Goal: Information Seeking & Learning: Compare options

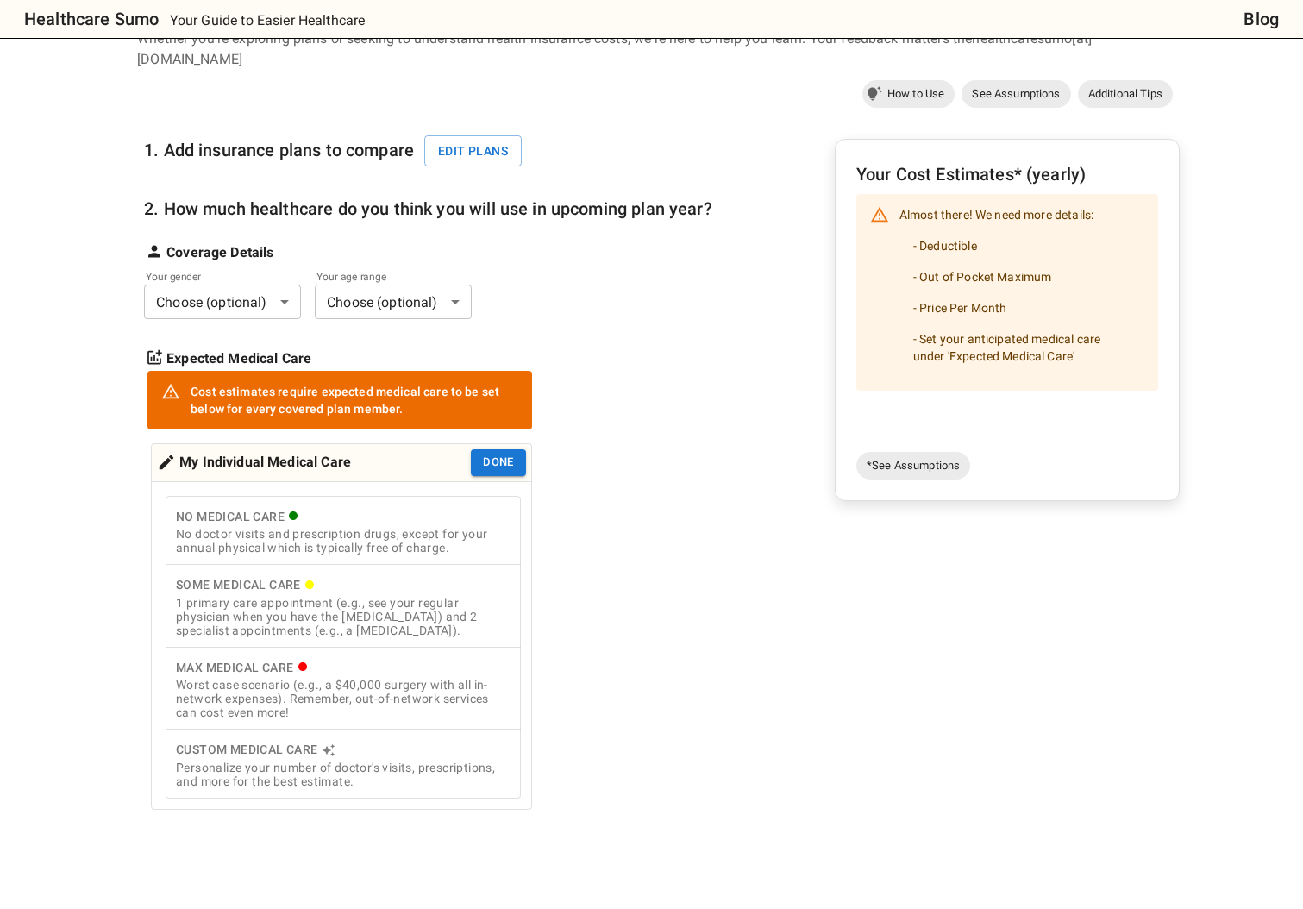
scroll to position [125, 0]
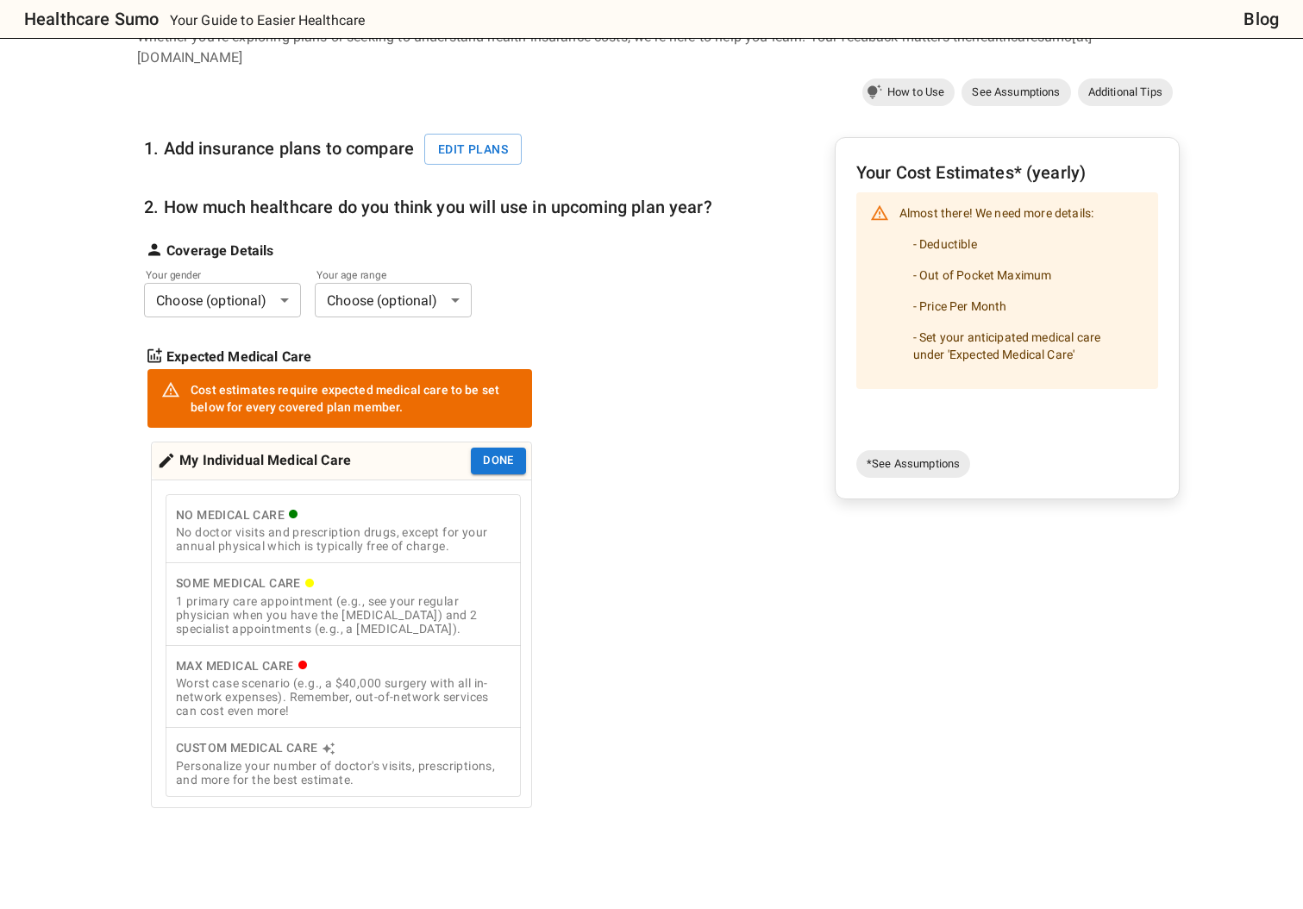
click at [222, 300] on body "Healthcare Sumo Your Guide to Easier Healthcare Blog Health Insurance Calculato…" at bounding box center [651, 702] width 1303 height 1654
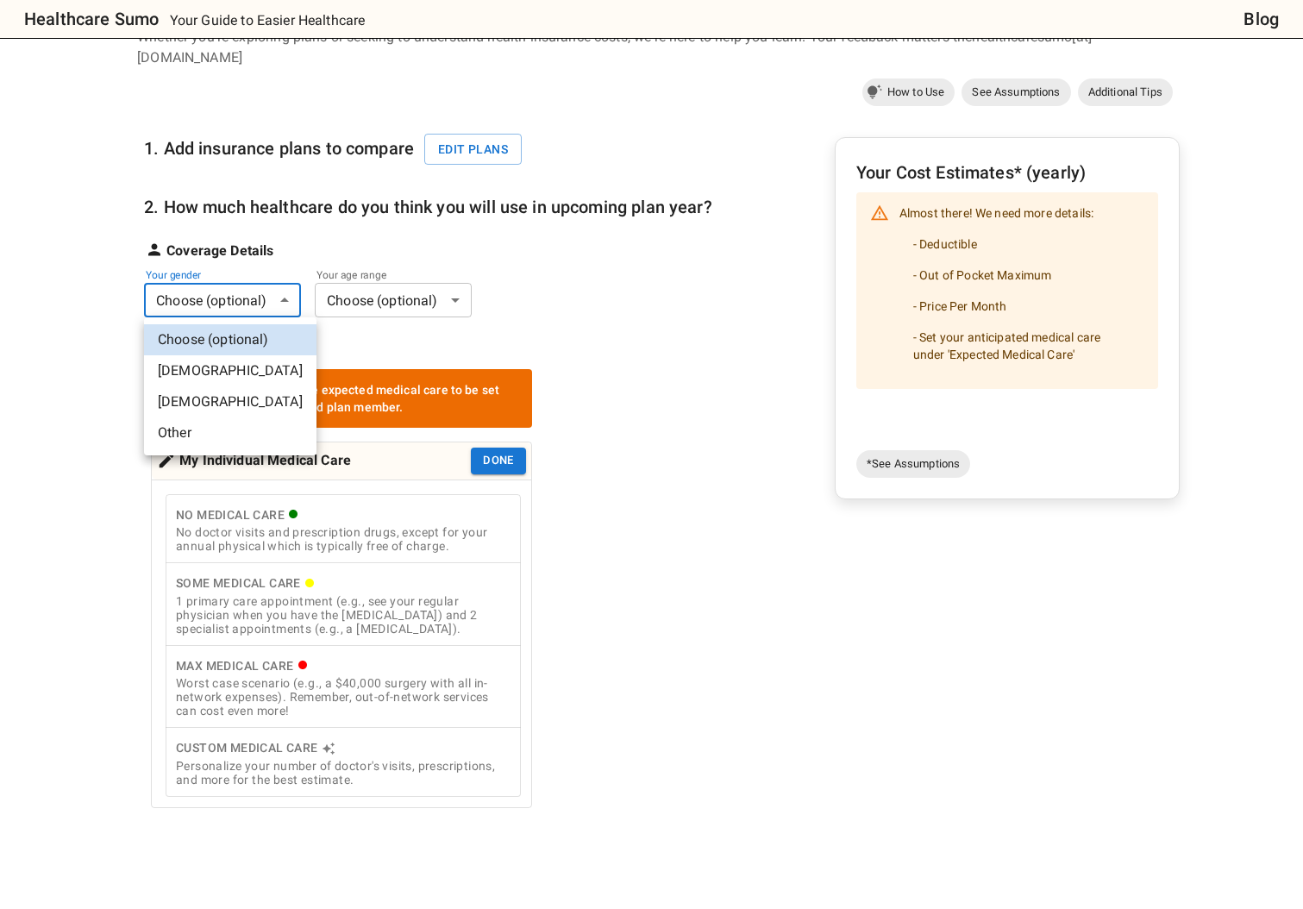
click at [198, 371] on li "[DEMOGRAPHIC_DATA]" at bounding box center [230, 370] width 172 height 31
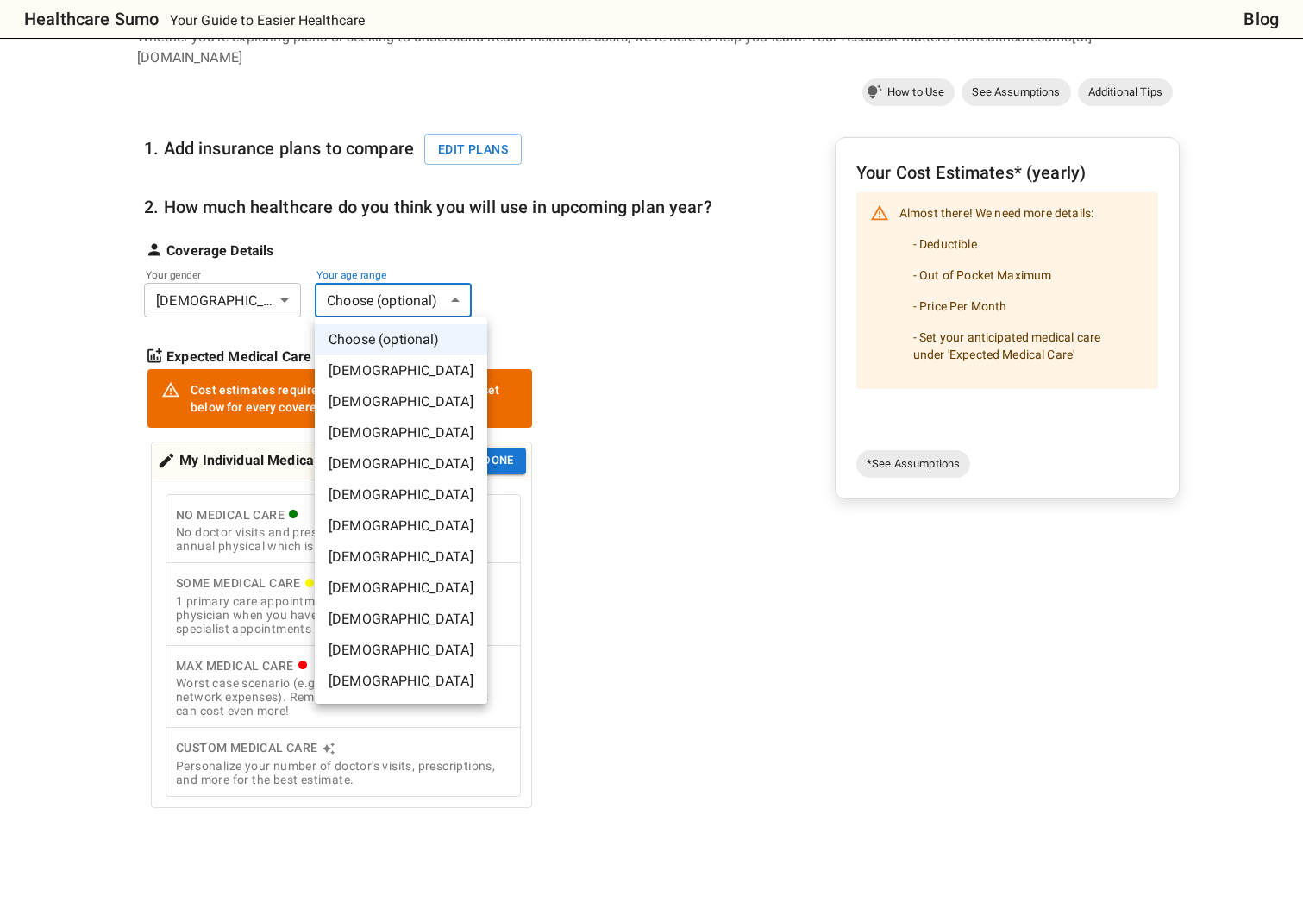
click at [398, 294] on body "Healthcare Sumo Your Guide to Easier Healthcare Blog Health Insurance Calculato…" at bounding box center [651, 702] width 1303 height 1654
click at [374, 454] on li "[DEMOGRAPHIC_DATA]" at bounding box center [401, 463] width 172 height 31
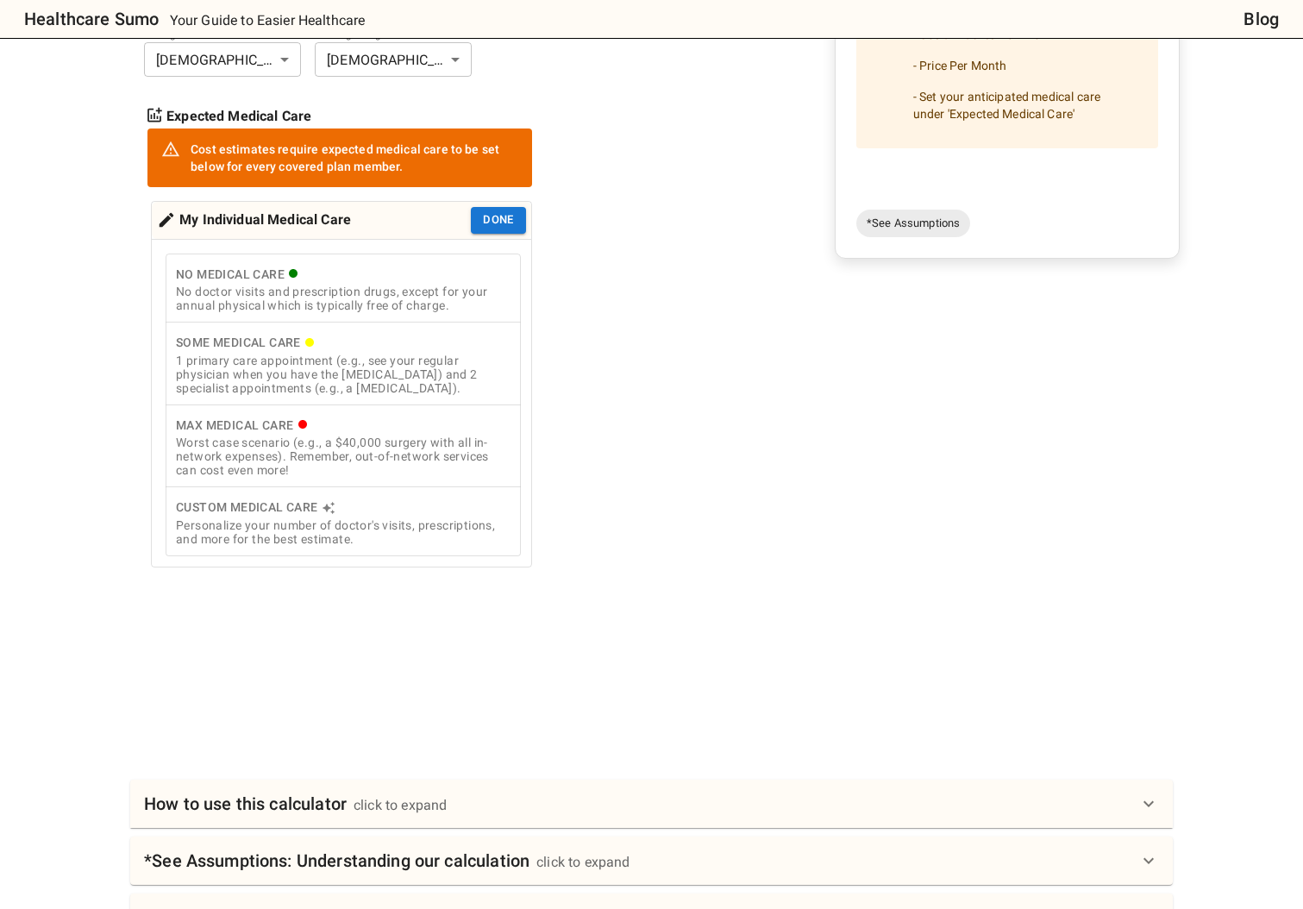
scroll to position [378, 0]
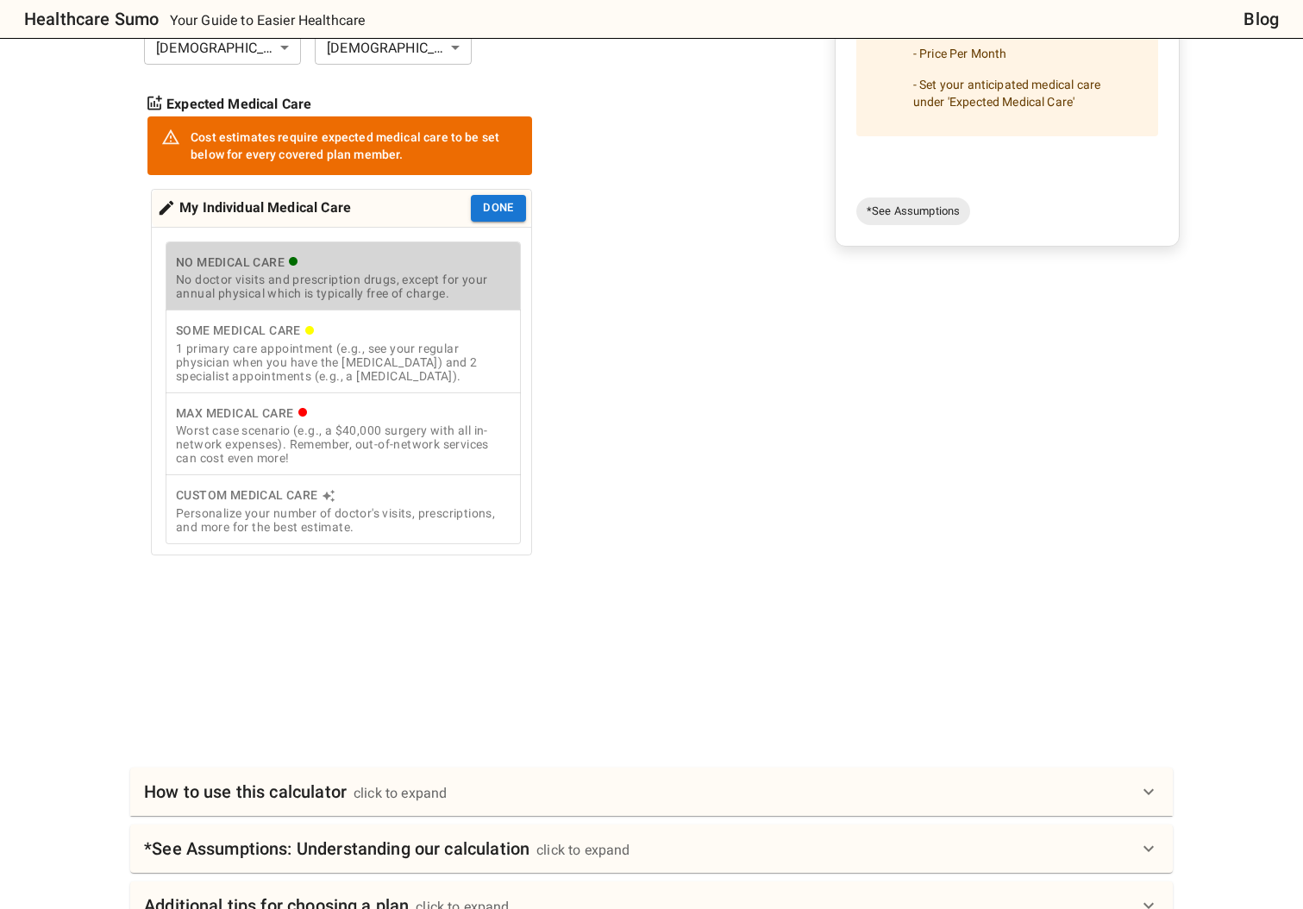
click at [275, 264] on div "No Medical Care" at bounding box center [343, 263] width 335 height 22
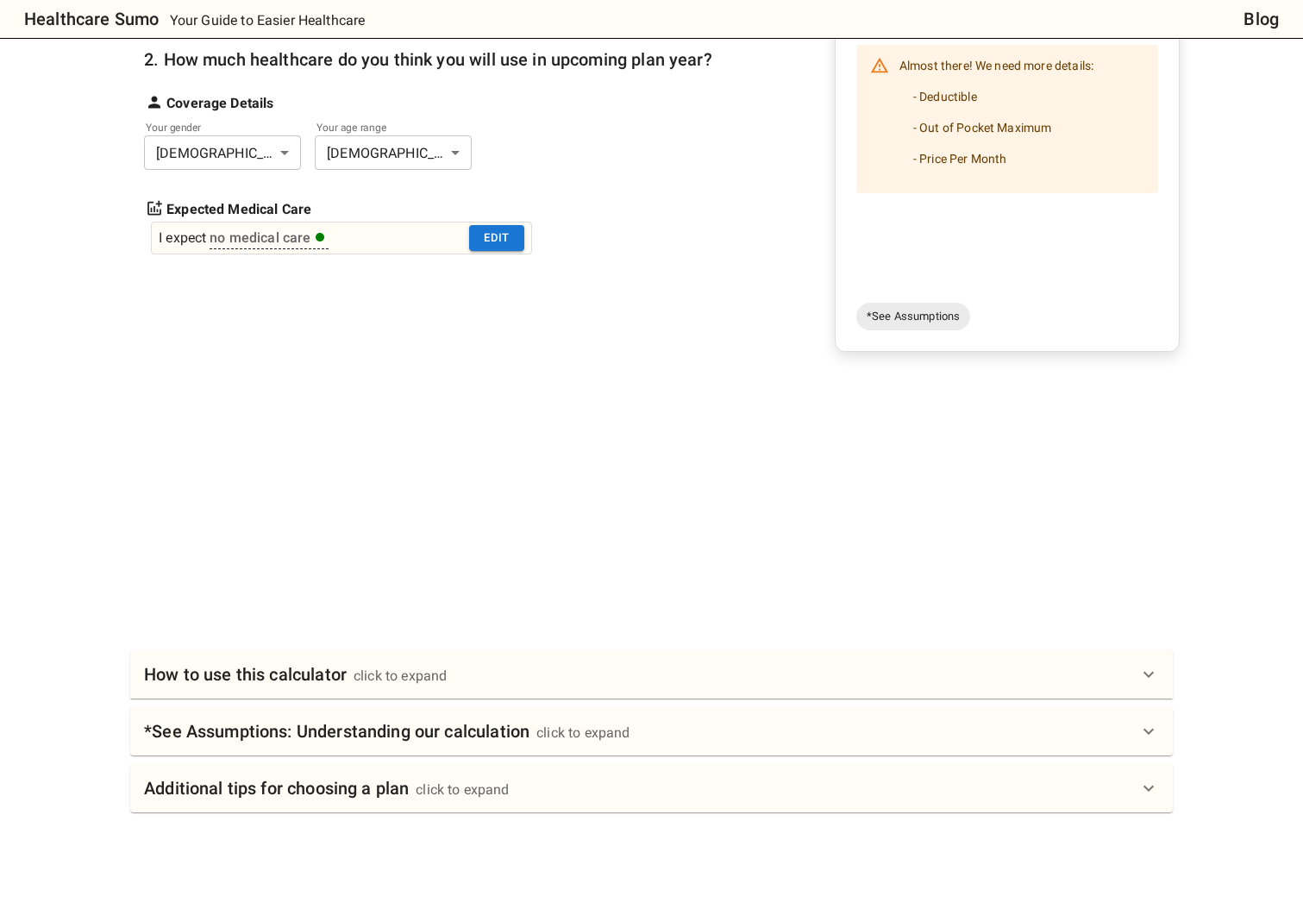
scroll to position [262, 0]
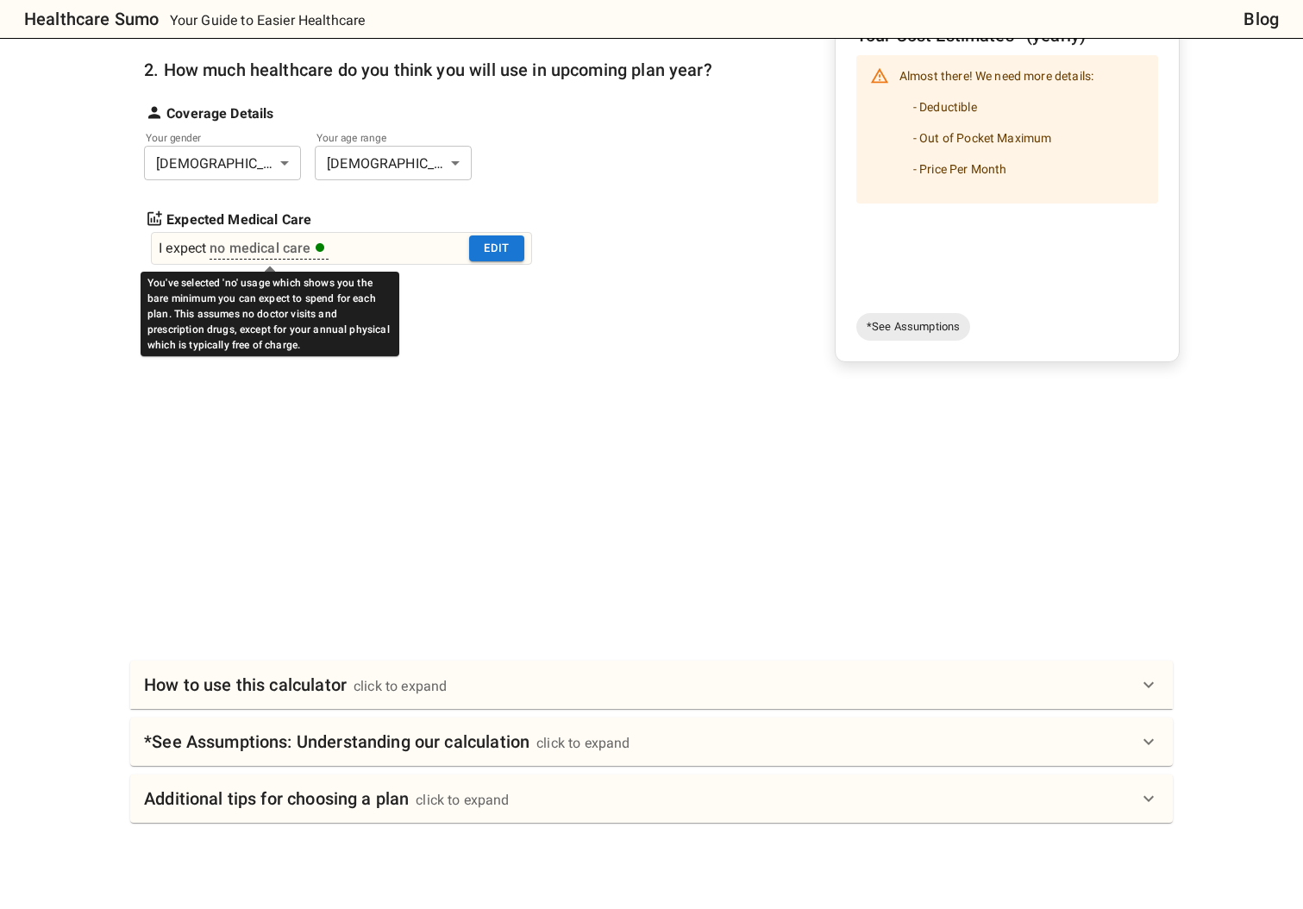
click at [267, 247] on div "no medical care" at bounding box center [267, 248] width 115 height 21
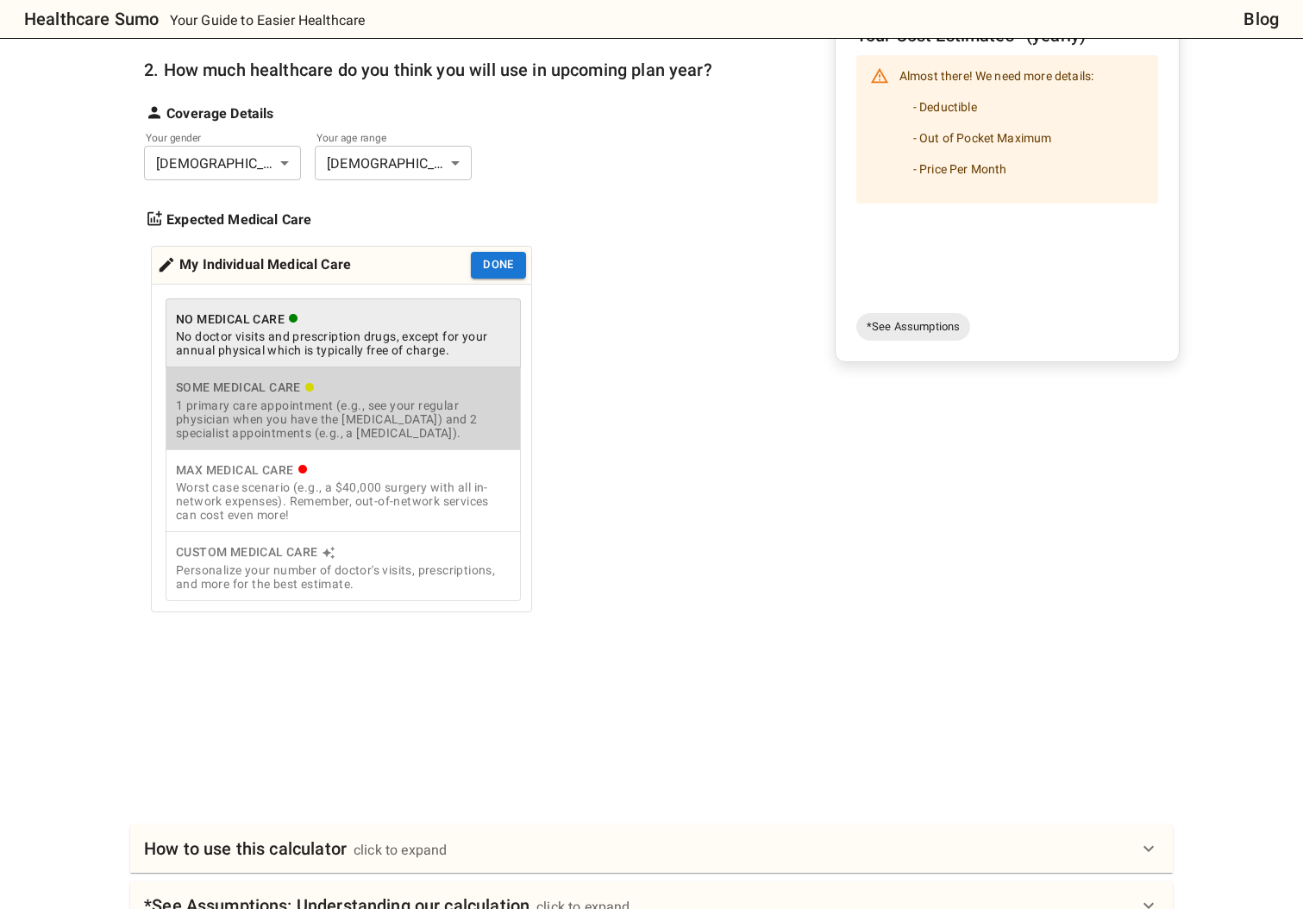
click at [459, 429] on div "1 primary care appointment (e.g., see your regular physician when you have the …" at bounding box center [343, 418] width 335 height 41
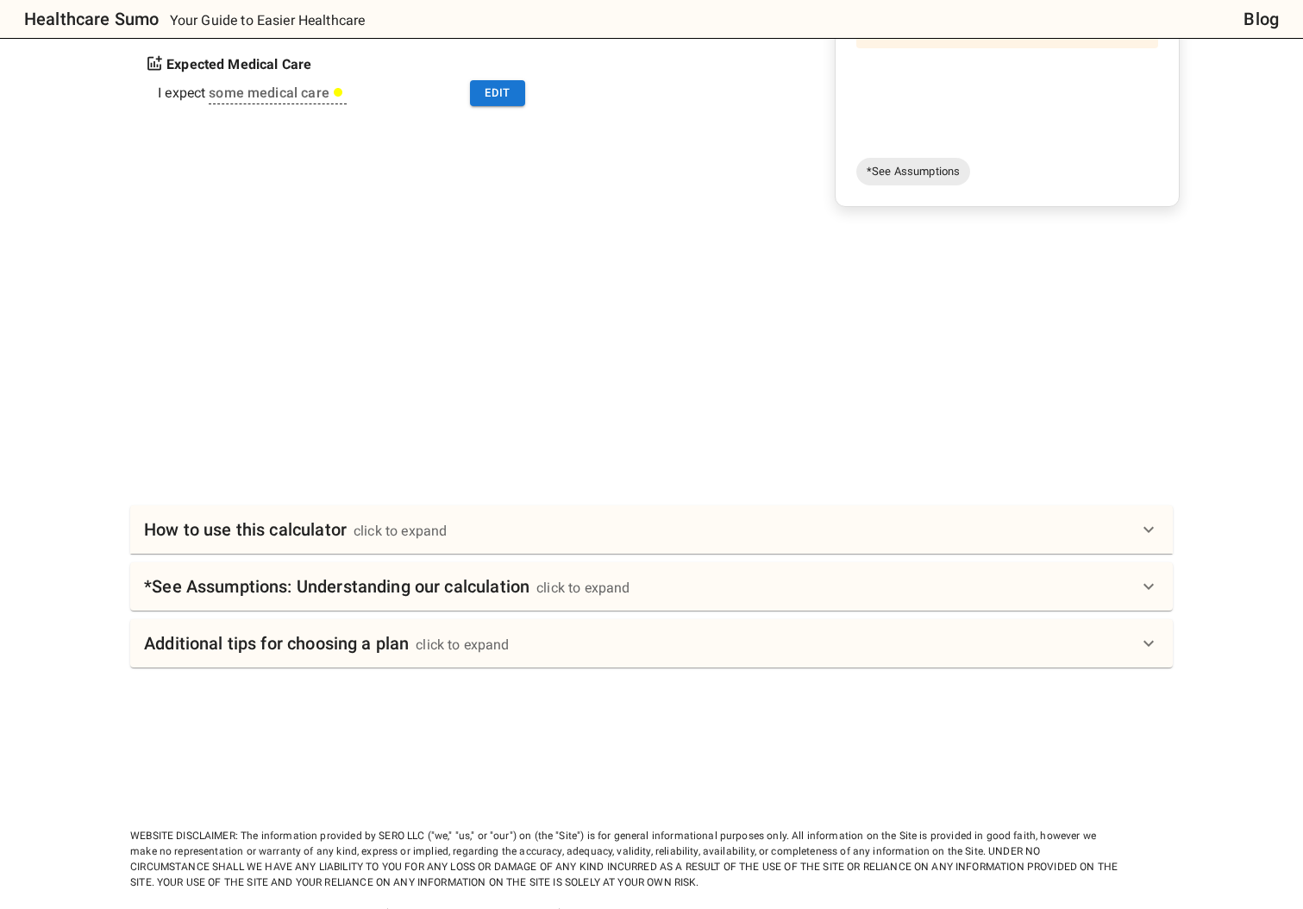
scroll to position [440, 0]
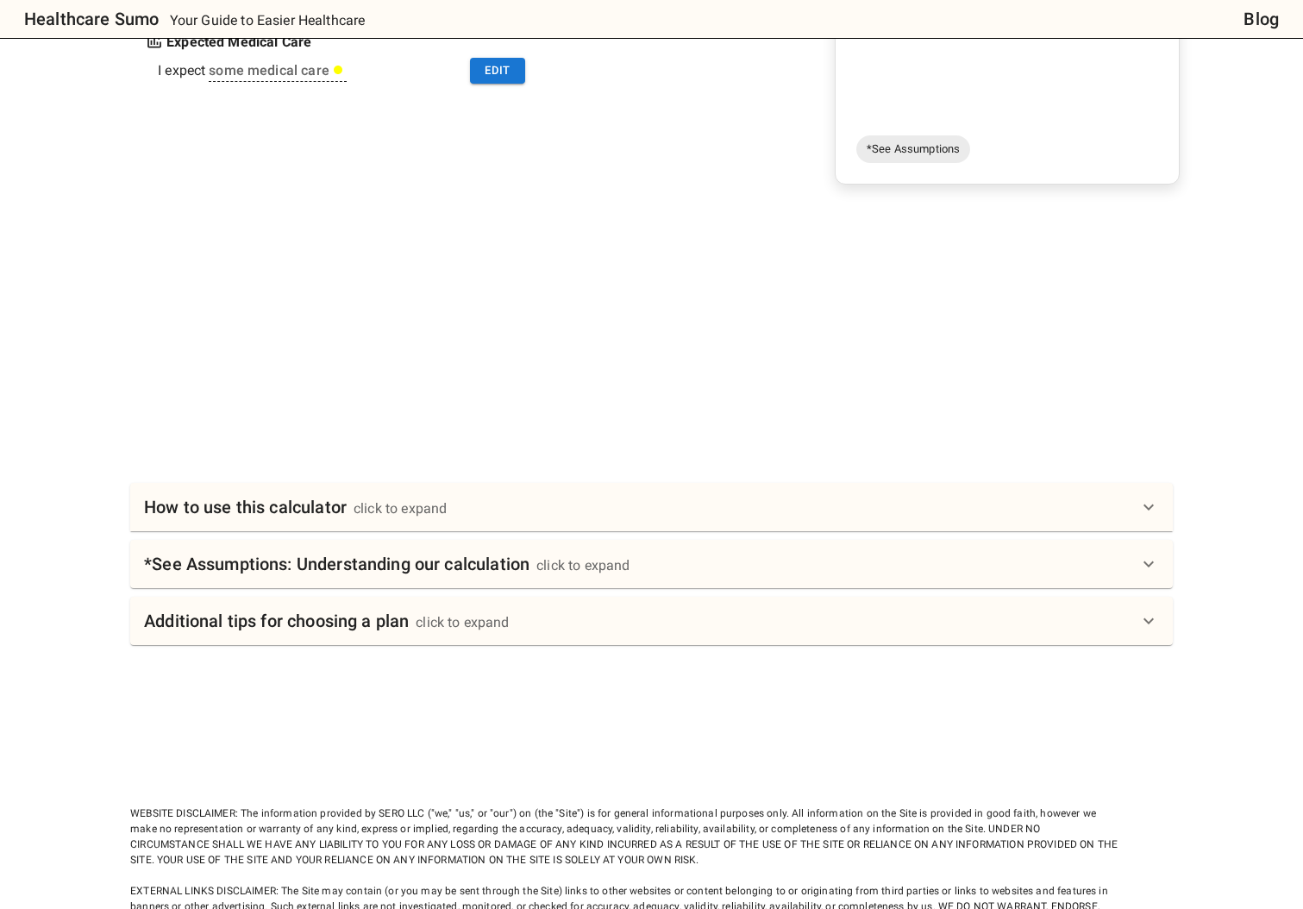
click at [458, 508] on div "How to use this calculator click to expand" at bounding box center [641, 507] width 994 height 28
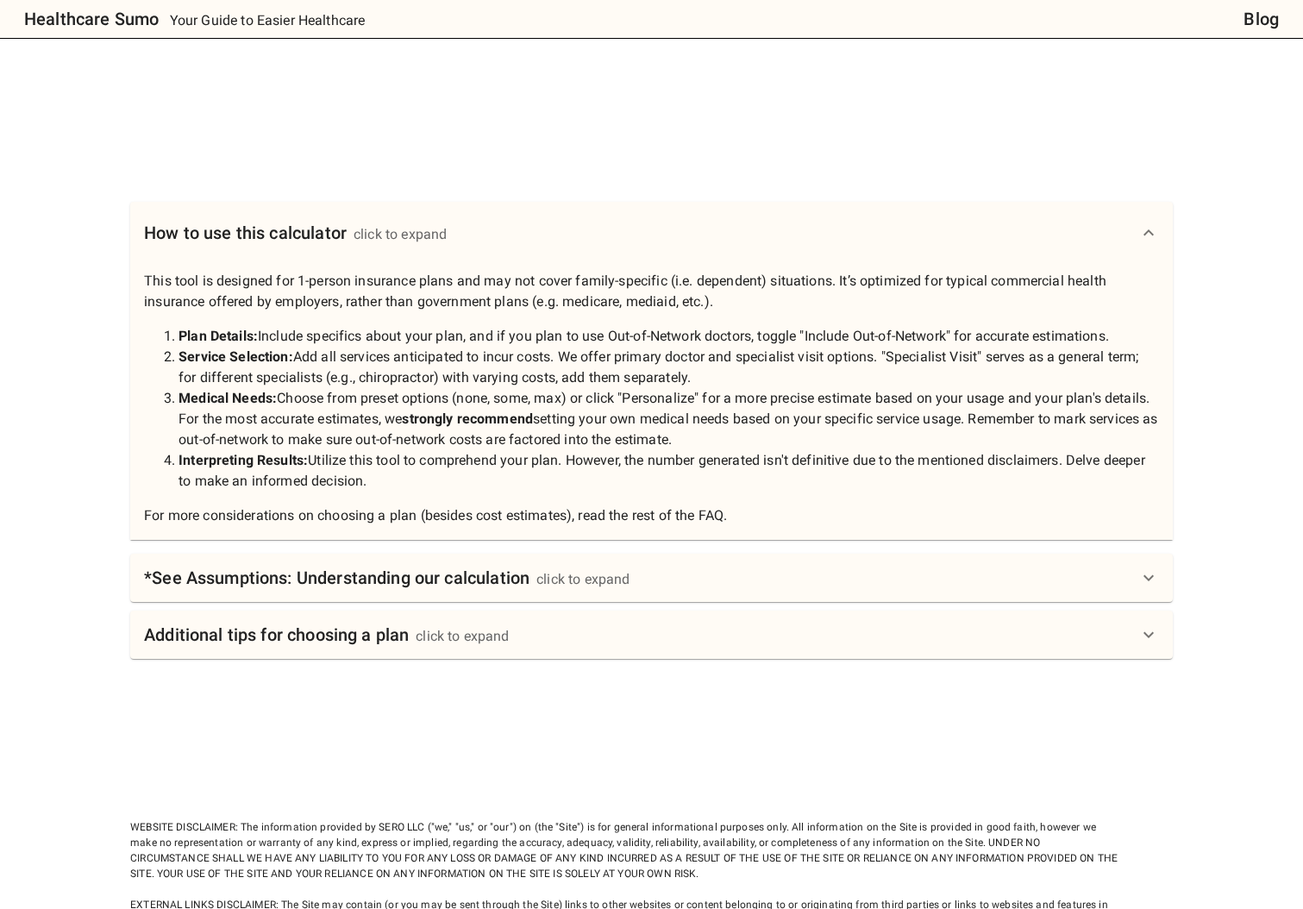
scroll to position [737, 0]
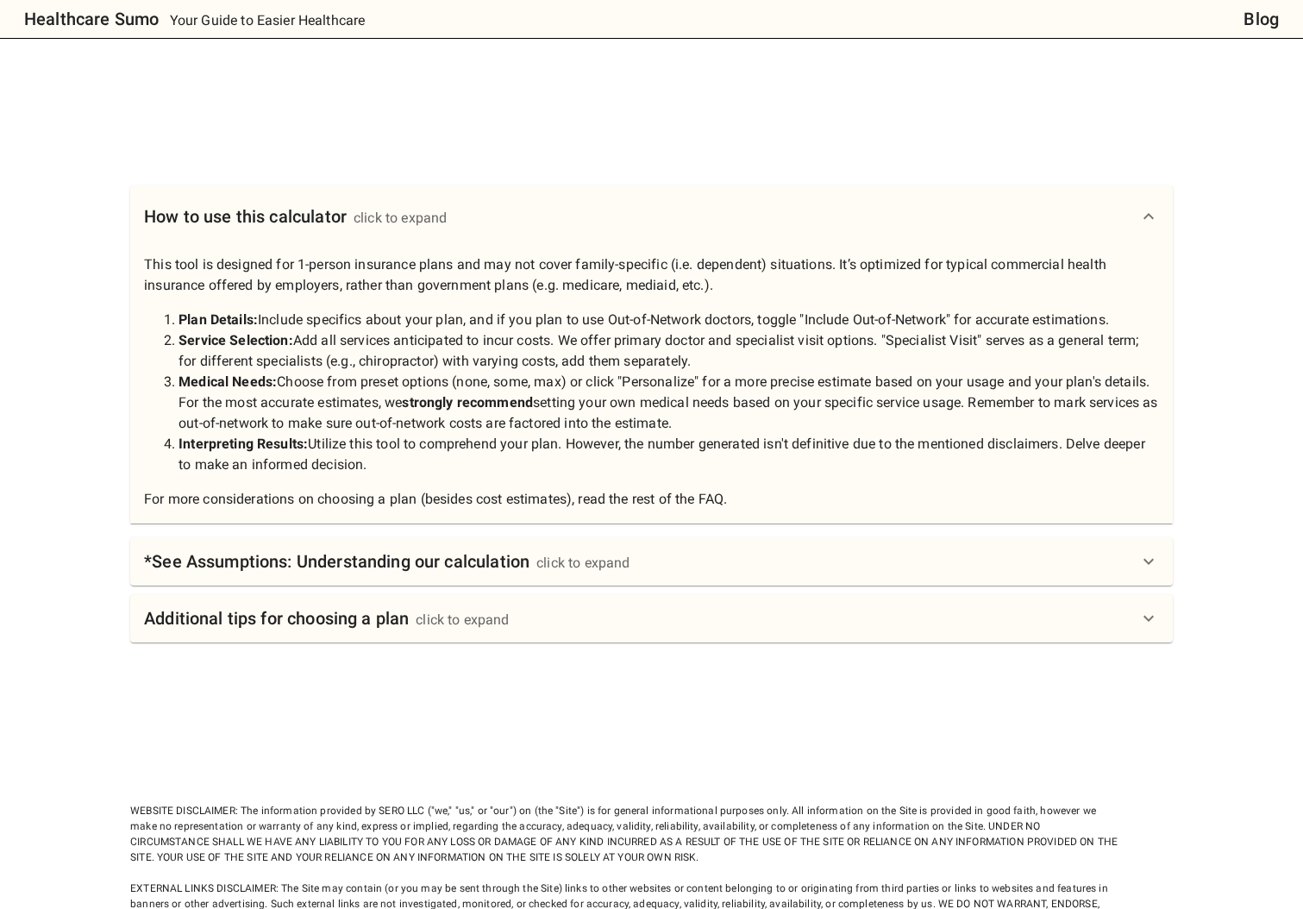
click at [436, 546] on div "*See Assumptions: Understanding our calculation click to expand" at bounding box center [651, 561] width 1043 height 48
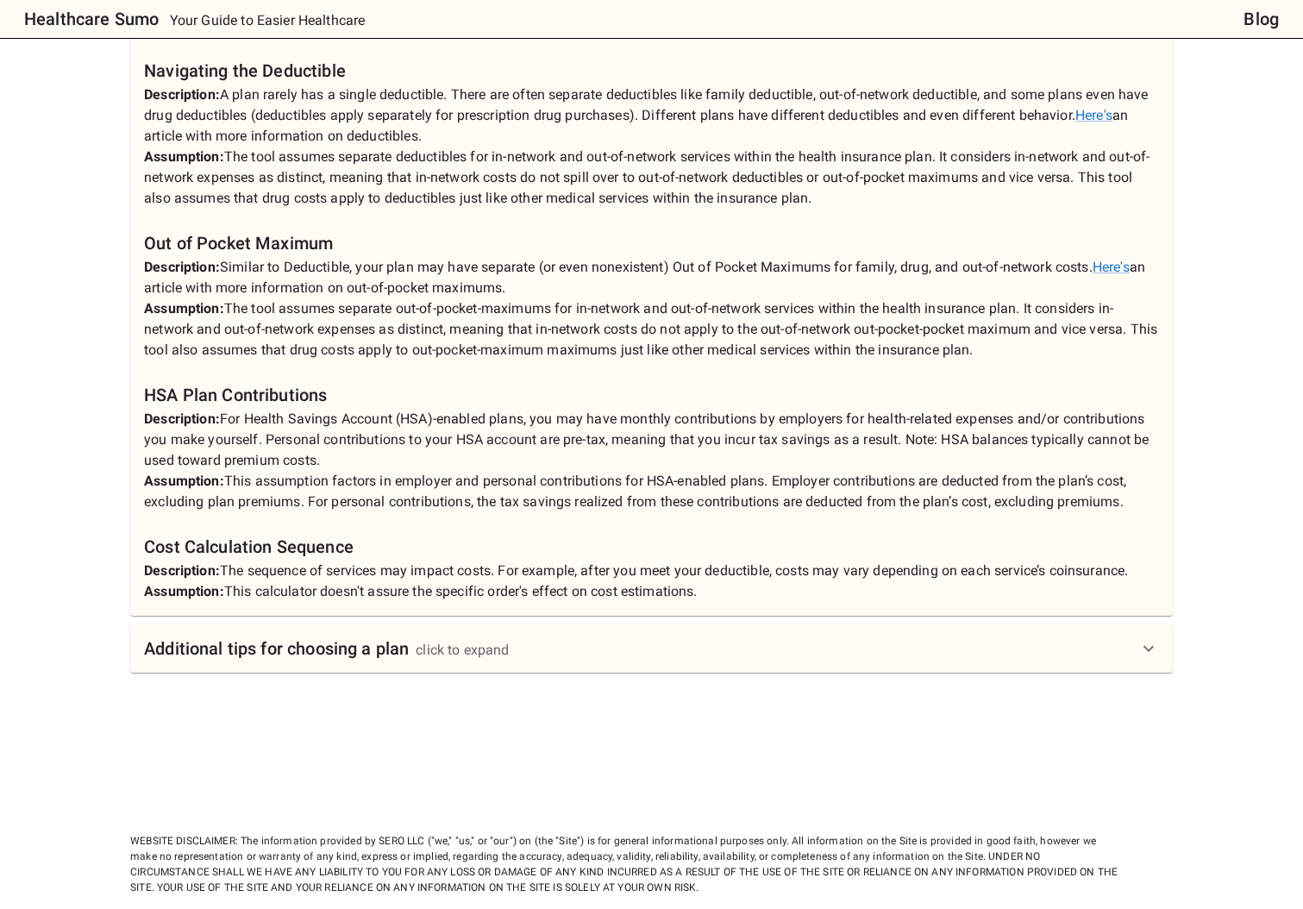
scroll to position [1518, 0]
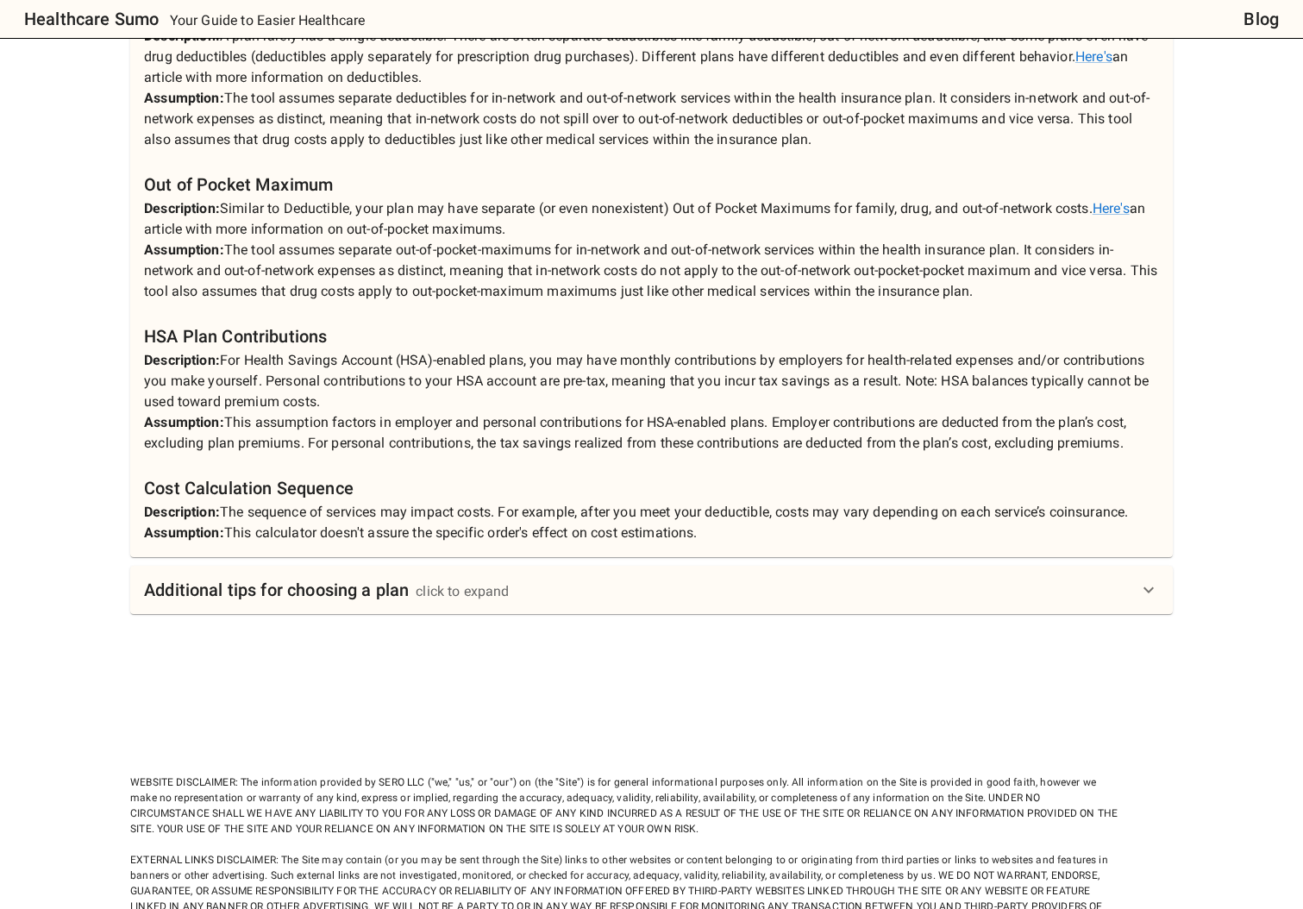
click at [404, 593] on h6 "Additional tips for choosing a plan" at bounding box center [276, 590] width 265 height 28
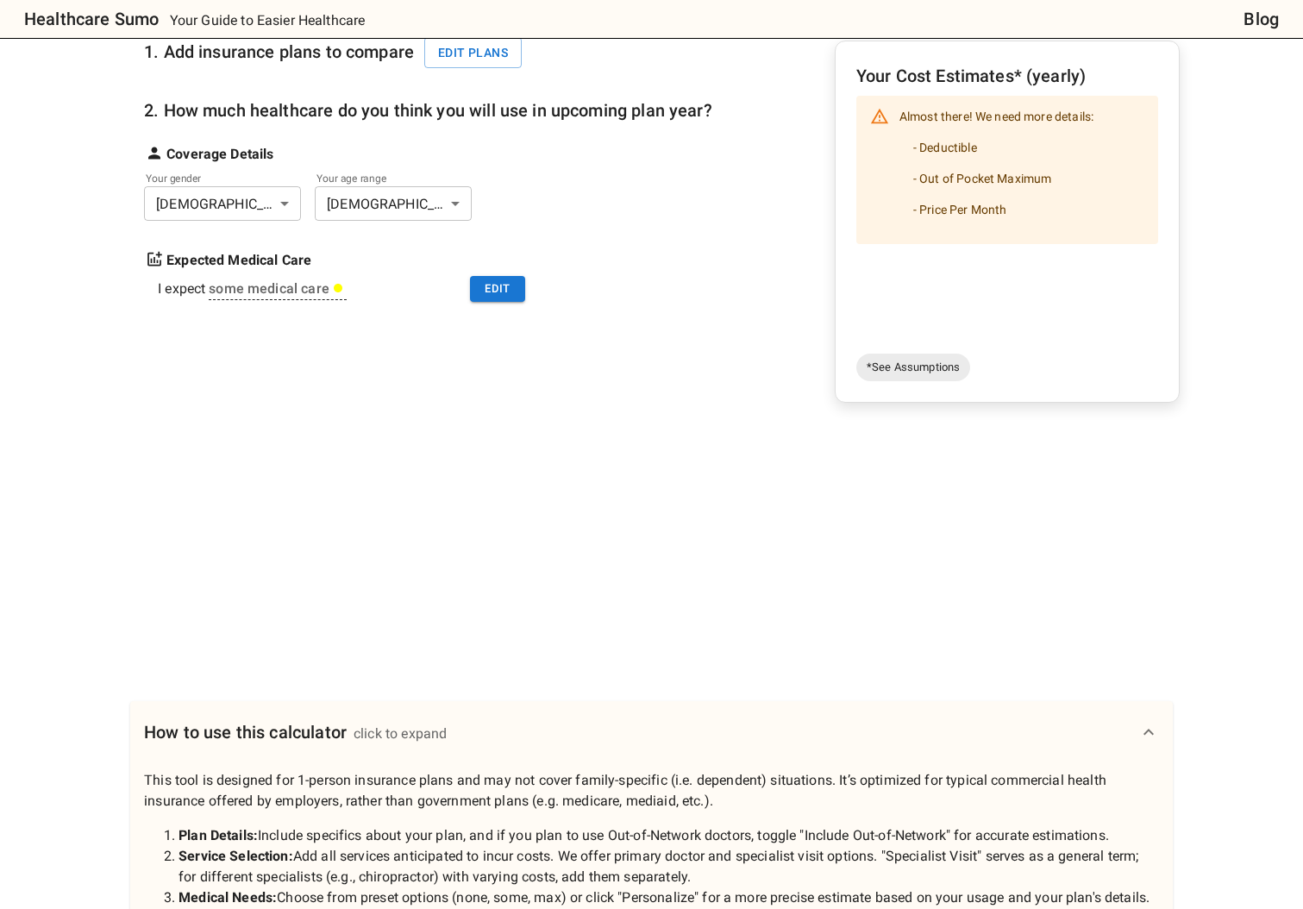
scroll to position [172, 0]
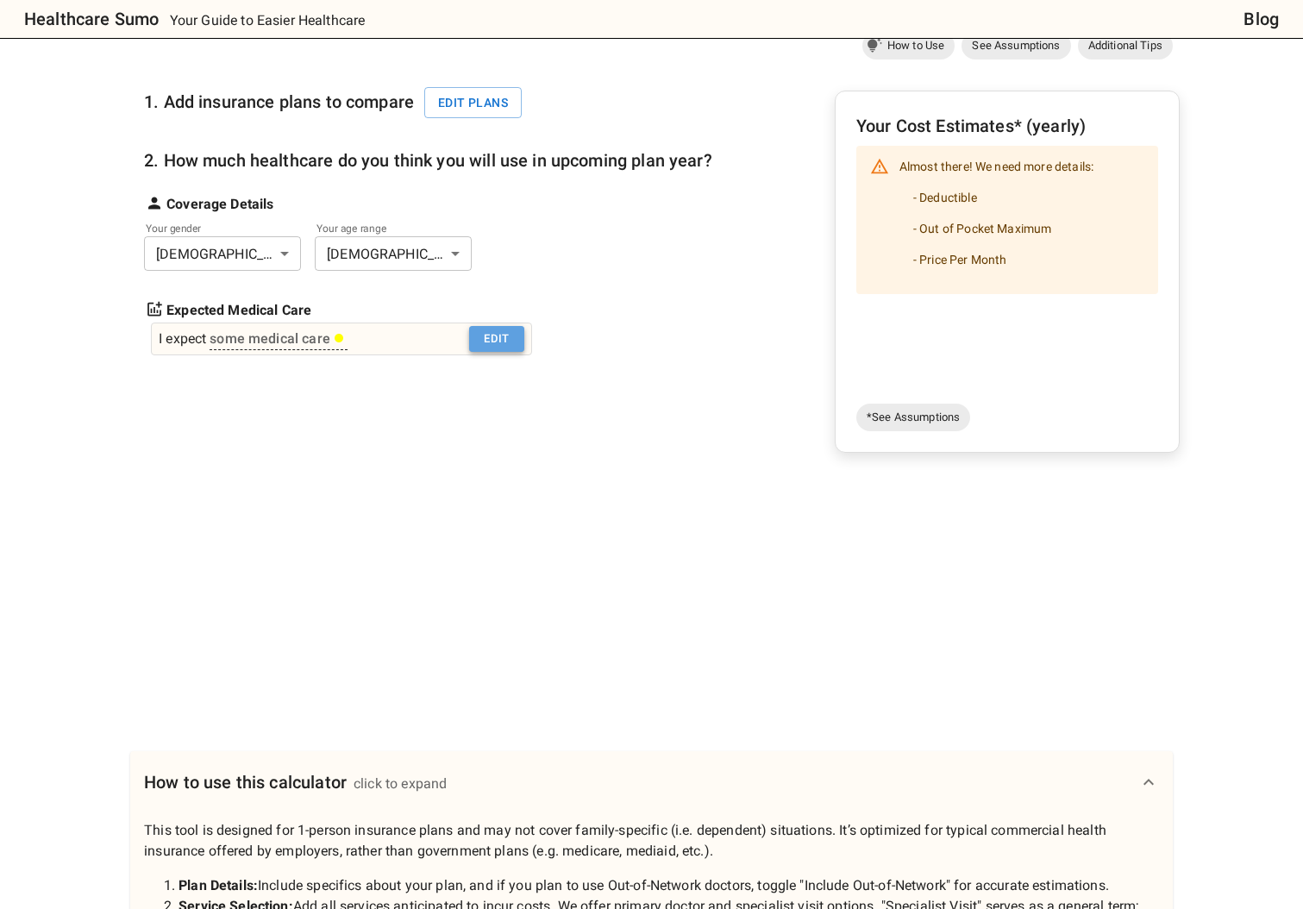
click at [498, 335] on button "Edit" at bounding box center [496, 339] width 55 height 27
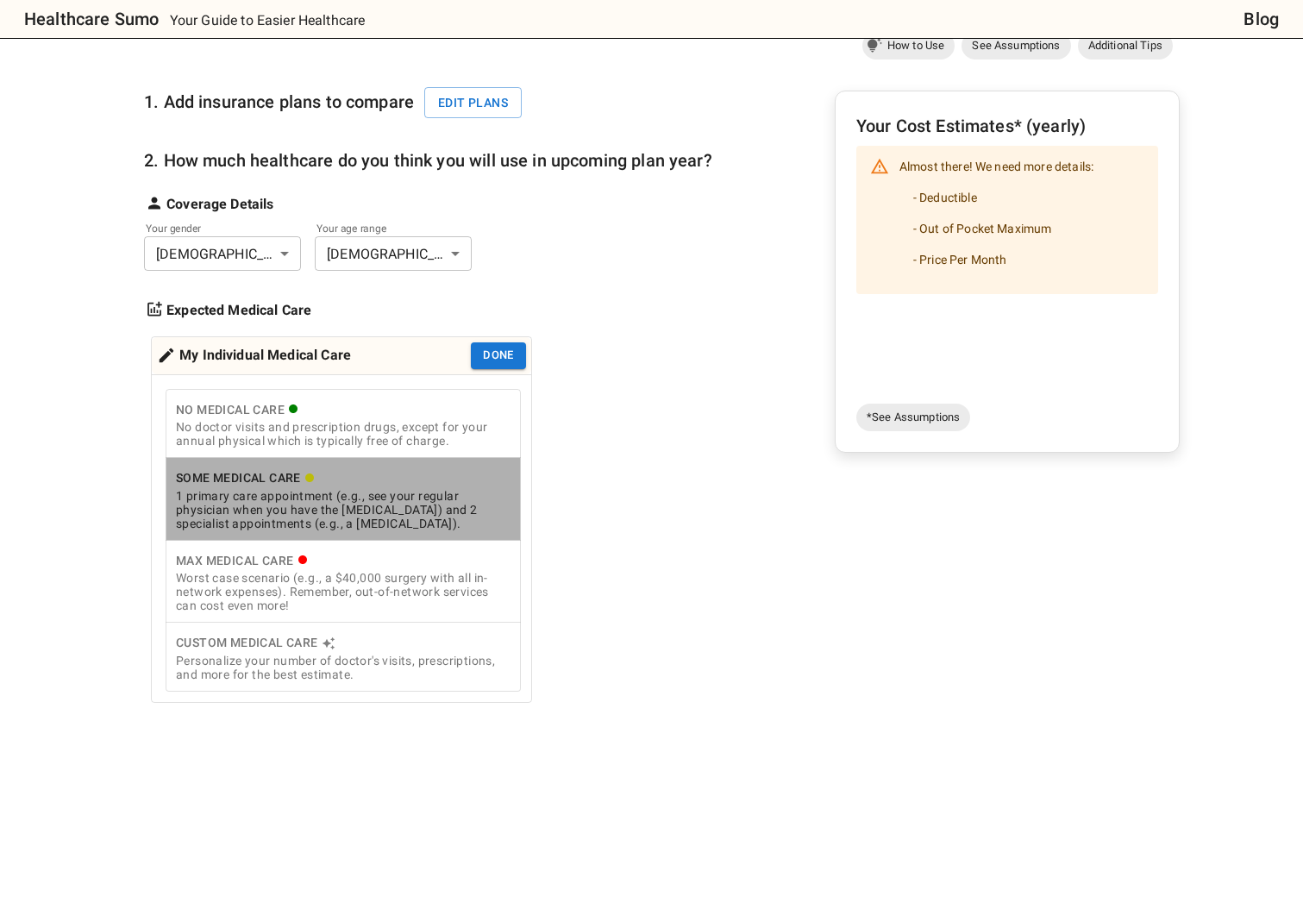
click at [311, 504] on div "1 primary care appointment (e.g., see your regular physician when you have the …" at bounding box center [343, 509] width 335 height 41
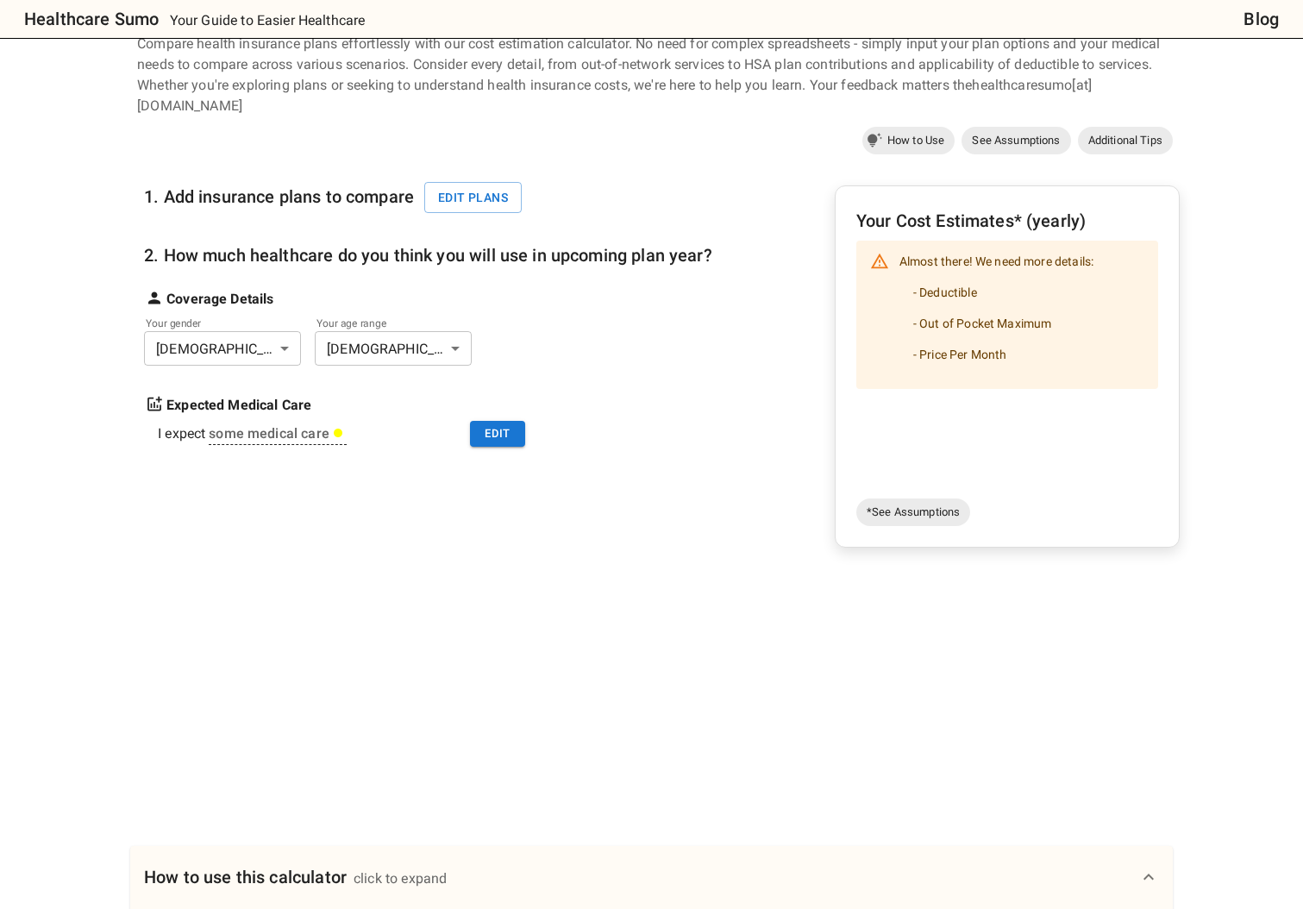
scroll to position [75, 0]
click at [480, 200] on button "Edit plans" at bounding box center [472, 200] width 97 height 32
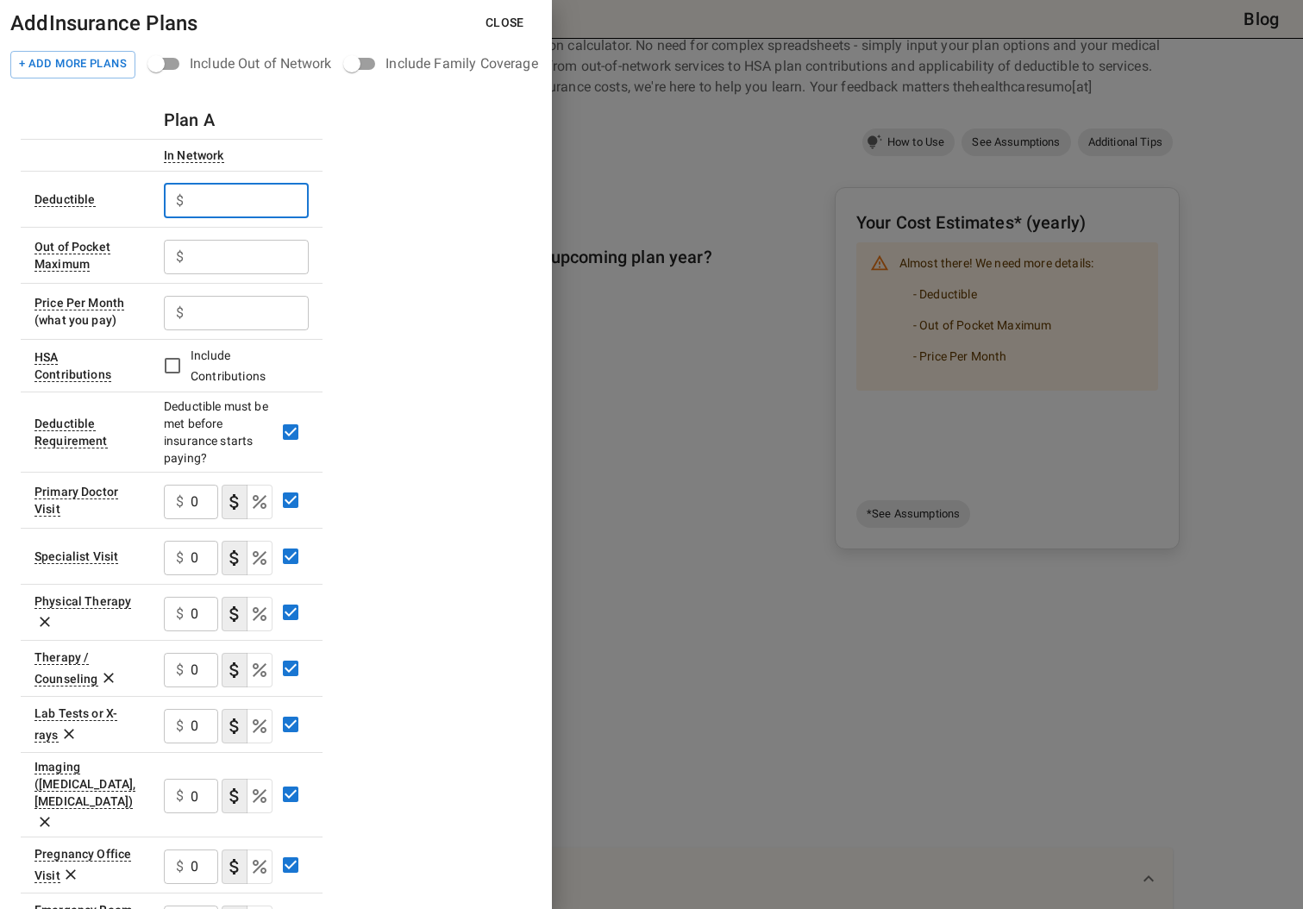
click at [226, 192] on input "text" at bounding box center [250, 201] width 118 height 34
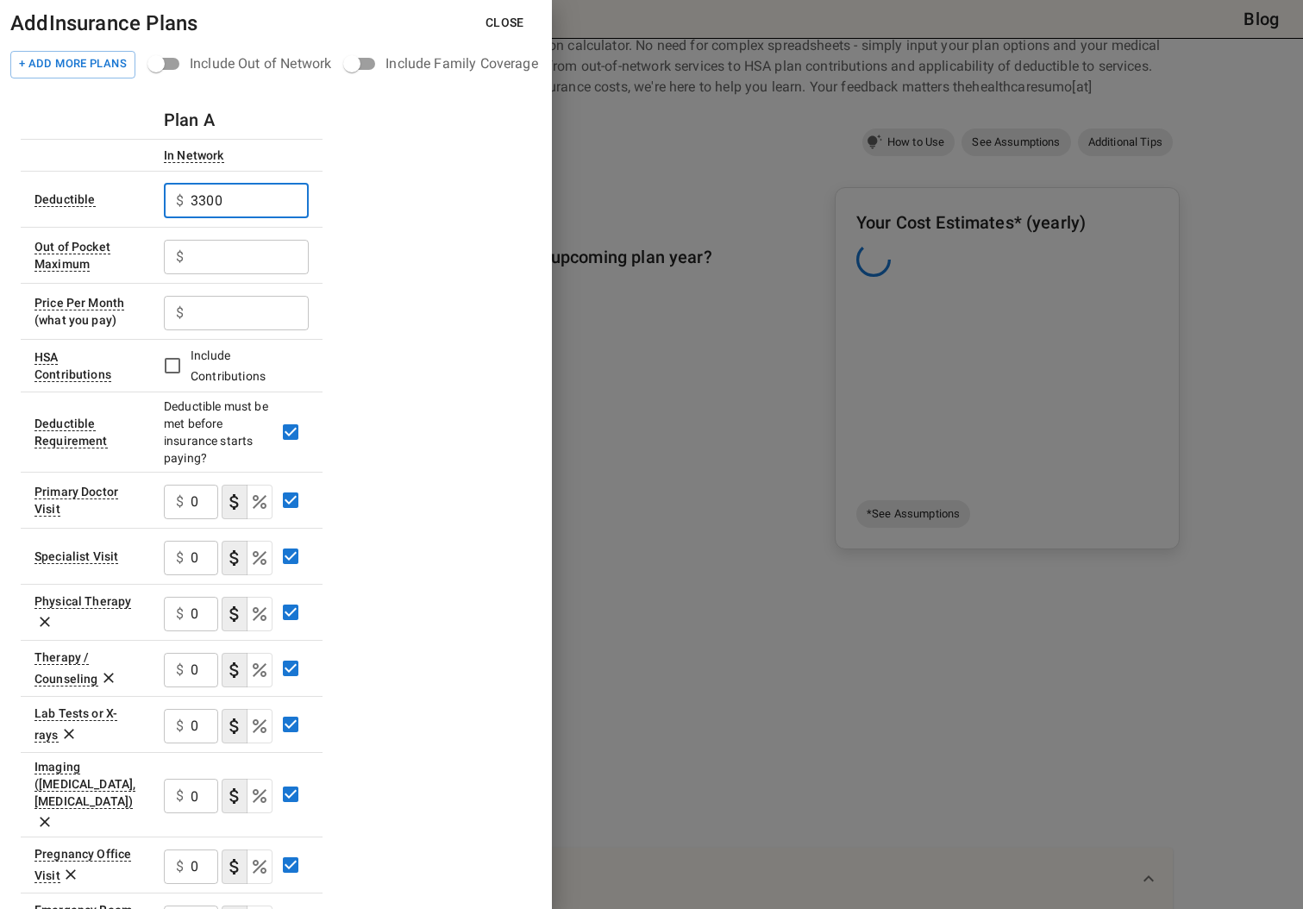
type input "3300"
click at [242, 218] on input "text" at bounding box center [250, 201] width 118 height 34
type input "10000"
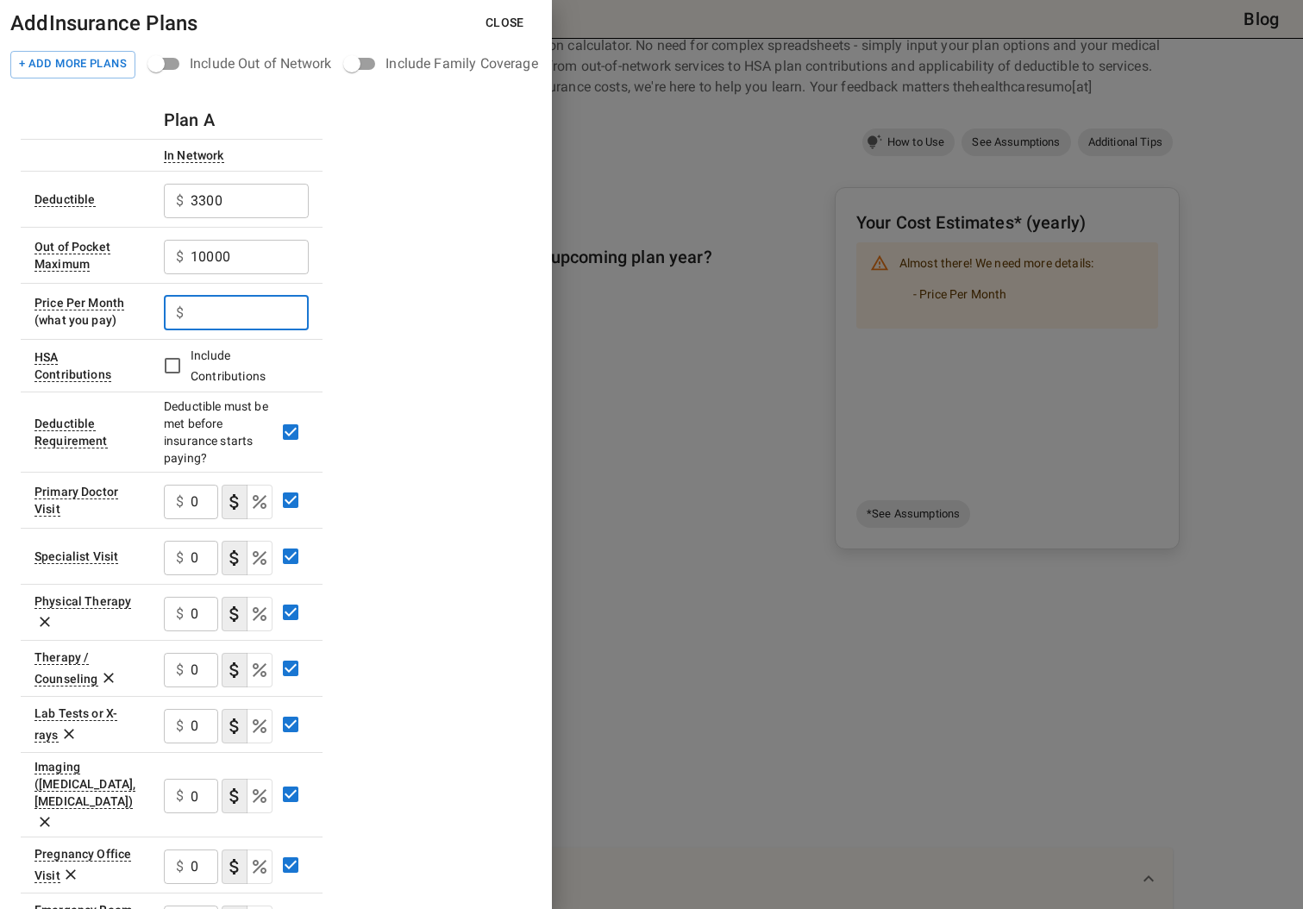
click at [268, 314] on input "text" at bounding box center [250, 313] width 118 height 34
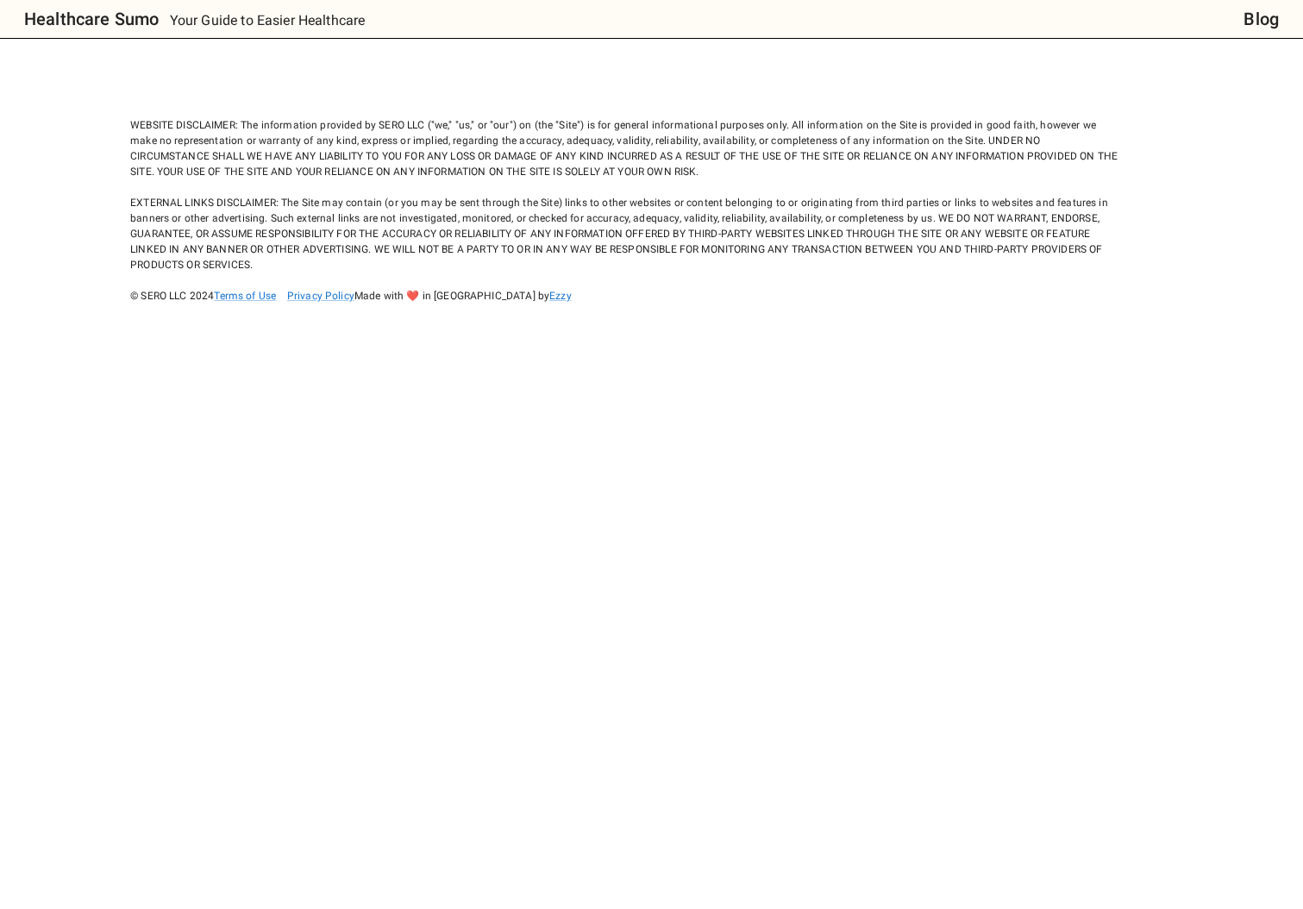
scroll to position [0, 0]
click at [279, 203] on div "WEBSITE DISCLAIMER: The information provided by SERO LLC ("we," "us," or "our")…" at bounding box center [625, 194] width 990 height 217
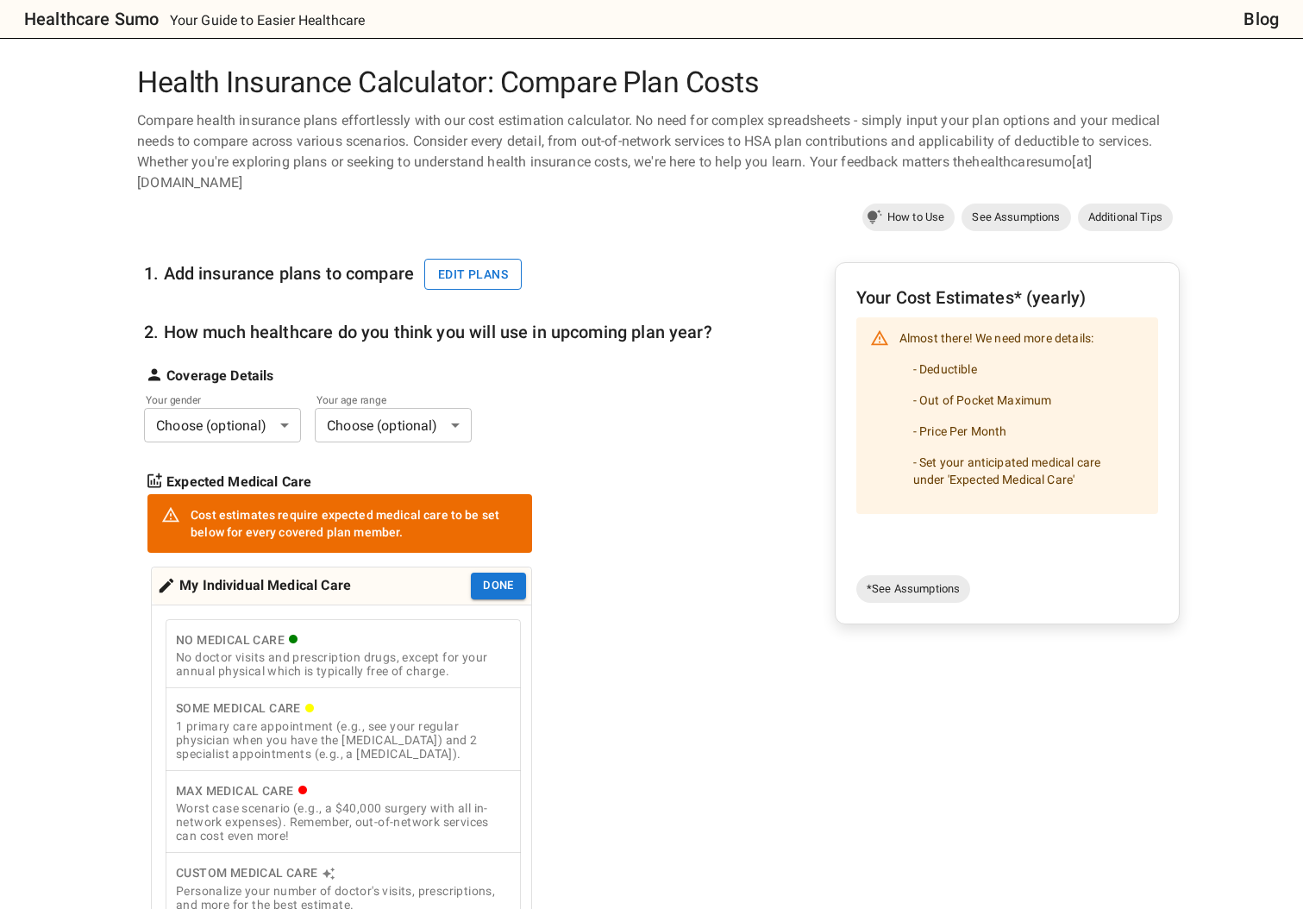
click at [477, 268] on button "Edit plans" at bounding box center [472, 275] width 97 height 32
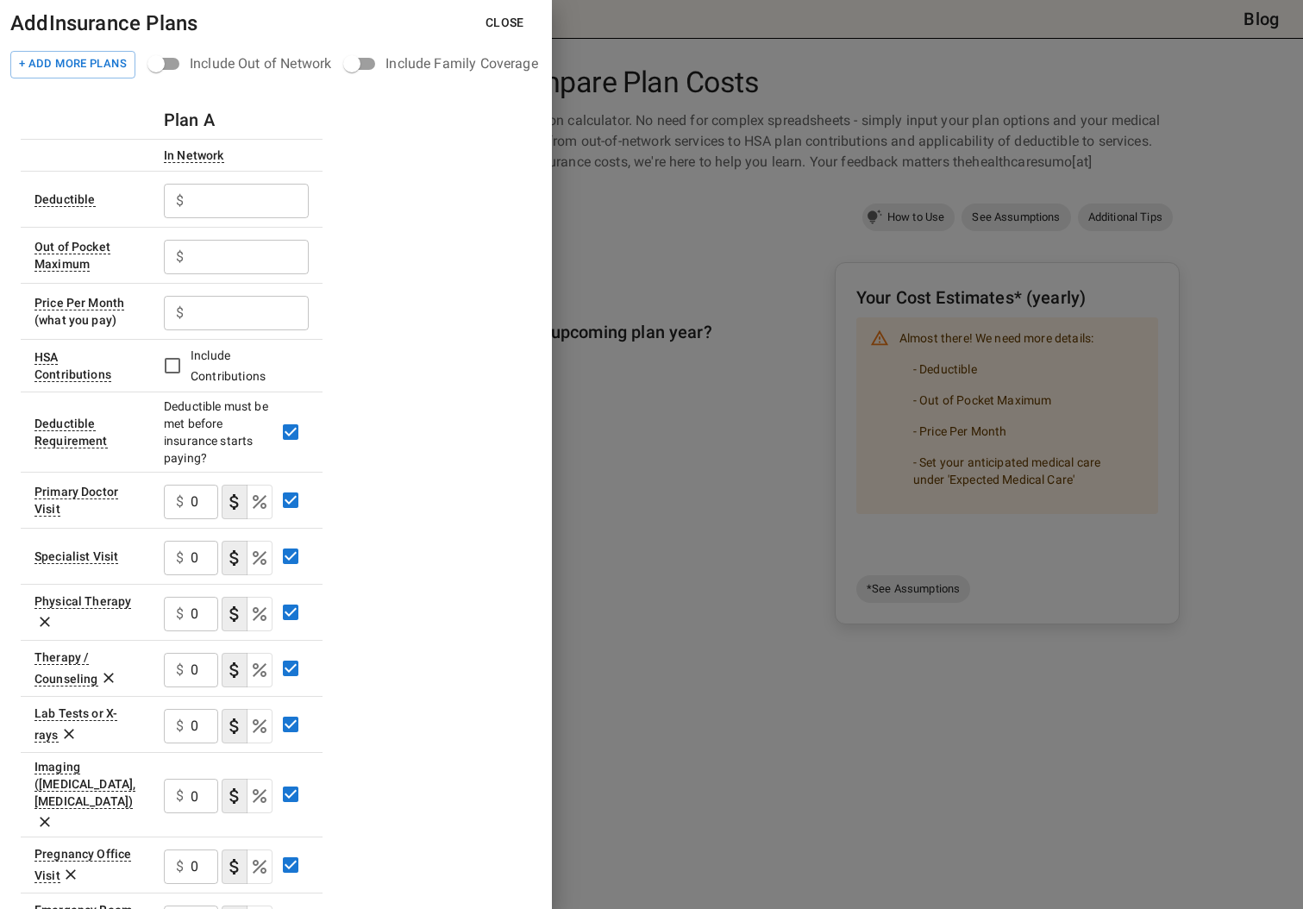
click at [234, 179] on div "$ ​" at bounding box center [236, 199] width 145 height 45
click at [229, 186] on input "text" at bounding box center [250, 201] width 118 height 34
type input "3300"
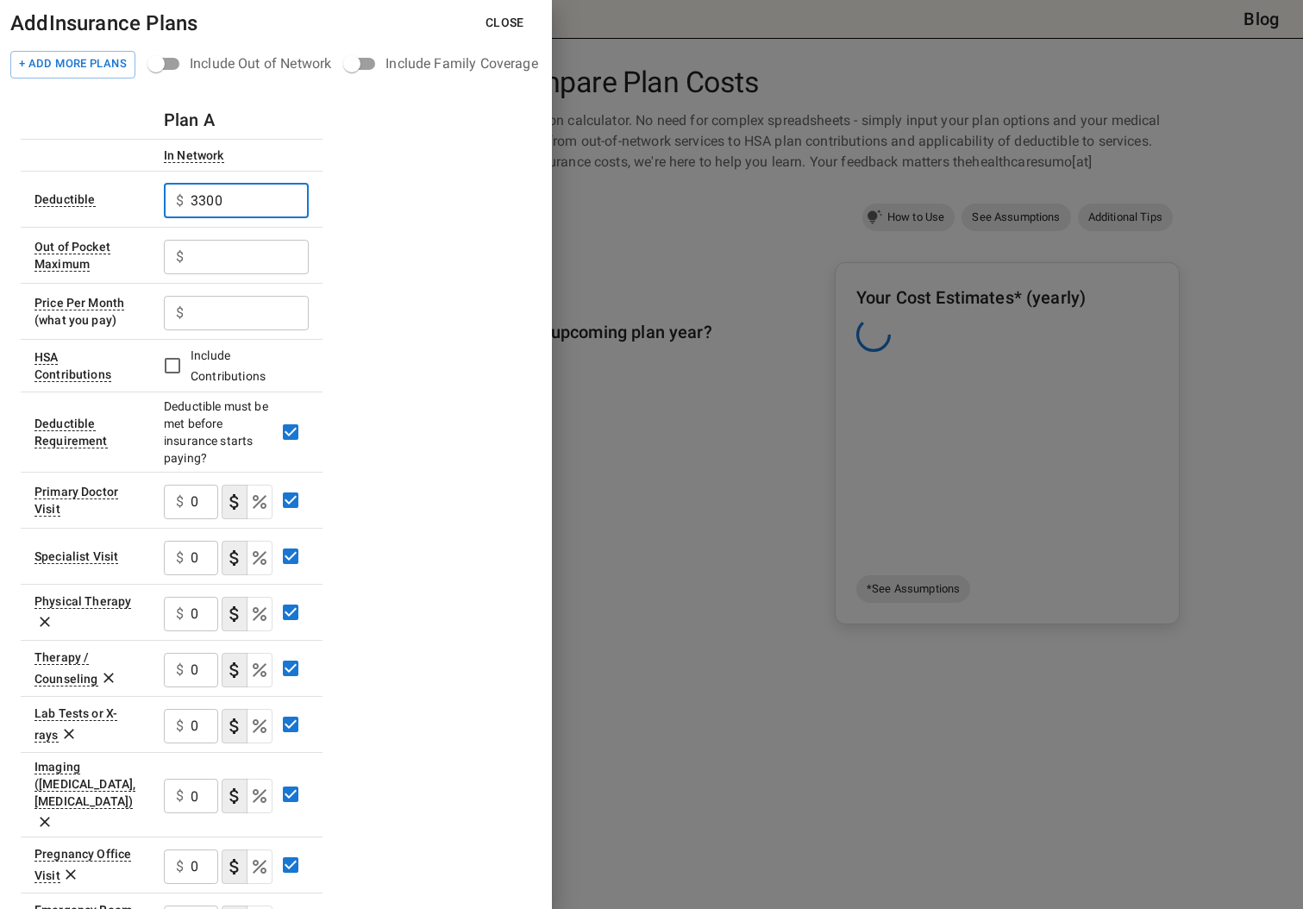
click at [225, 218] on input "text" at bounding box center [250, 201] width 118 height 34
type input "10000"
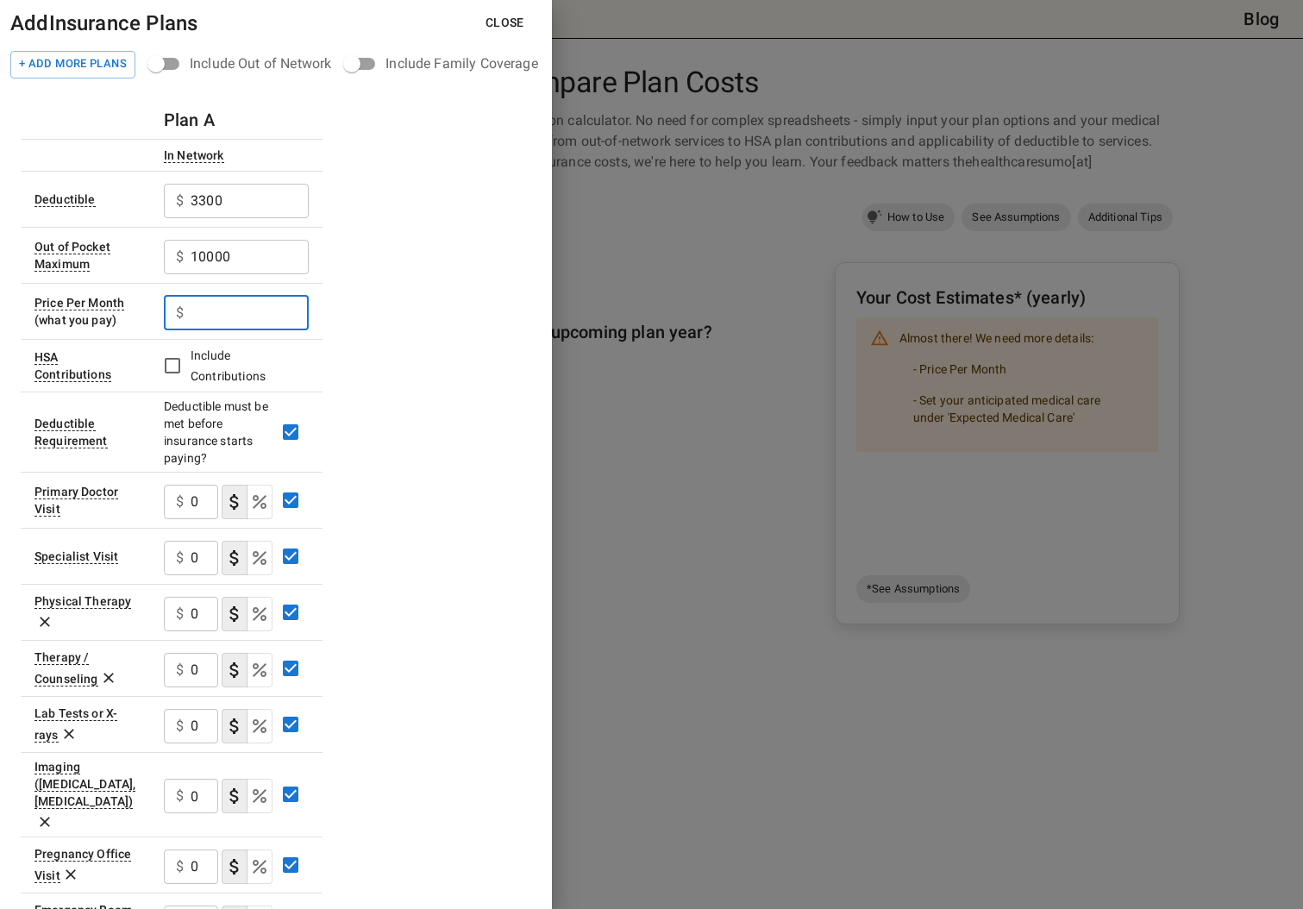
click at [229, 323] on input "text" at bounding box center [250, 313] width 118 height 34
type input "48.46"
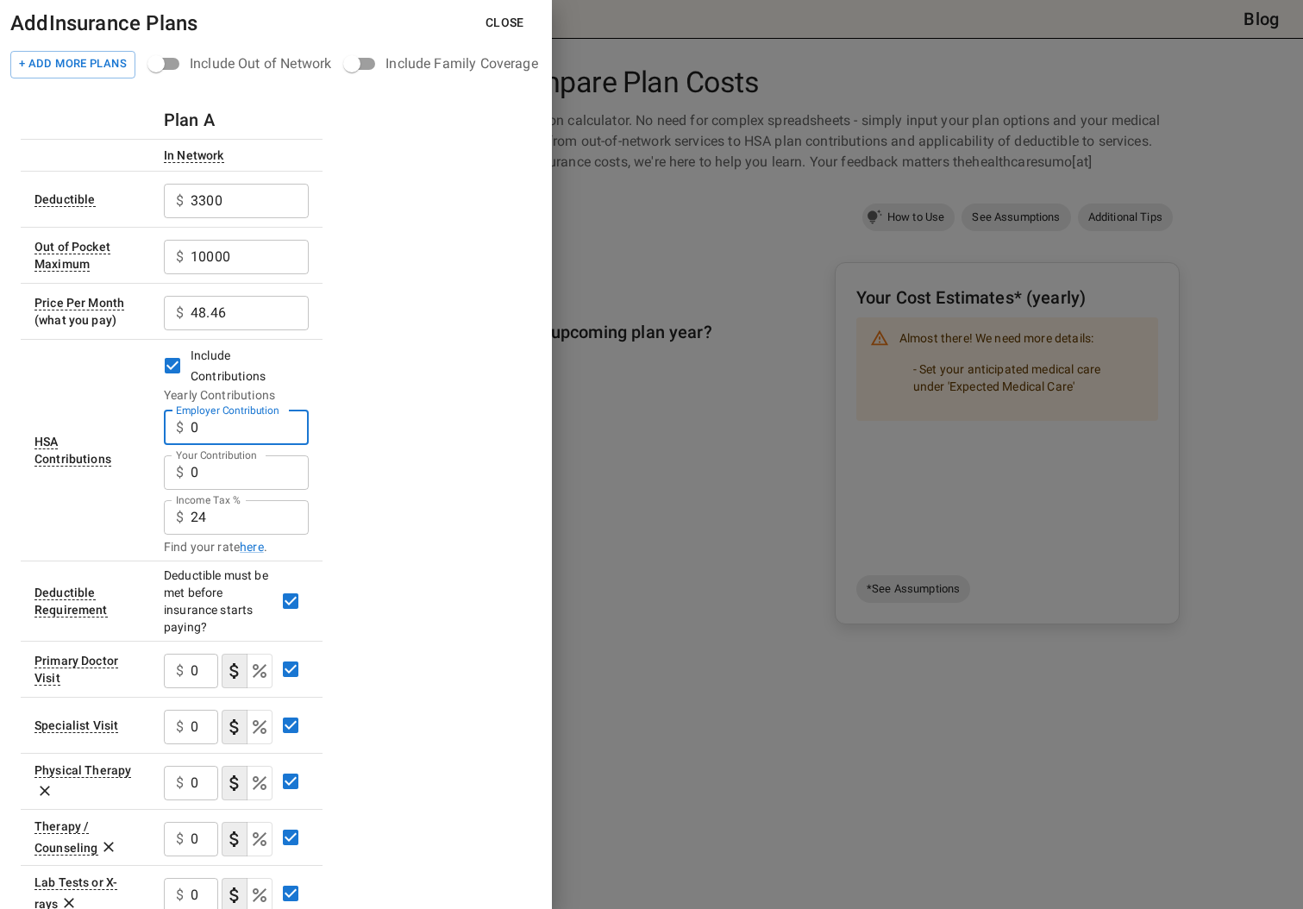
drag, startPoint x: 236, startPoint y: 428, endPoint x: 136, endPoint y: 424, distance: 100.1
click at [136, 424] on tr "HSA Contributions Include Contributions Yearly Contributions Employer Contribut…" at bounding box center [172, 450] width 302 height 222
type input "1000"
click at [322, 517] on td "Include Contributions Yearly Contributions Employer Contribution $ 1000 Employe…" at bounding box center [236, 450] width 172 height 222
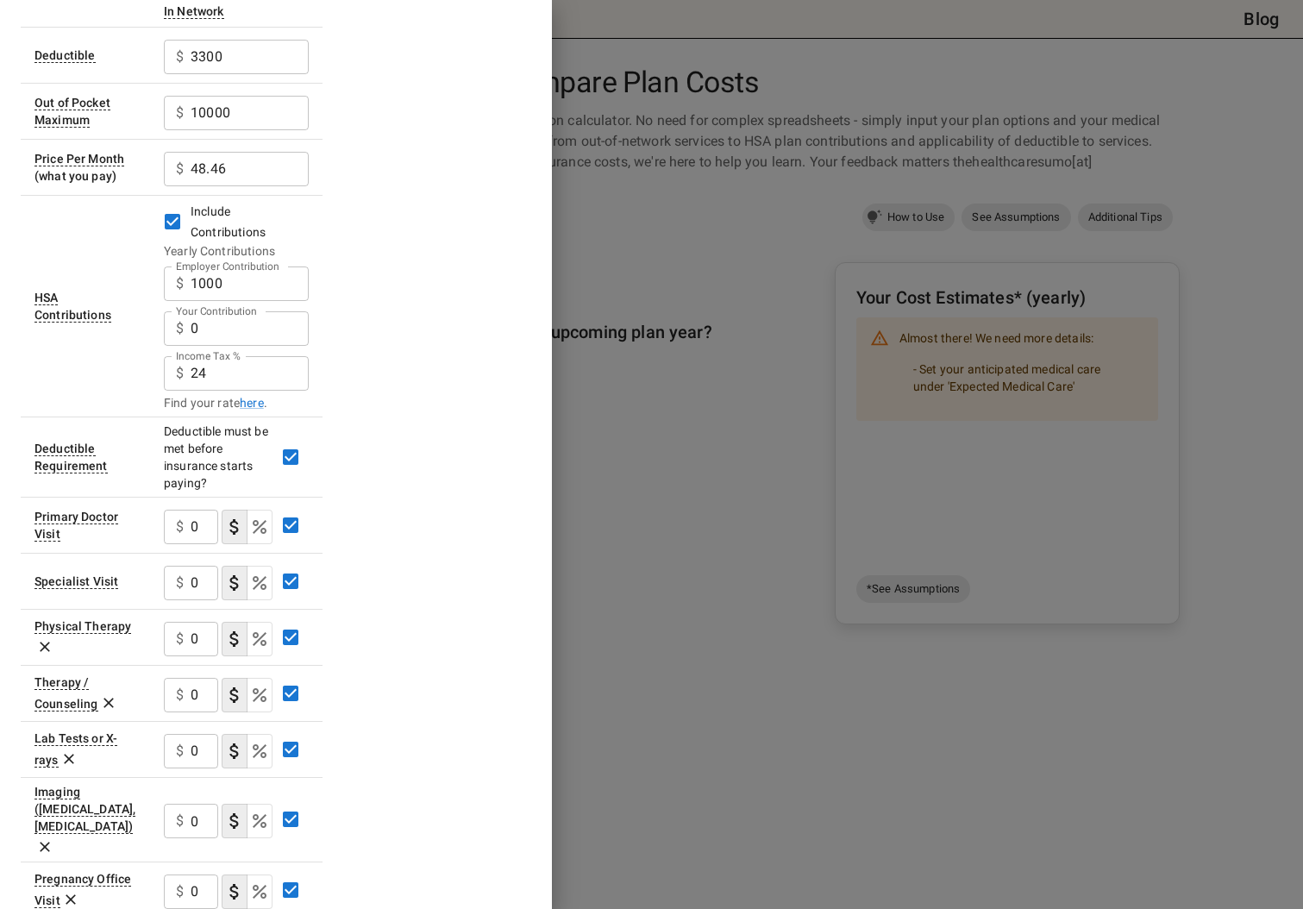
scroll to position [135, 0]
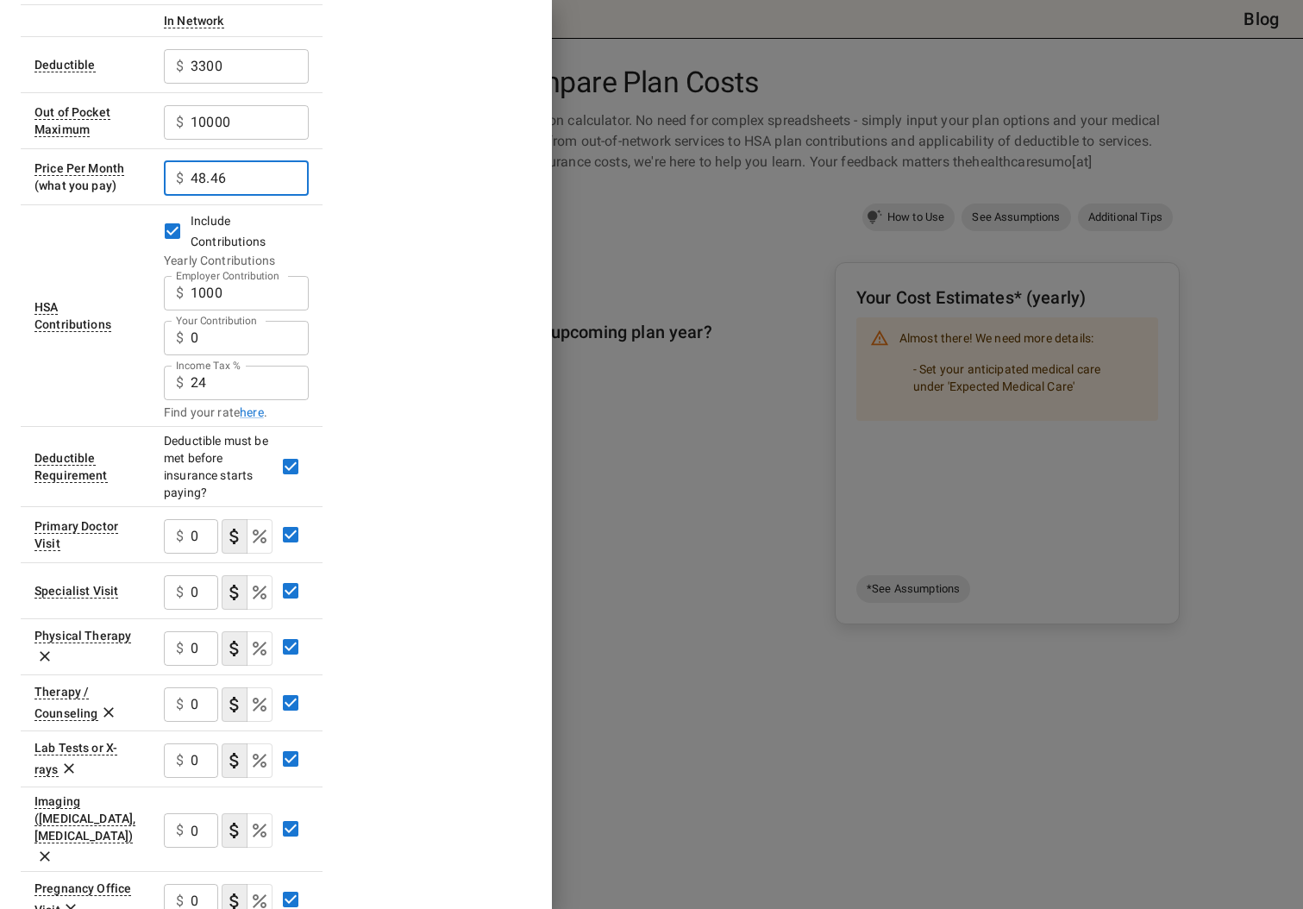
drag, startPoint x: 236, startPoint y: 174, endPoint x: 141, endPoint y: 171, distance: 94.9
click at [141, 171] on tr "Price Per Month (what you pay) $ 48.46 ​" at bounding box center [172, 176] width 302 height 56
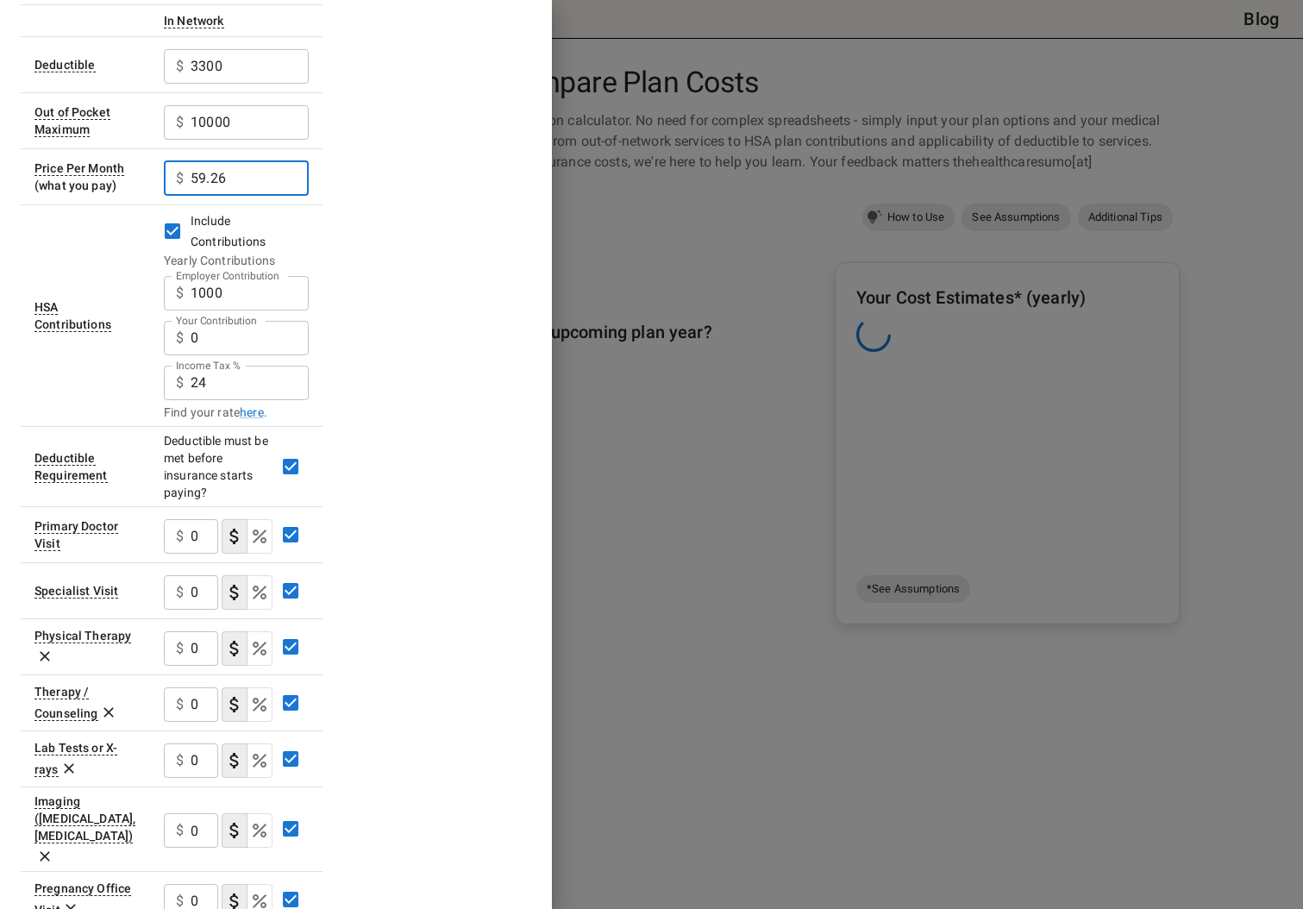
type input "59.26"
click at [386, 241] on div "Plan A In Network Deductible $ 3300 ​ Out of Pocket Maximum $ 10000 ​ Price Per…" at bounding box center [276, 699] width 511 height 1466
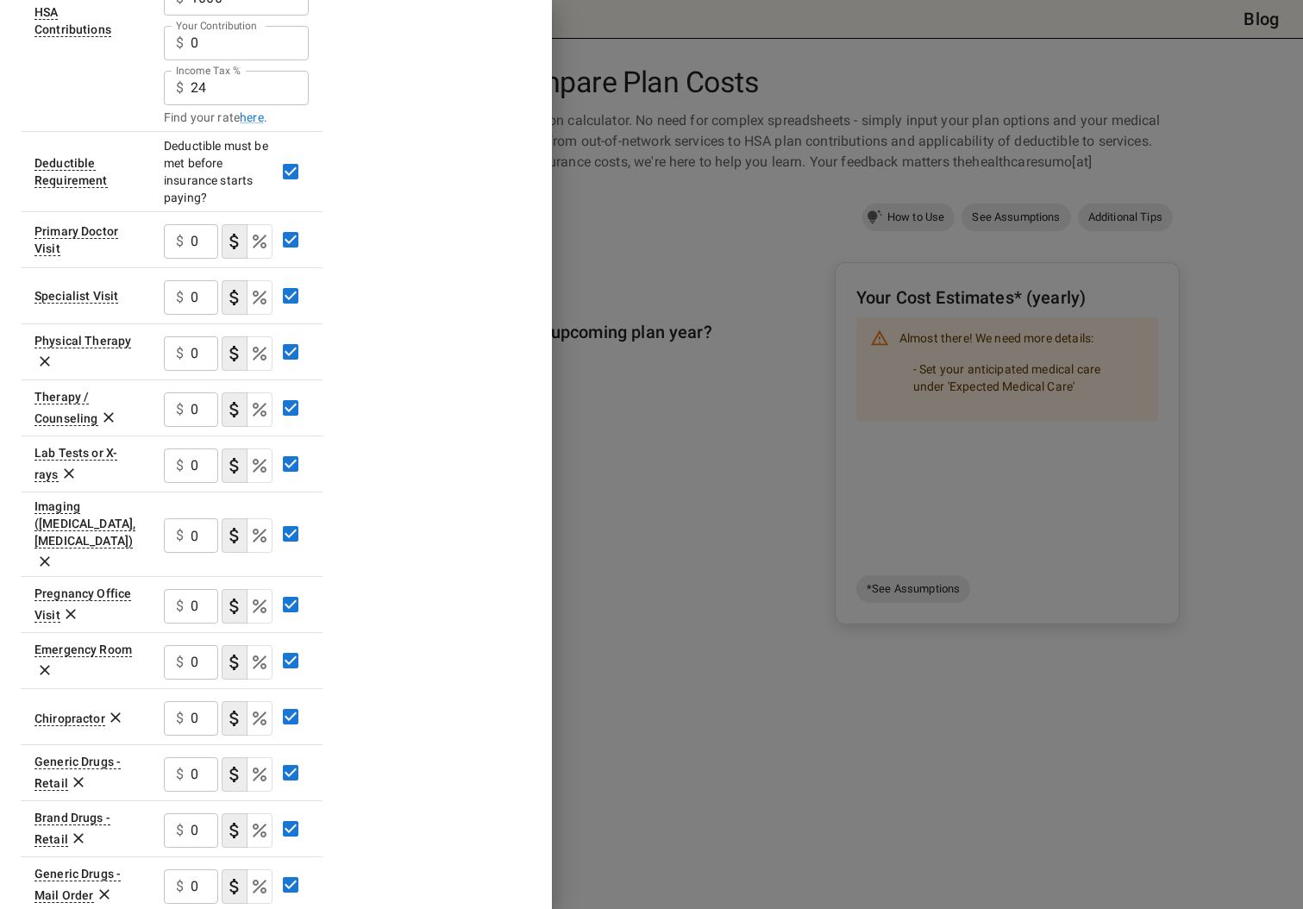
scroll to position [434, 0]
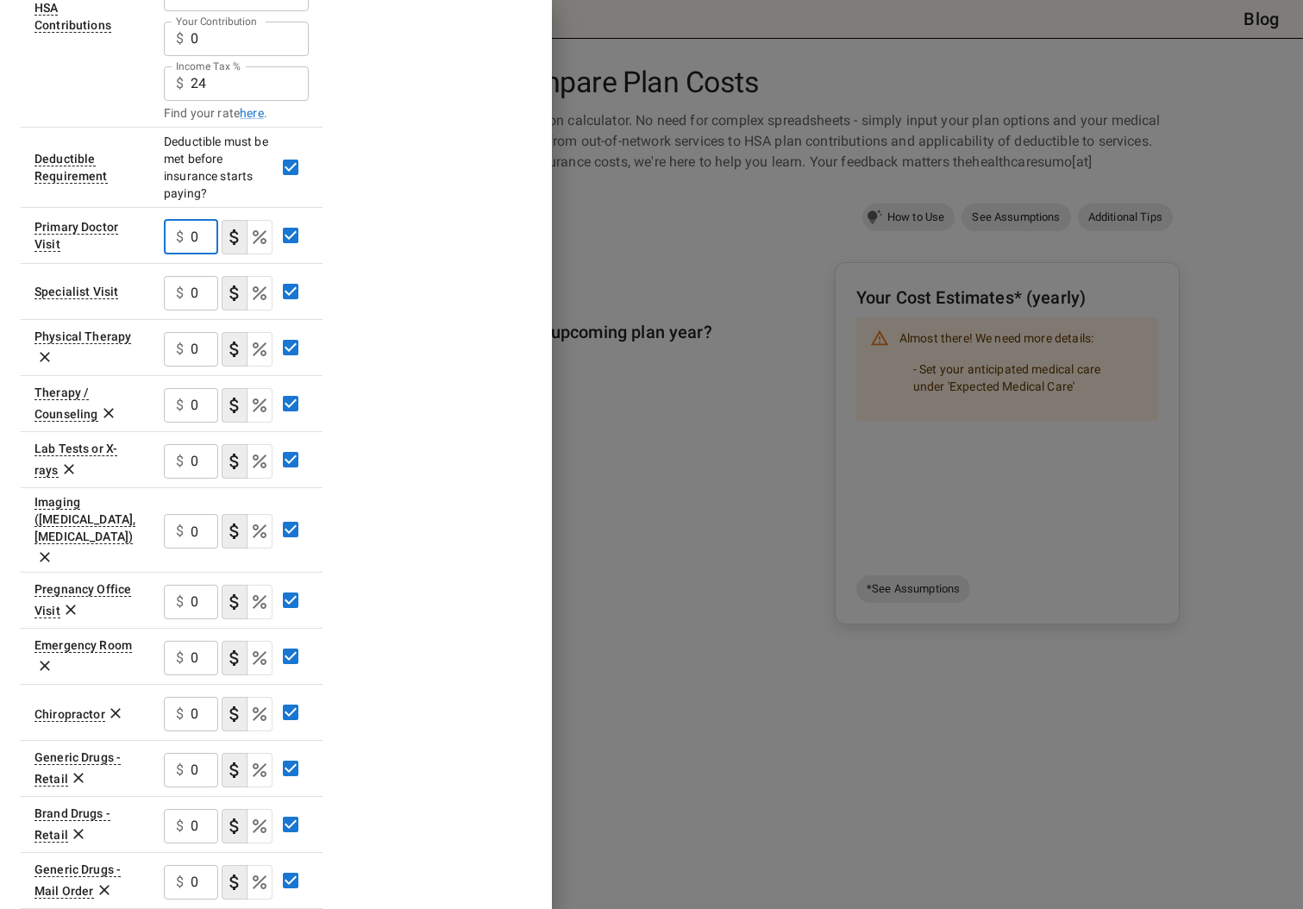
click at [202, 235] on input "0" at bounding box center [205, 237] width 28 height 34
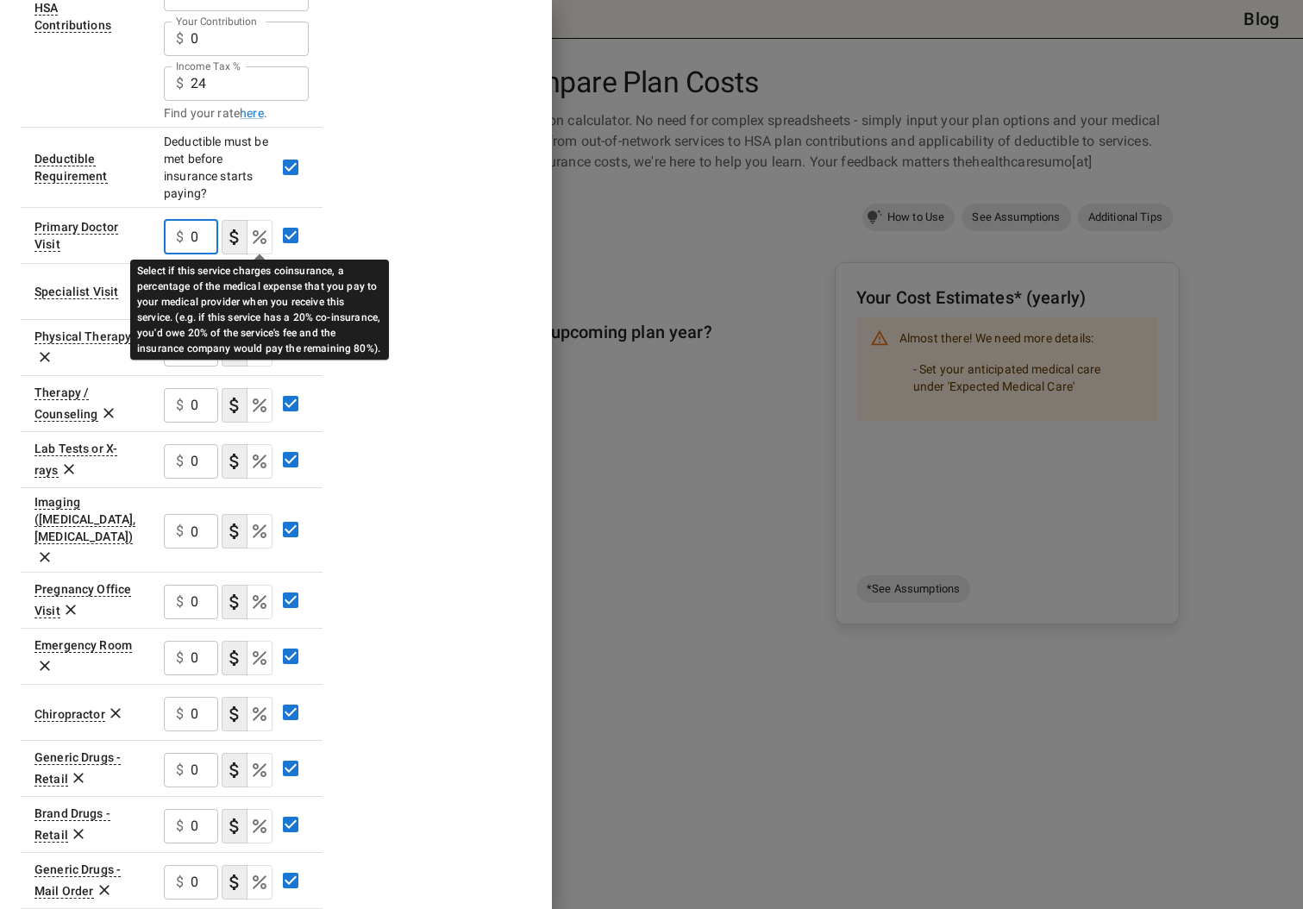
click at [258, 238] on icon "Select if this service charges coinsurance, a percentage of the medical expense…" at bounding box center [260, 237] width 14 height 14
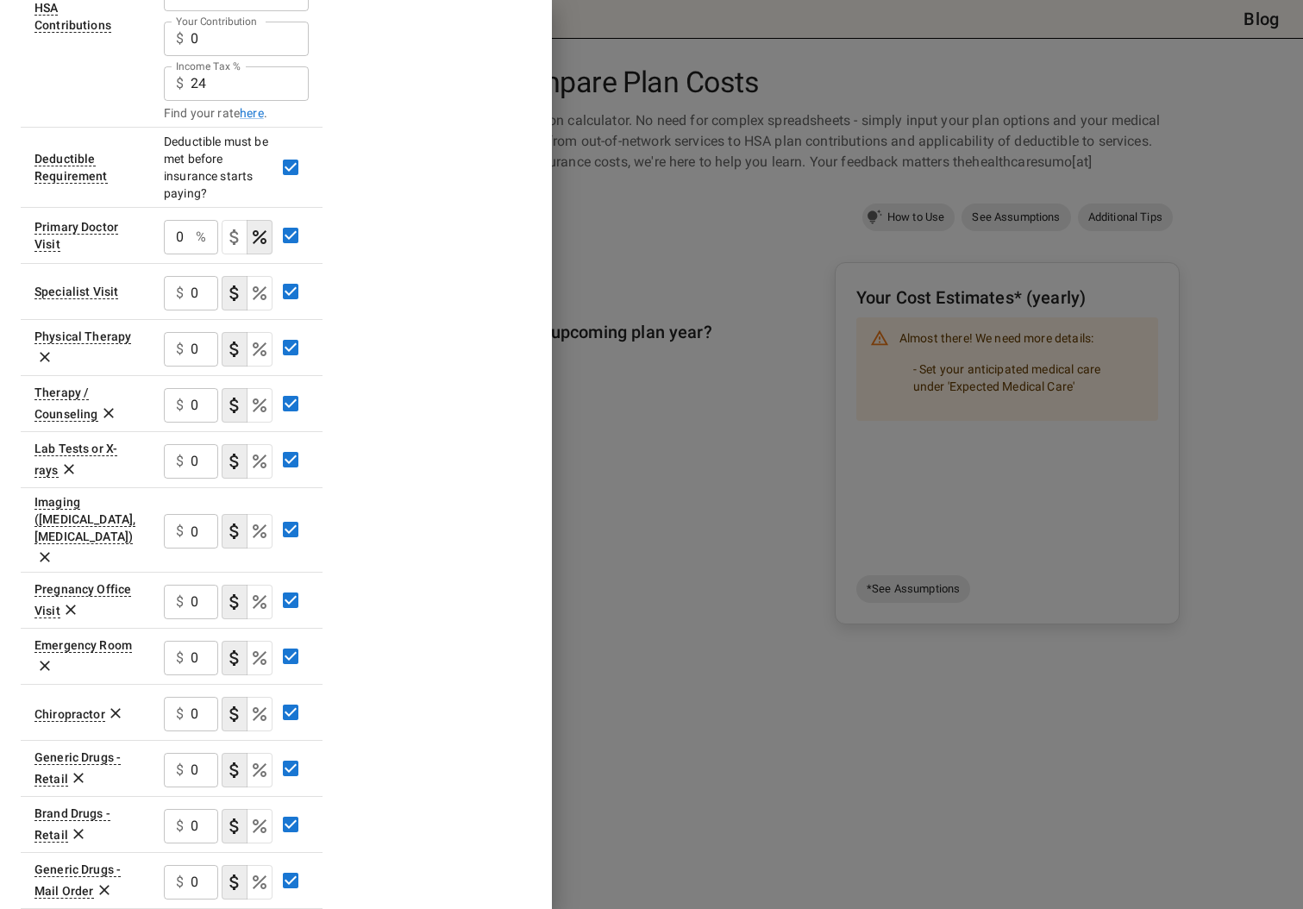
click at [187, 241] on input "0" at bounding box center [176, 237] width 25 height 34
drag, startPoint x: 187, startPoint y: 241, endPoint x: 156, endPoint y: 238, distance: 31.2
click at [156, 238] on td "0 % ​" at bounding box center [236, 235] width 172 height 56
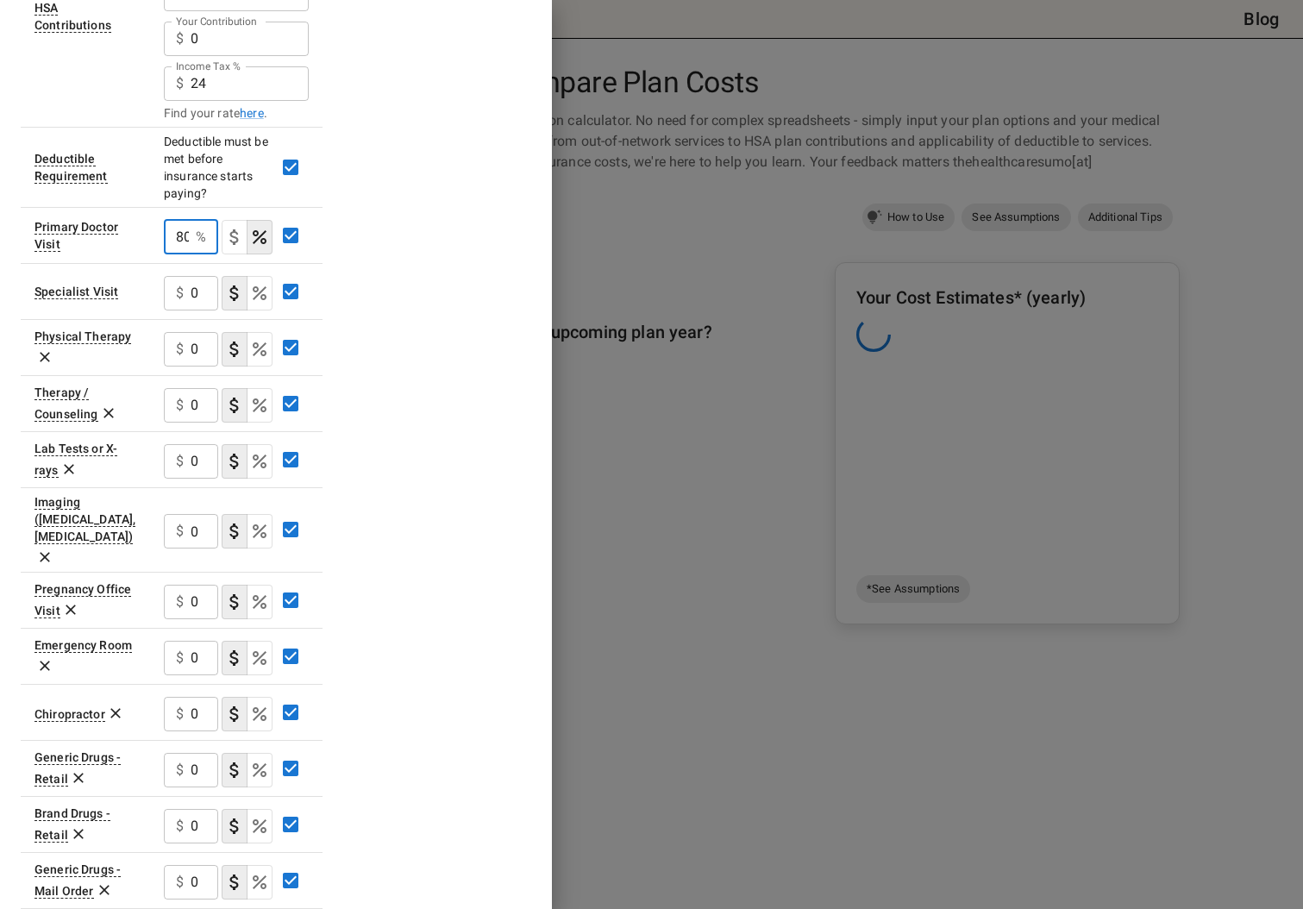
scroll to position [0, 3]
type input "80"
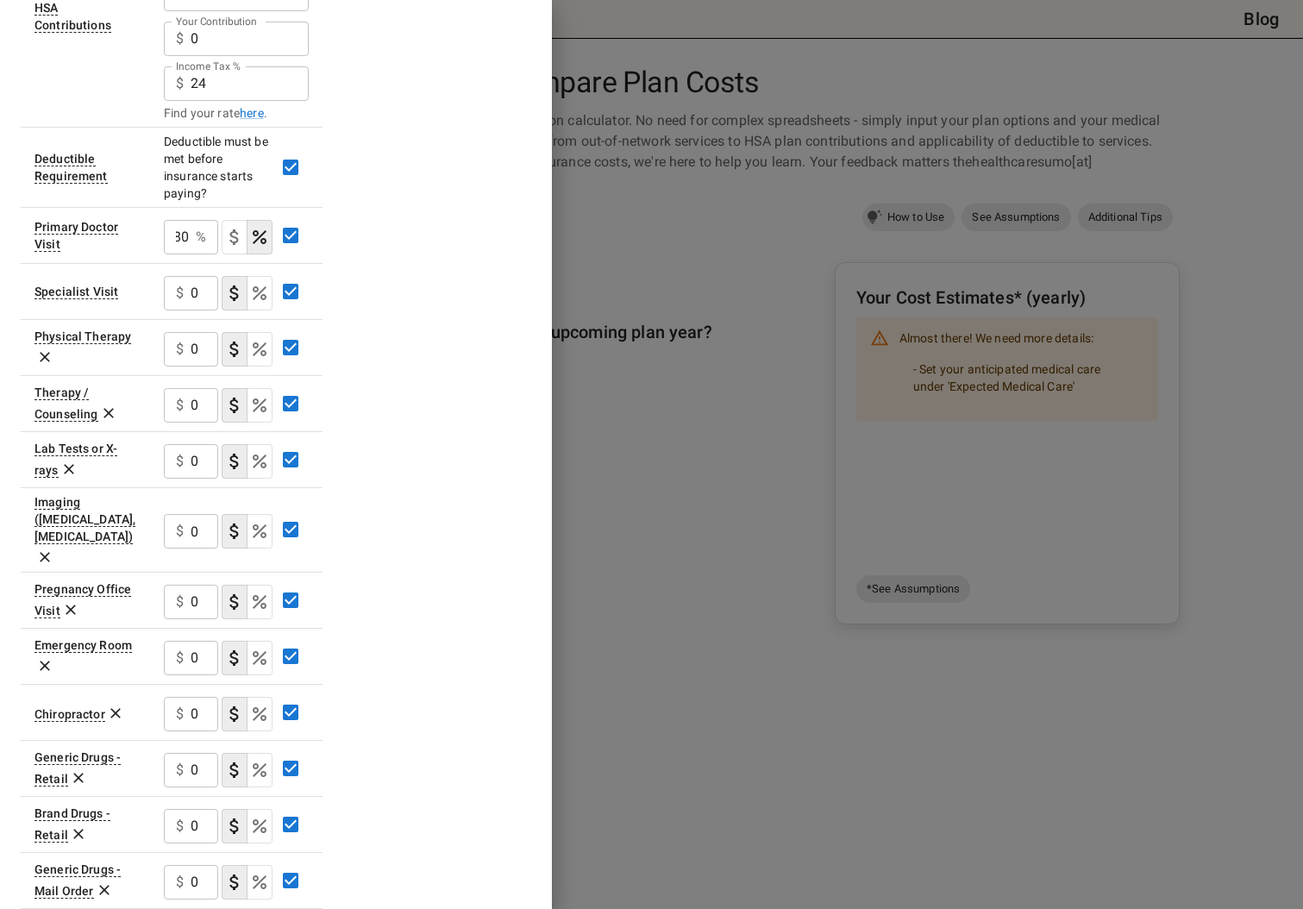
click at [384, 261] on div "Plan A In Network Deductible $ 3300 ​ Out of Pocket Maximum $ 10000 ​ Price Per…" at bounding box center [276, 400] width 511 height 1466
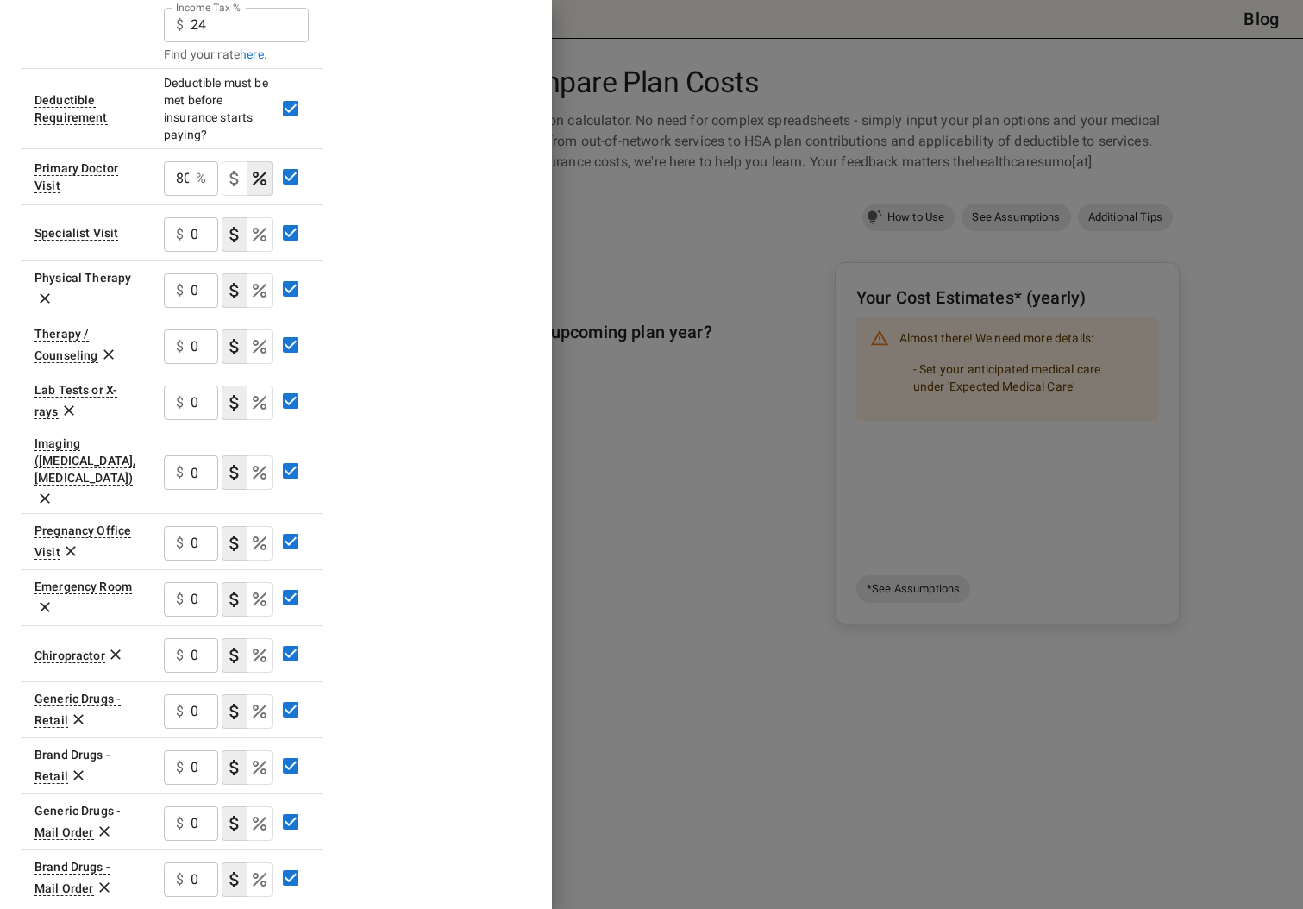
scroll to position [496, 0]
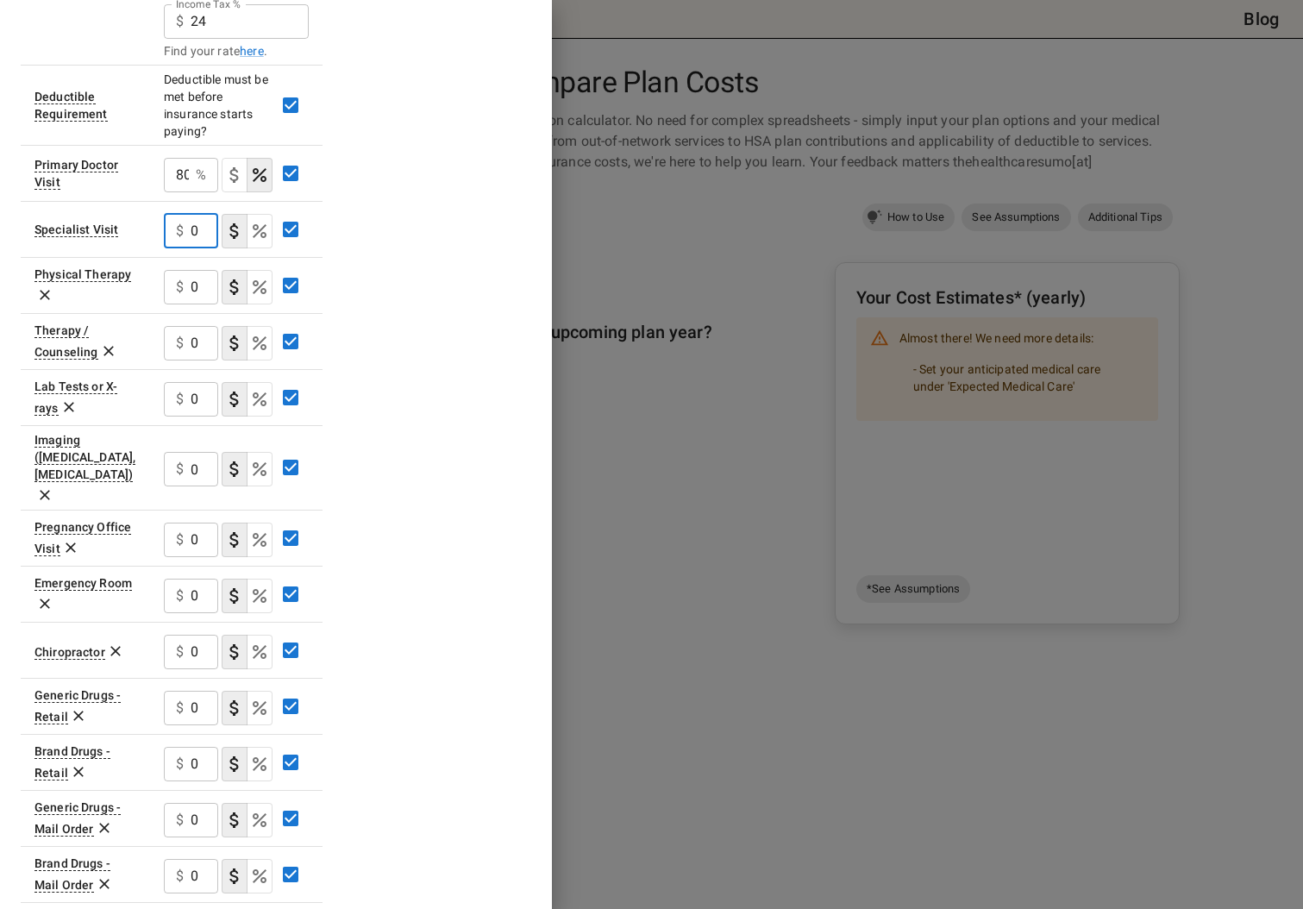
click at [204, 230] on input "0" at bounding box center [205, 231] width 28 height 34
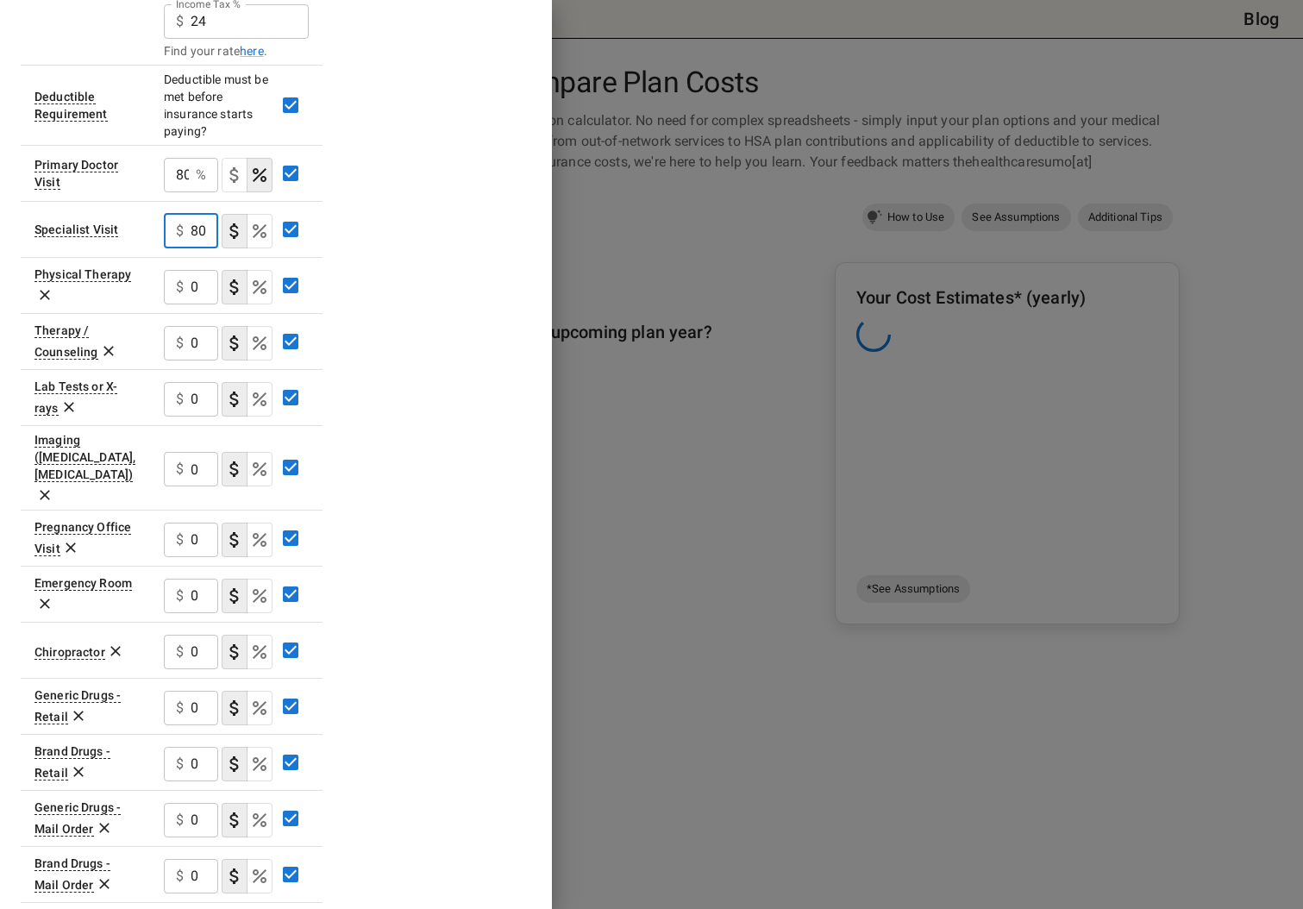
type input "80"
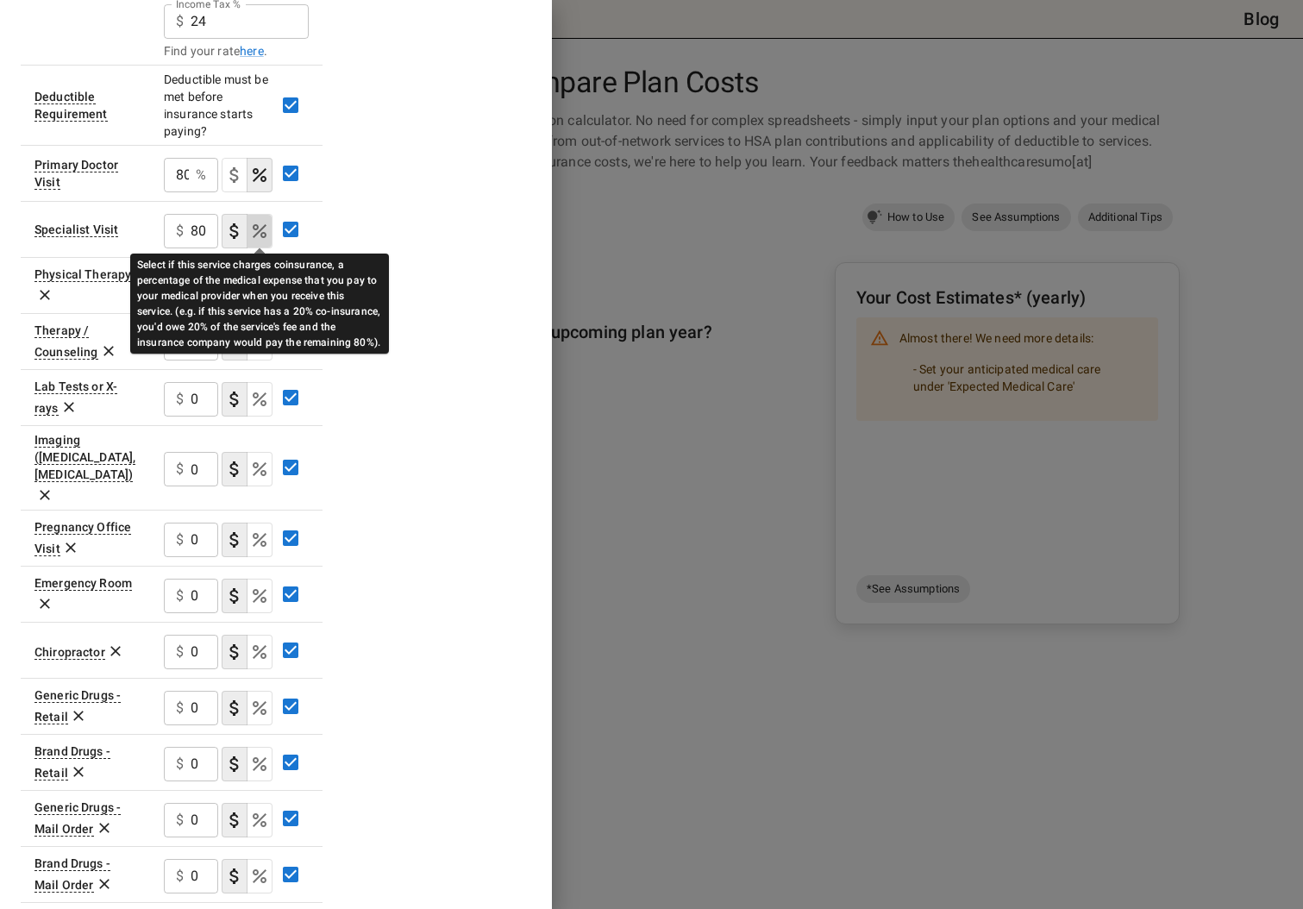
click at [255, 225] on icon "Select if this service charges coinsurance, a percentage of the medical expense…" at bounding box center [260, 231] width 14 height 14
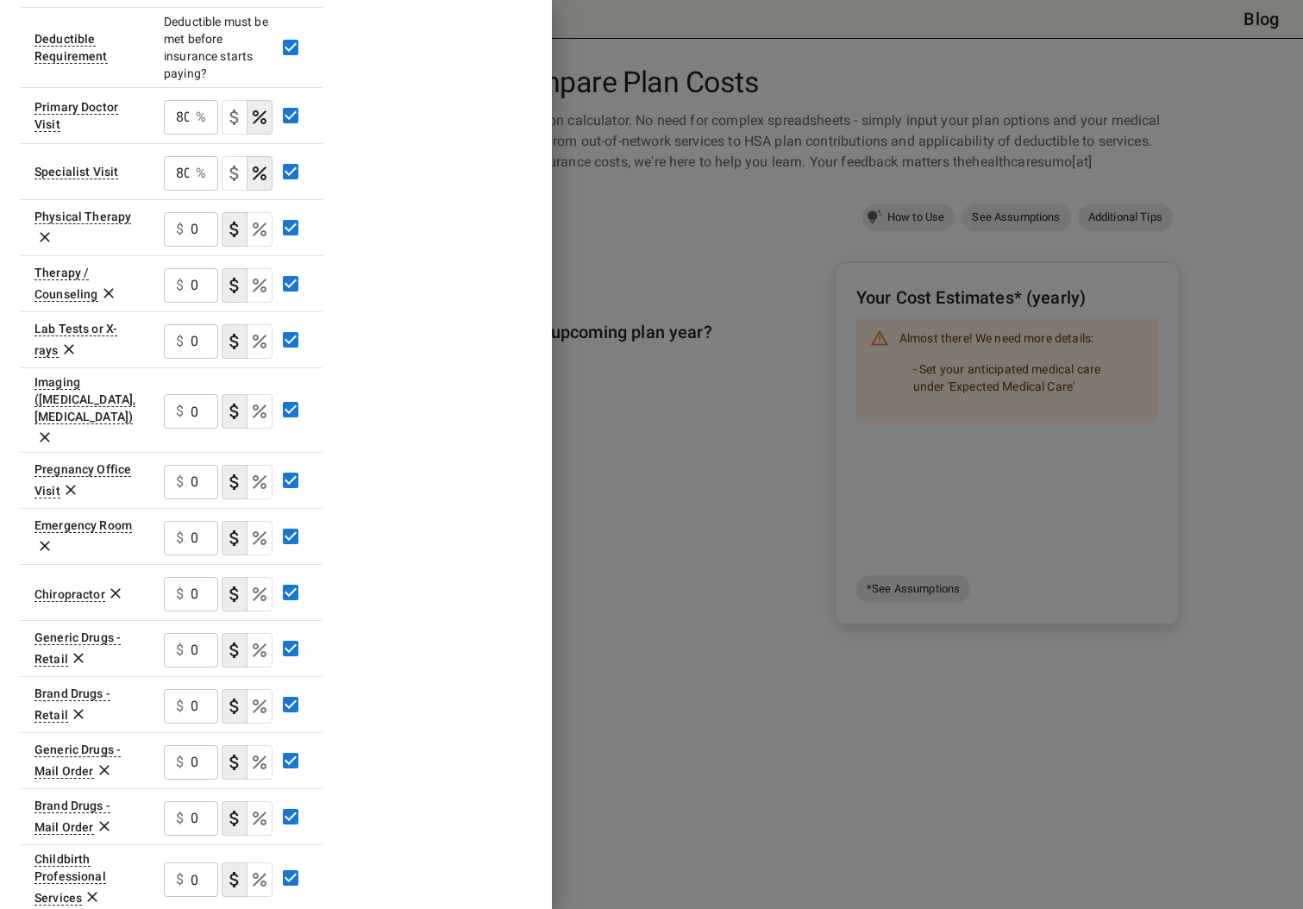
scroll to position [584, 0]
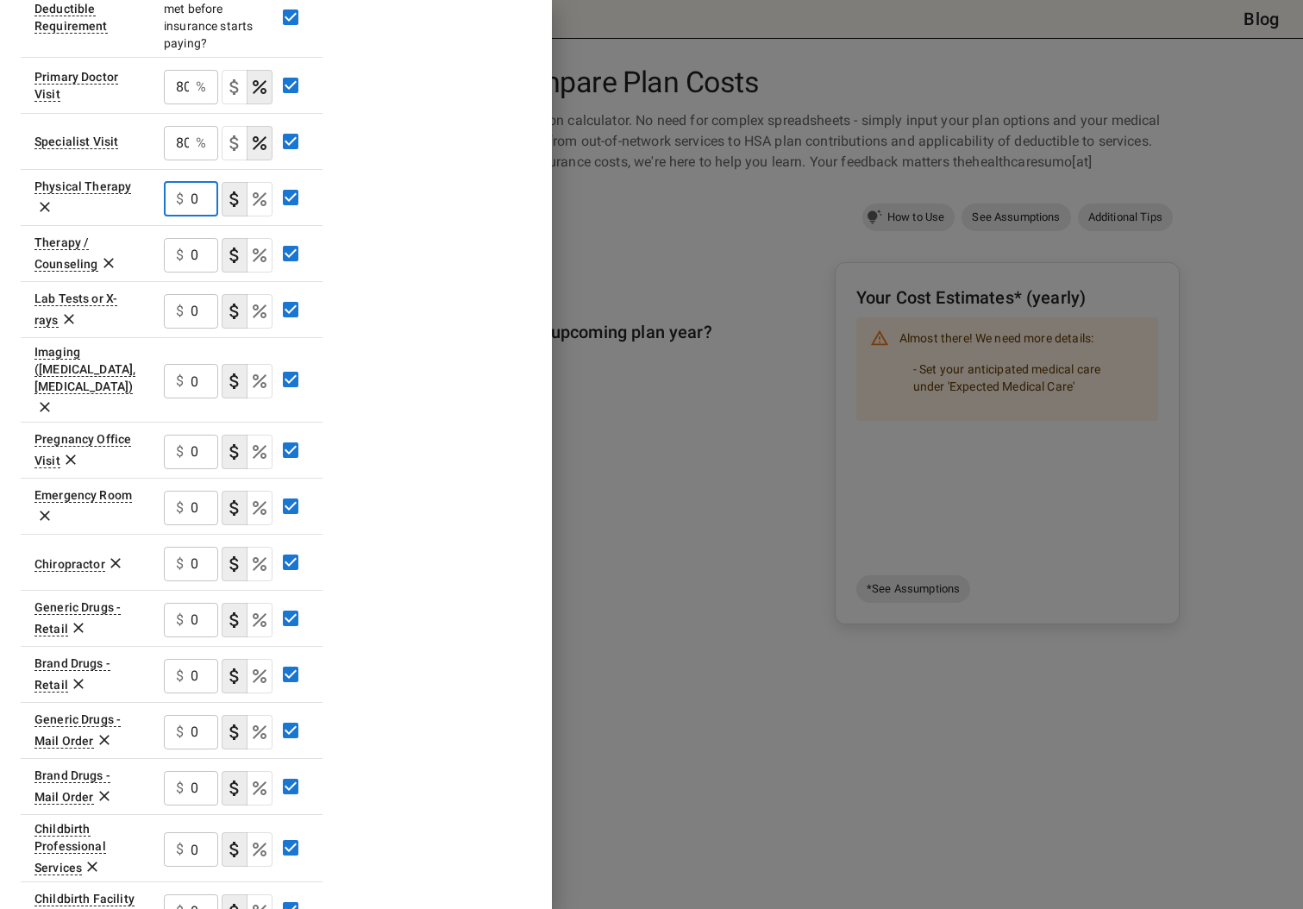
drag, startPoint x: 204, startPoint y: 201, endPoint x: 161, endPoint y: 200, distance: 43.1
click at [161, 200] on td "$ 0 ​" at bounding box center [236, 197] width 172 height 56
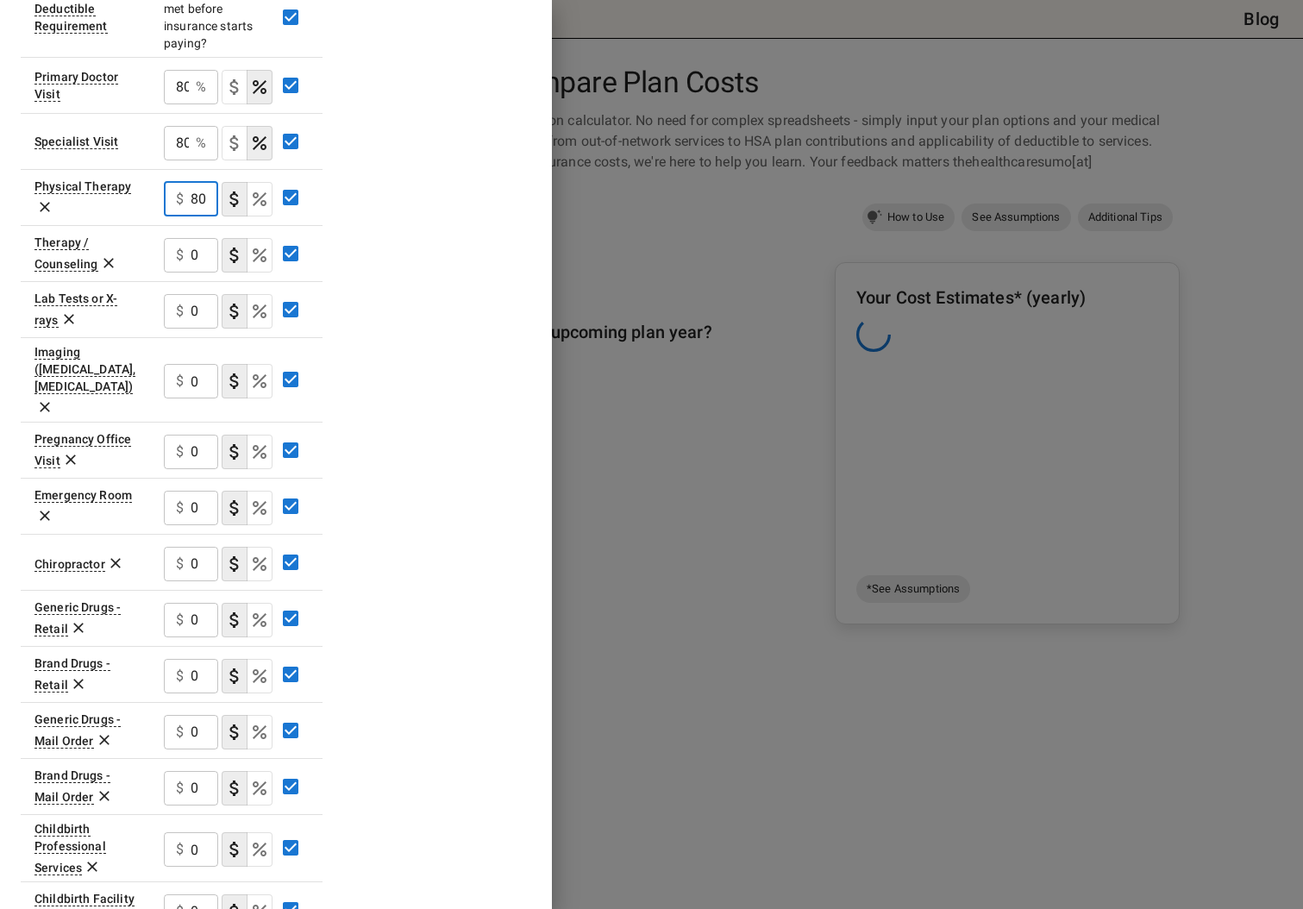
type input "80"
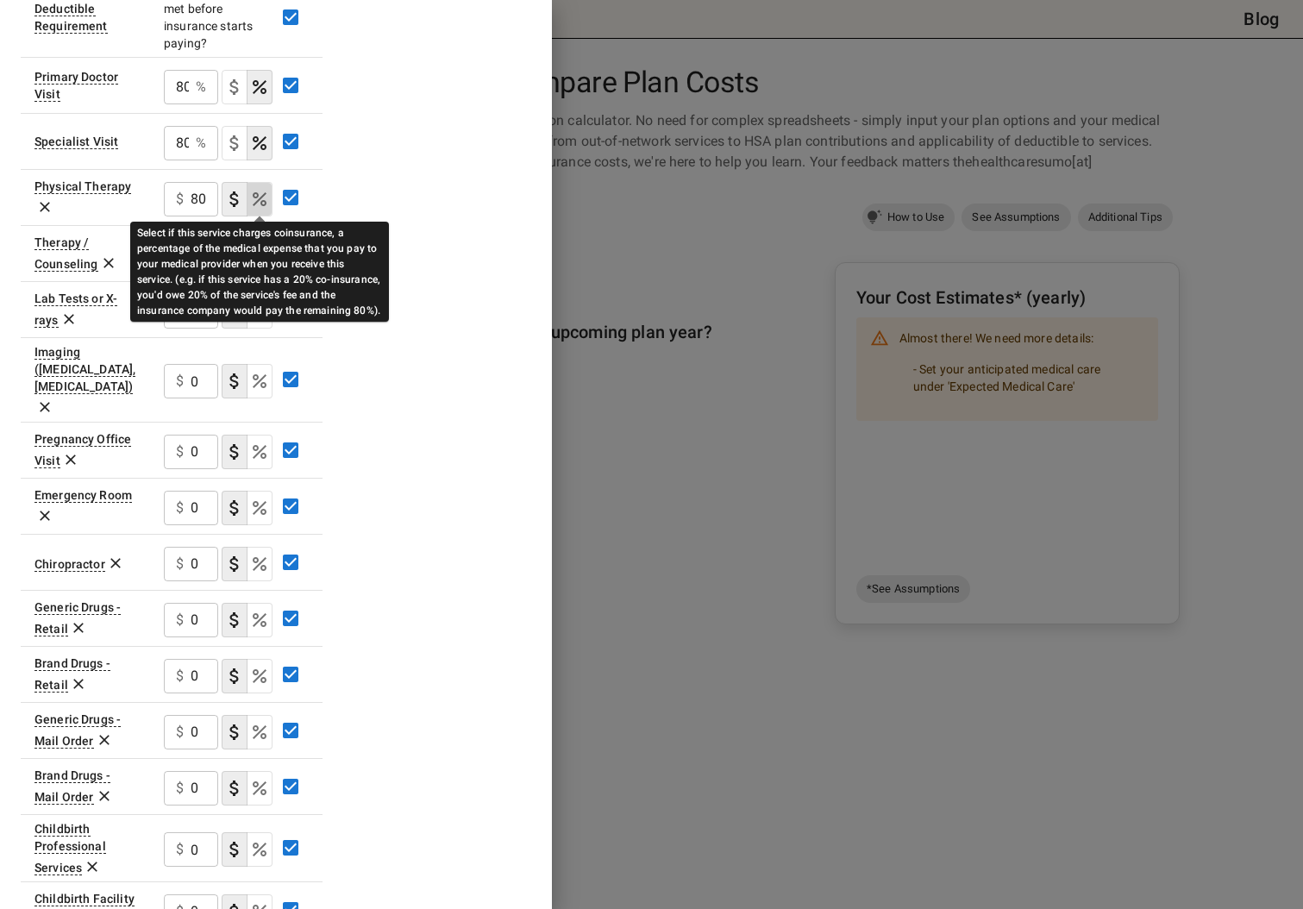
click at [263, 204] on icon "Select if this service charges coinsurance, a percentage of the medical expense…" at bounding box center [259, 199] width 21 height 21
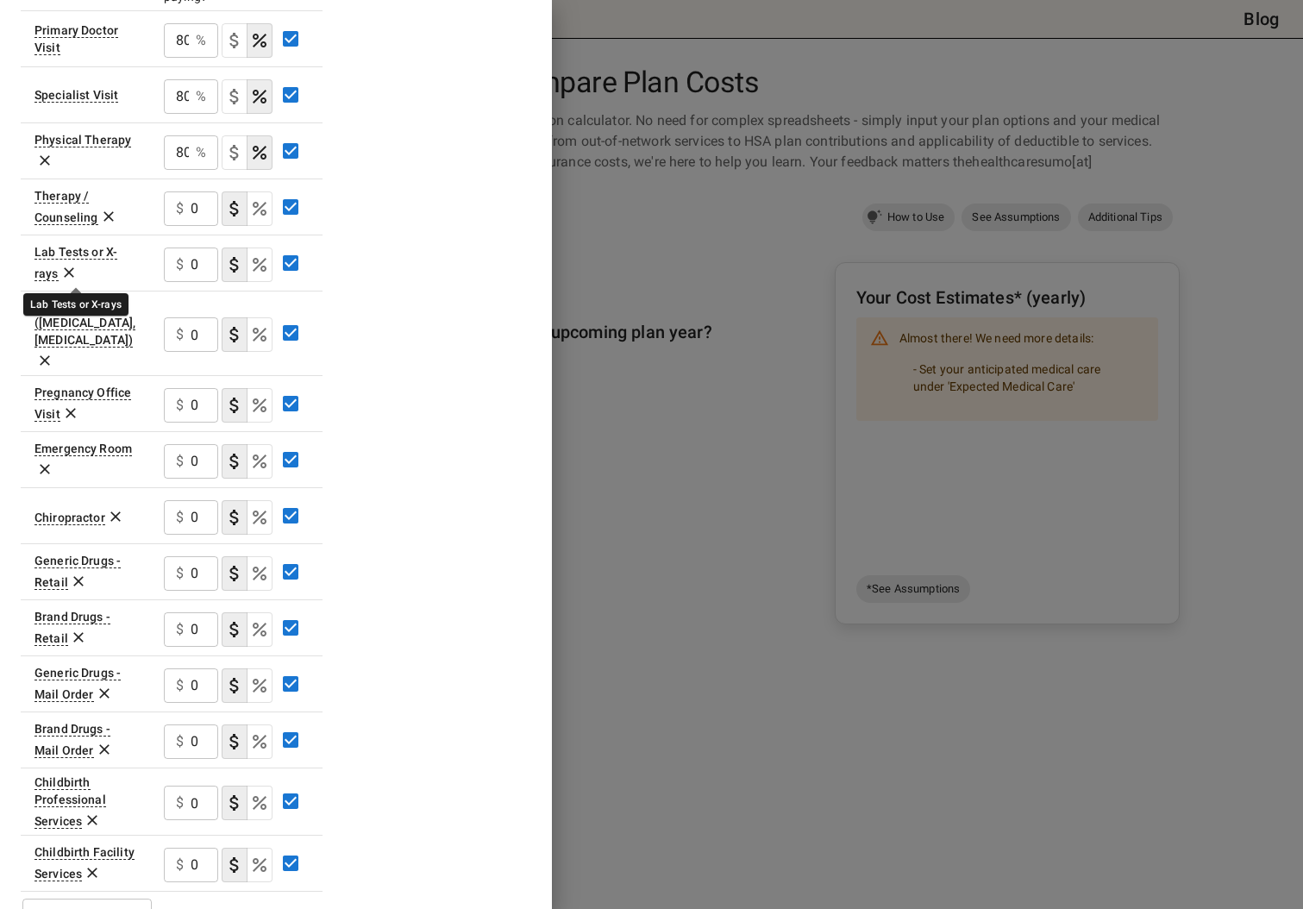
scroll to position [650, 0]
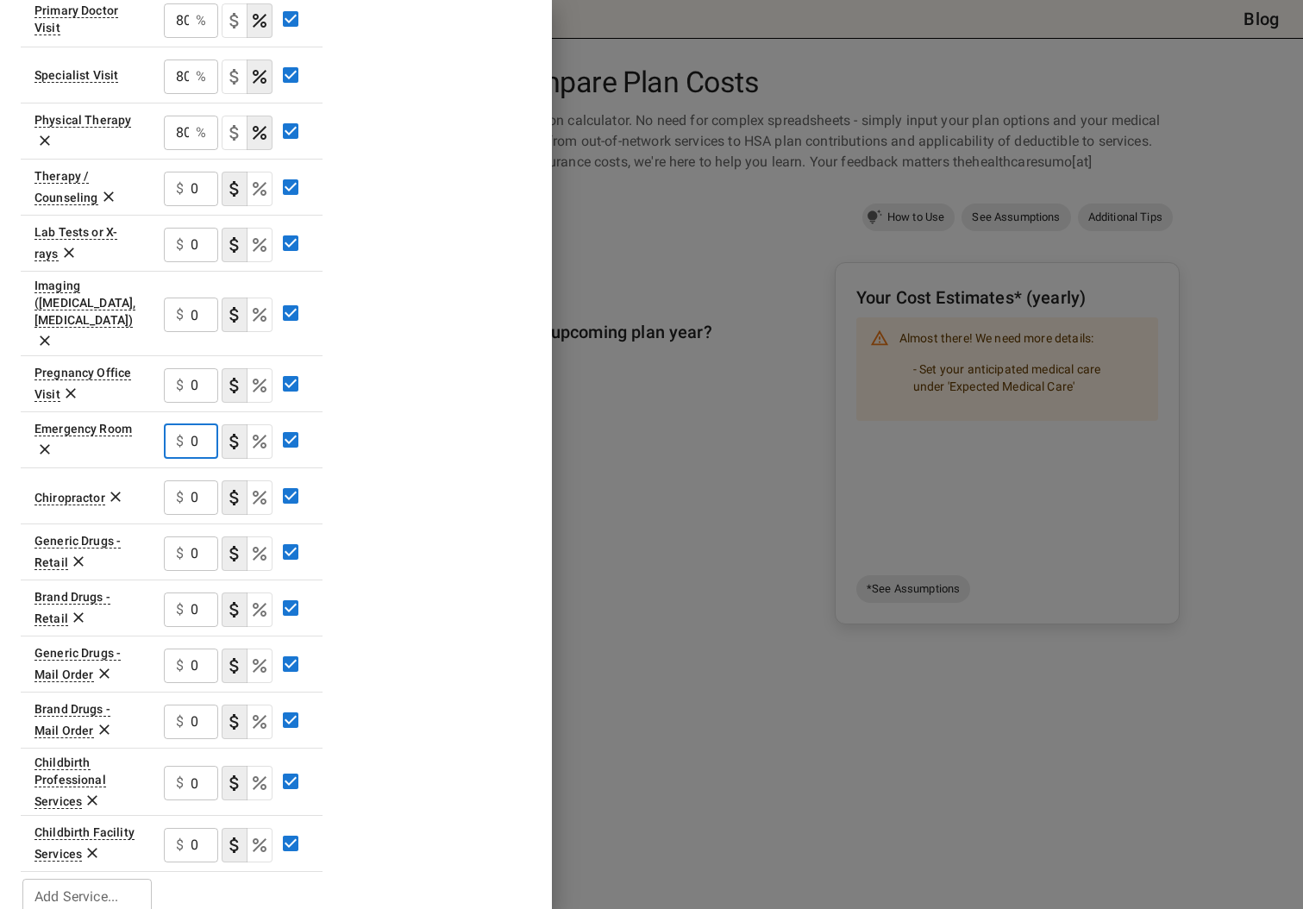
click at [191, 424] on input "0" at bounding box center [205, 441] width 28 height 34
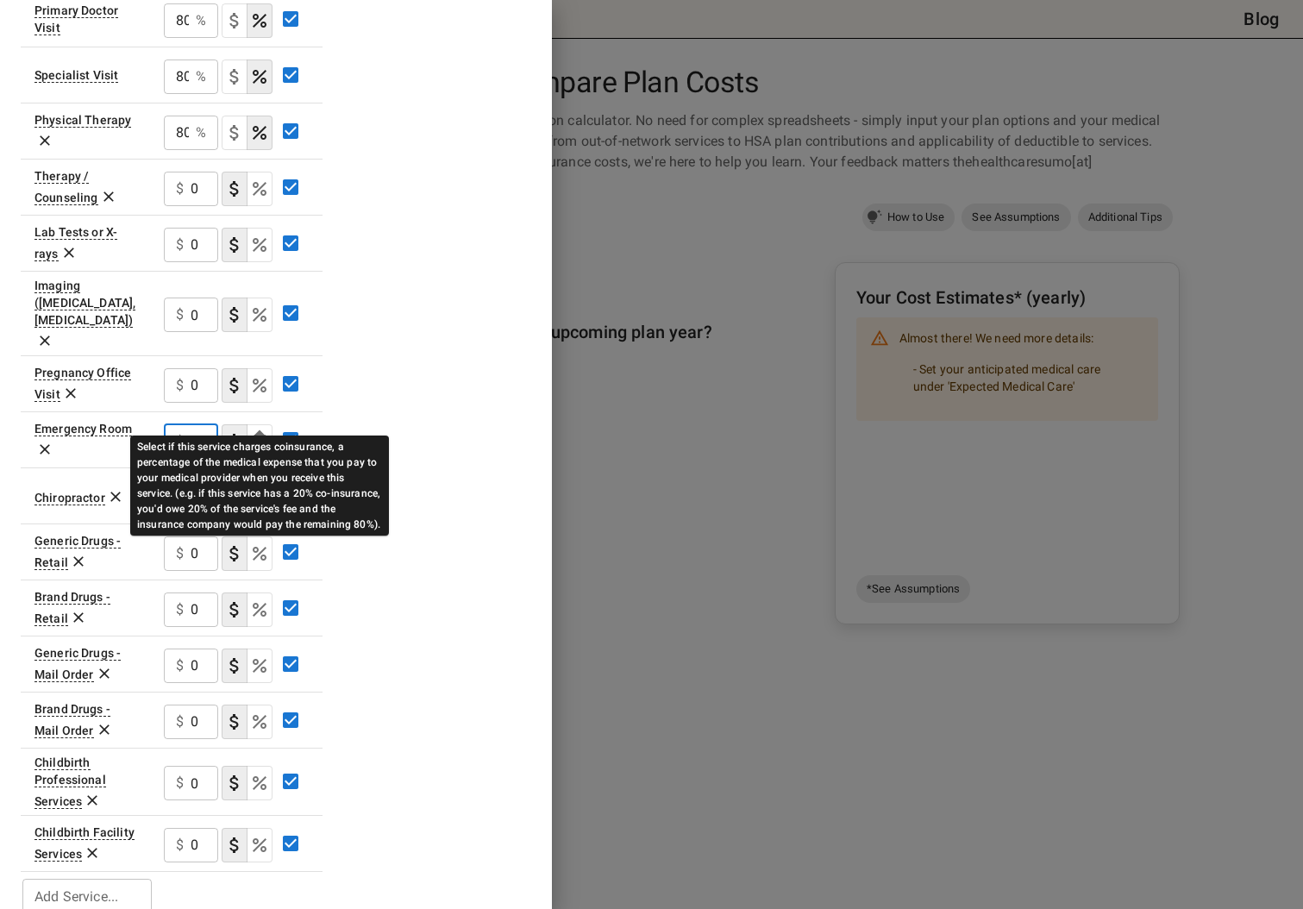
click at [254, 431] on icon "Select if this service charges coinsurance, a percentage of the medical expense…" at bounding box center [259, 441] width 21 height 21
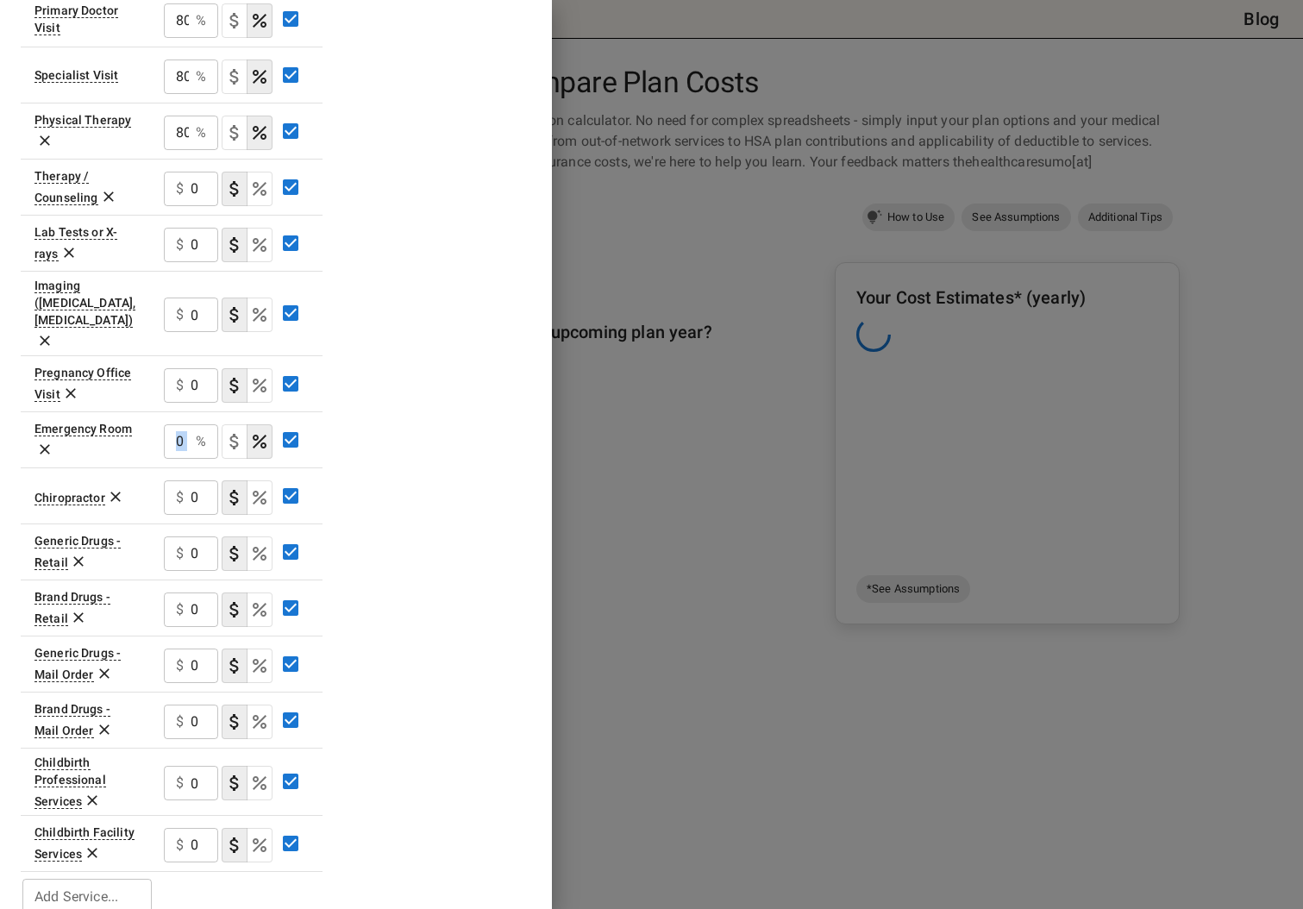
drag, startPoint x: 191, startPoint y: 413, endPoint x: 138, endPoint y: 414, distance: 52.6
click at [138, 414] on tr "Emergency Room 0 % ​" at bounding box center [172, 439] width 302 height 56
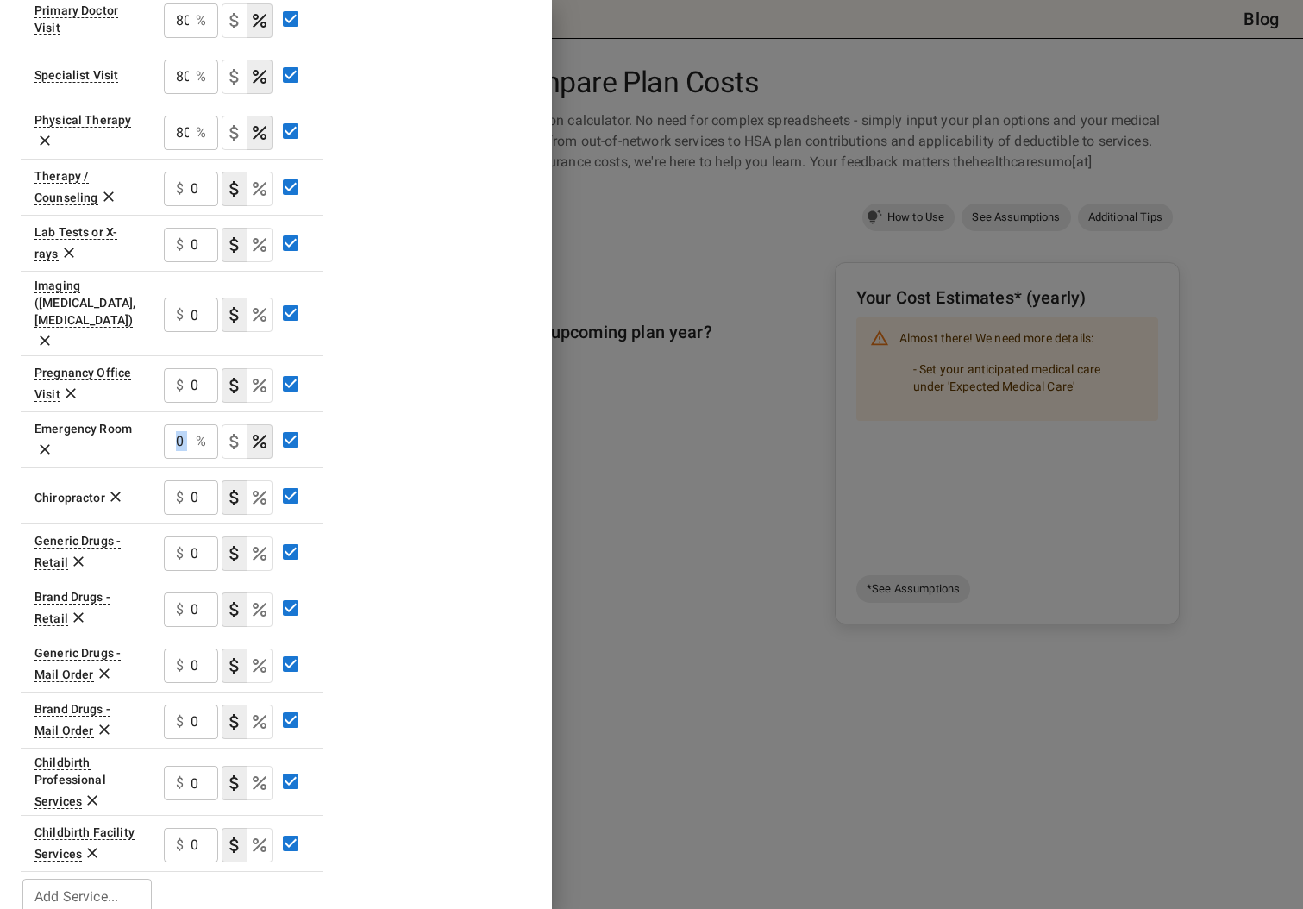
click at [191, 424] on div "0 % ​" at bounding box center [191, 441] width 54 height 34
drag, startPoint x: 185, startPoint y: 415, endPoint x: 172, endPoint y: 413, distance: 13.1
click at [172, 424] on input "0" at bounding box center [176, 441] width 25 height 34
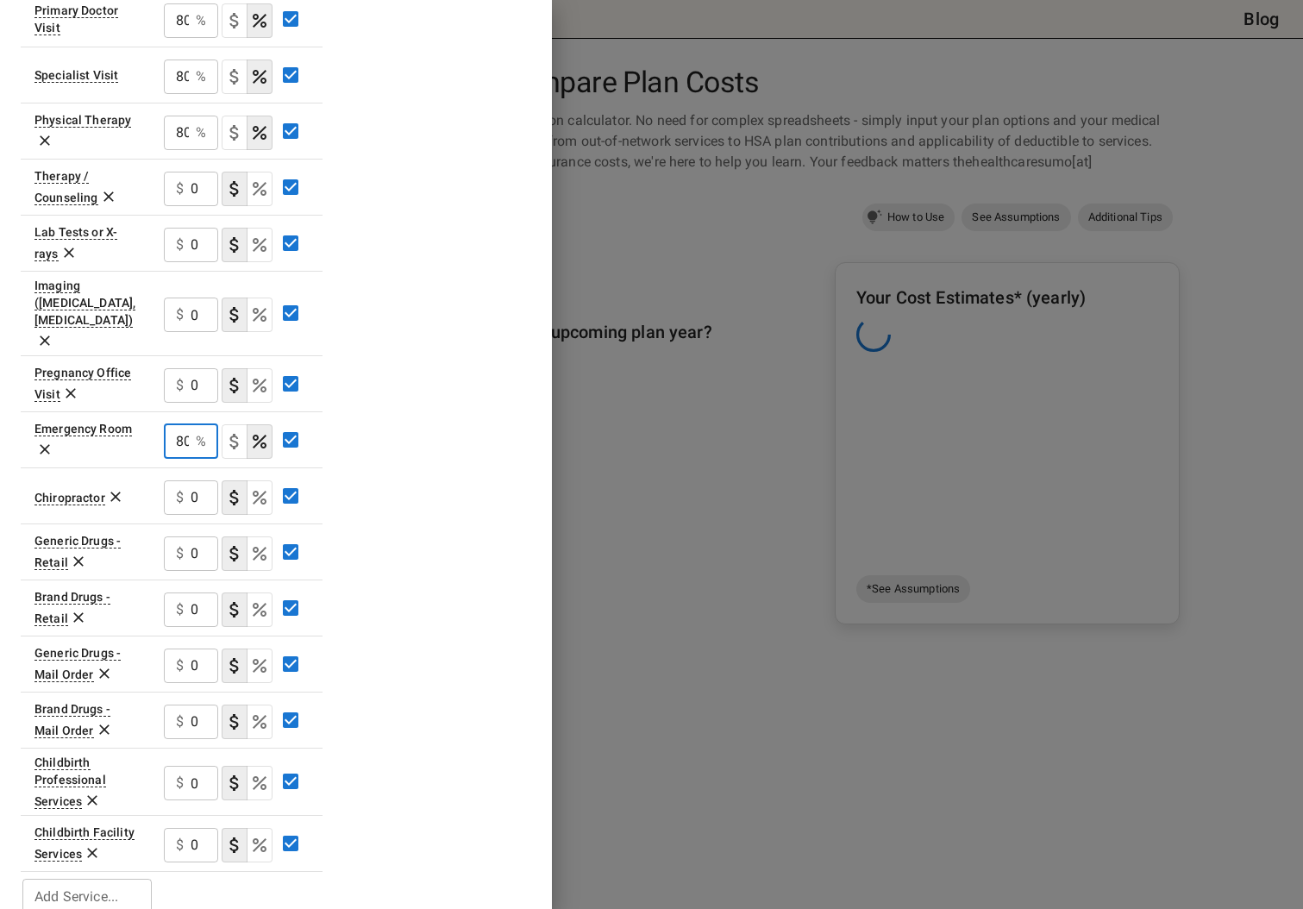
scroll to position [0, 3]
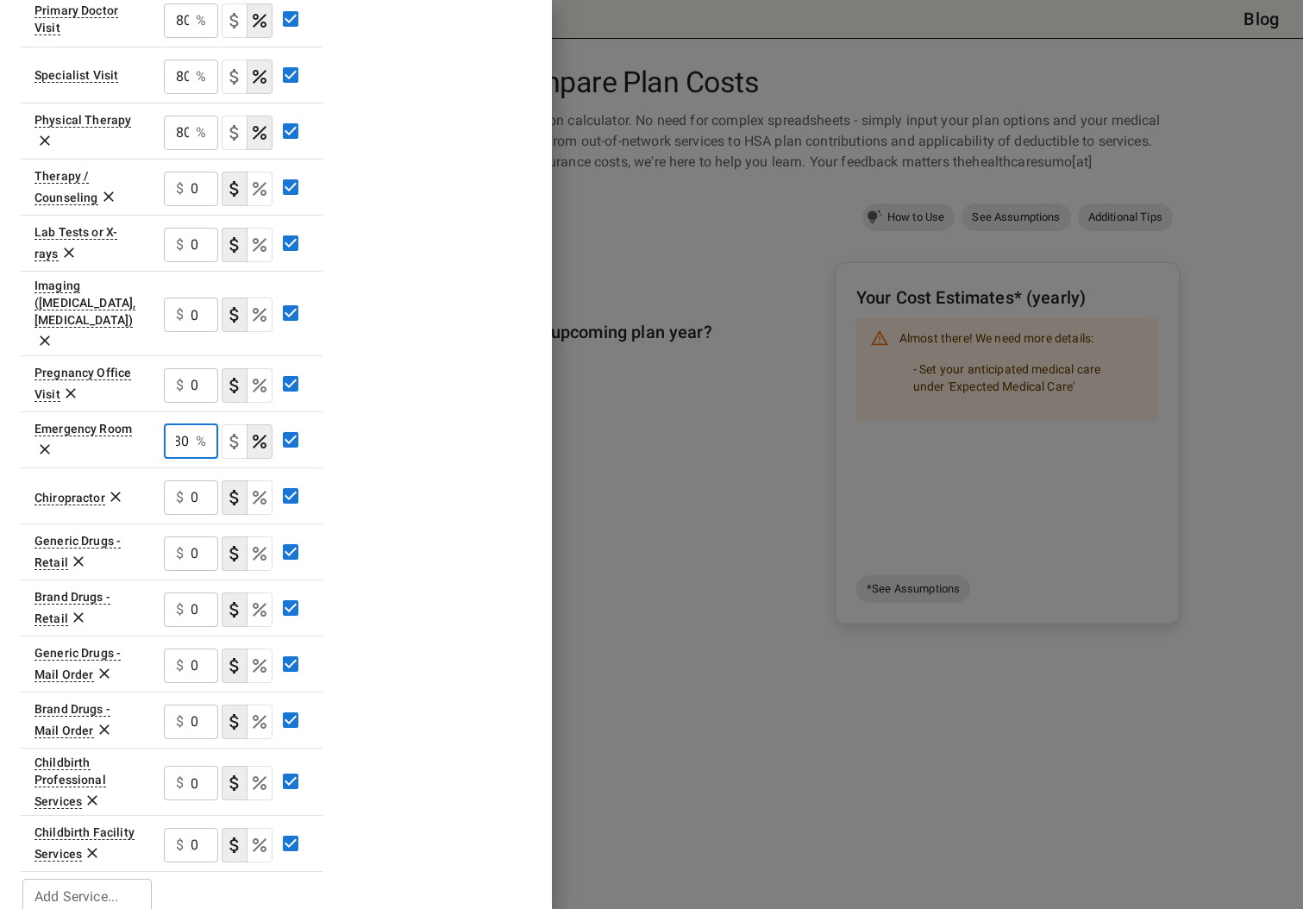
type input "80"
click at [347, 456] on div "Plan A In Network Deductible $ 3300 ​ Out of Pocket Maximum $ 10000 ​ Price Per…" at bounding box center [276, 184] width 511 height 1466
drag, startPoint x: 192, startPoint y: 466, endPoint x: 206, endPoint y: 467, distance: 13.8
click at [206, 480] on input "0" at bounding box center [205, 497] width 28 height 34
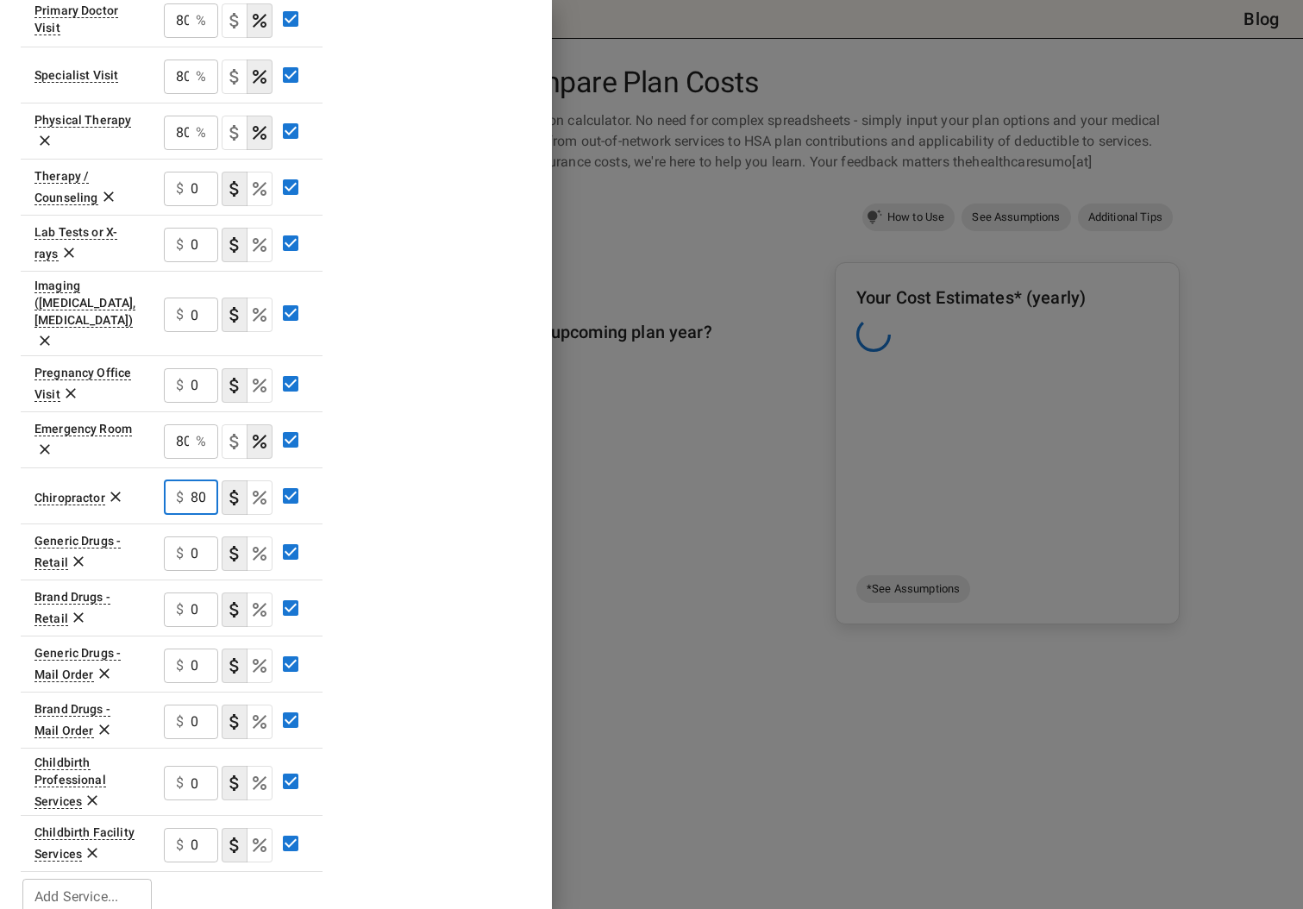
type input "80"
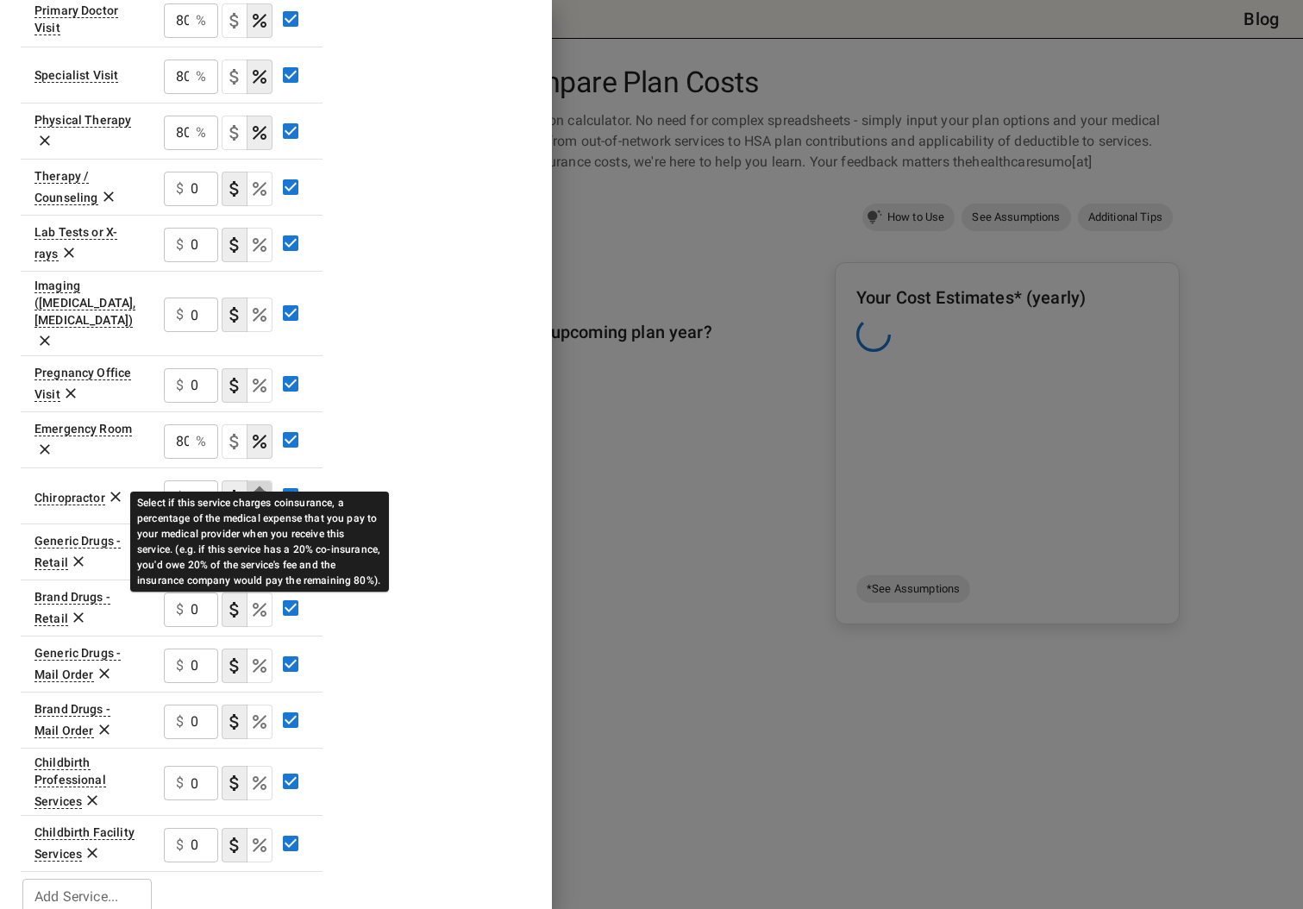
click at [254, 487] on icon "Select if this service charges coinsurance, a percentage of the medical expense…" at bounding box center [259, 497] width 21 height 21
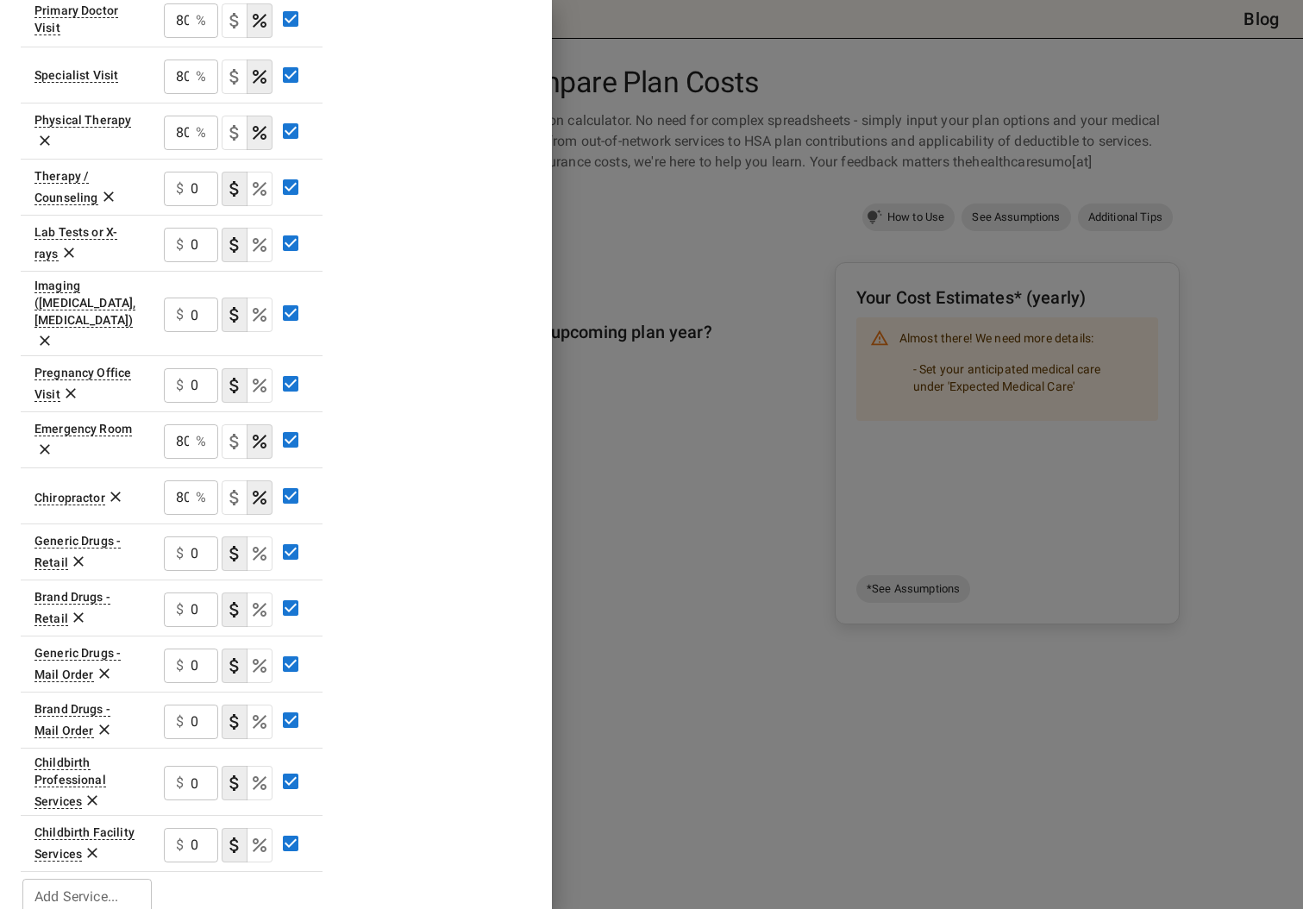
click at [191, 206] on input "0" at bounding box center [205, 189] width 28 height 34
drag, startPoint x: 191, startPoint y: 822, endPoint x: 208, endPoint y: 818, distance: 16.7
click at [208, 828] on input "0" at bounding box center [205, 845] width 28 height 34
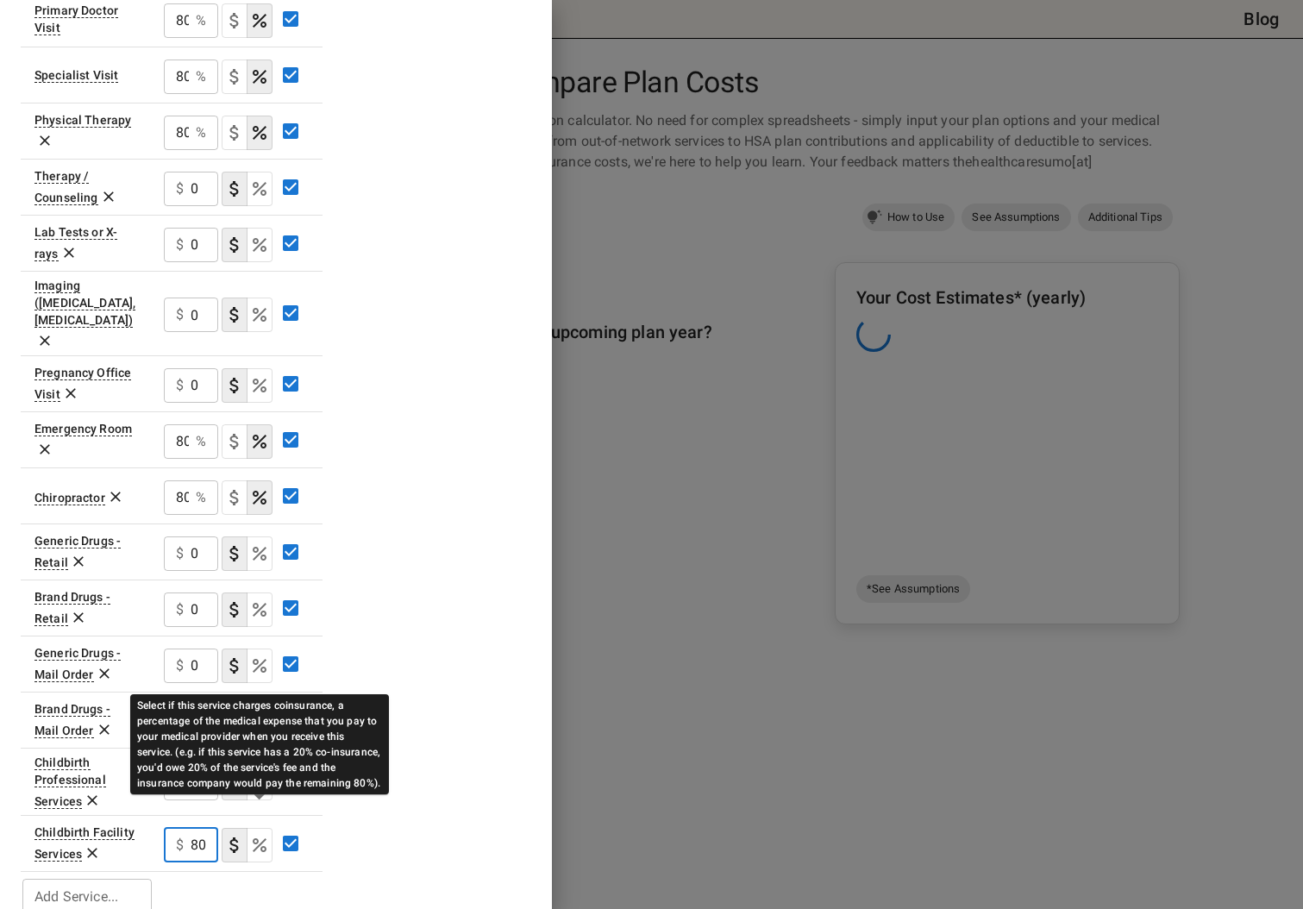
type input "80"
click at [253, 835] on icon "Select if this service charges coinsurance, a percentage of the medical expense…" at bounding box center [259, 845] width 21 height 21
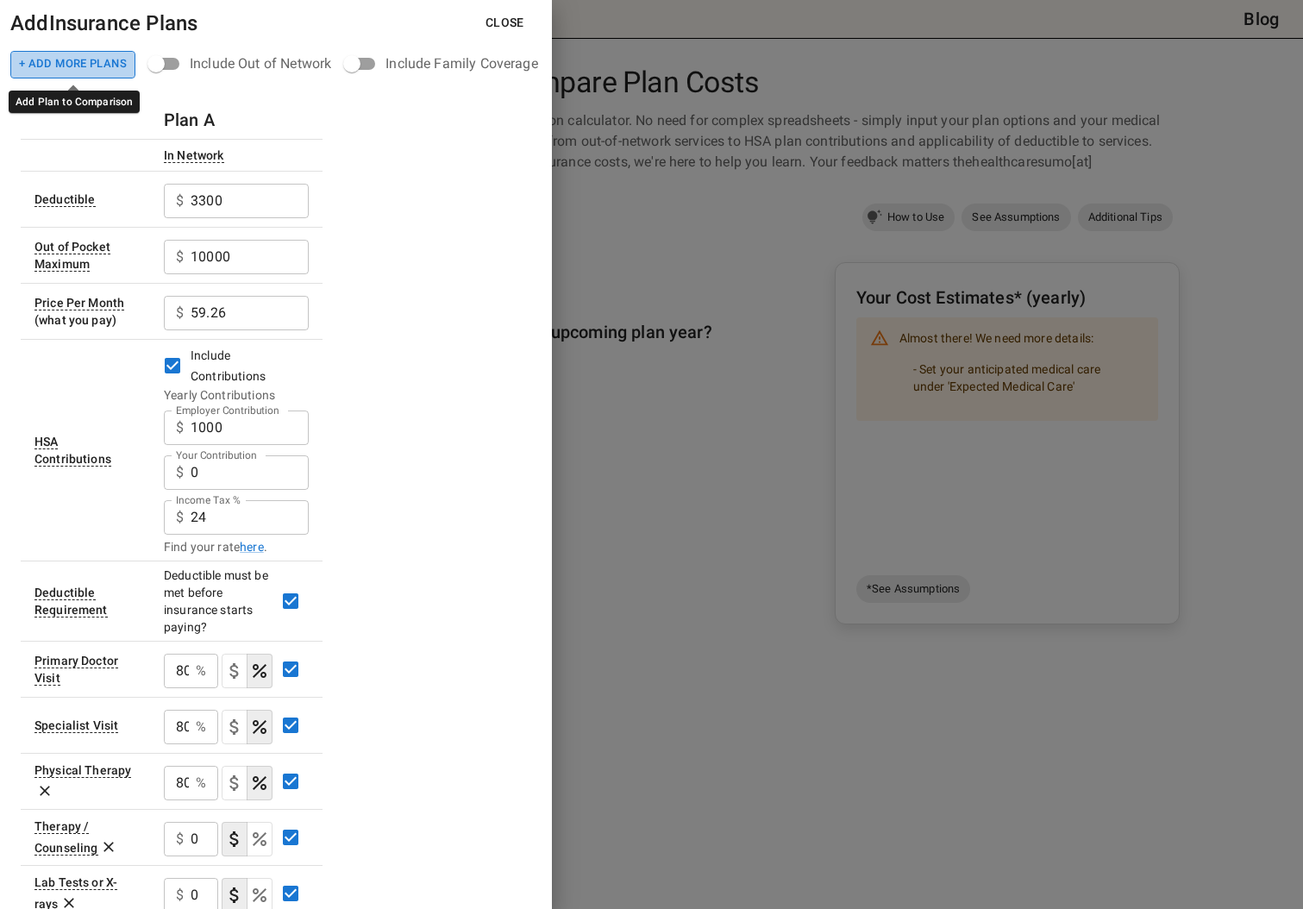
click at [89, 66] on button "+ Add More Plans" at bounding box center [72, 65] width 125 height 28
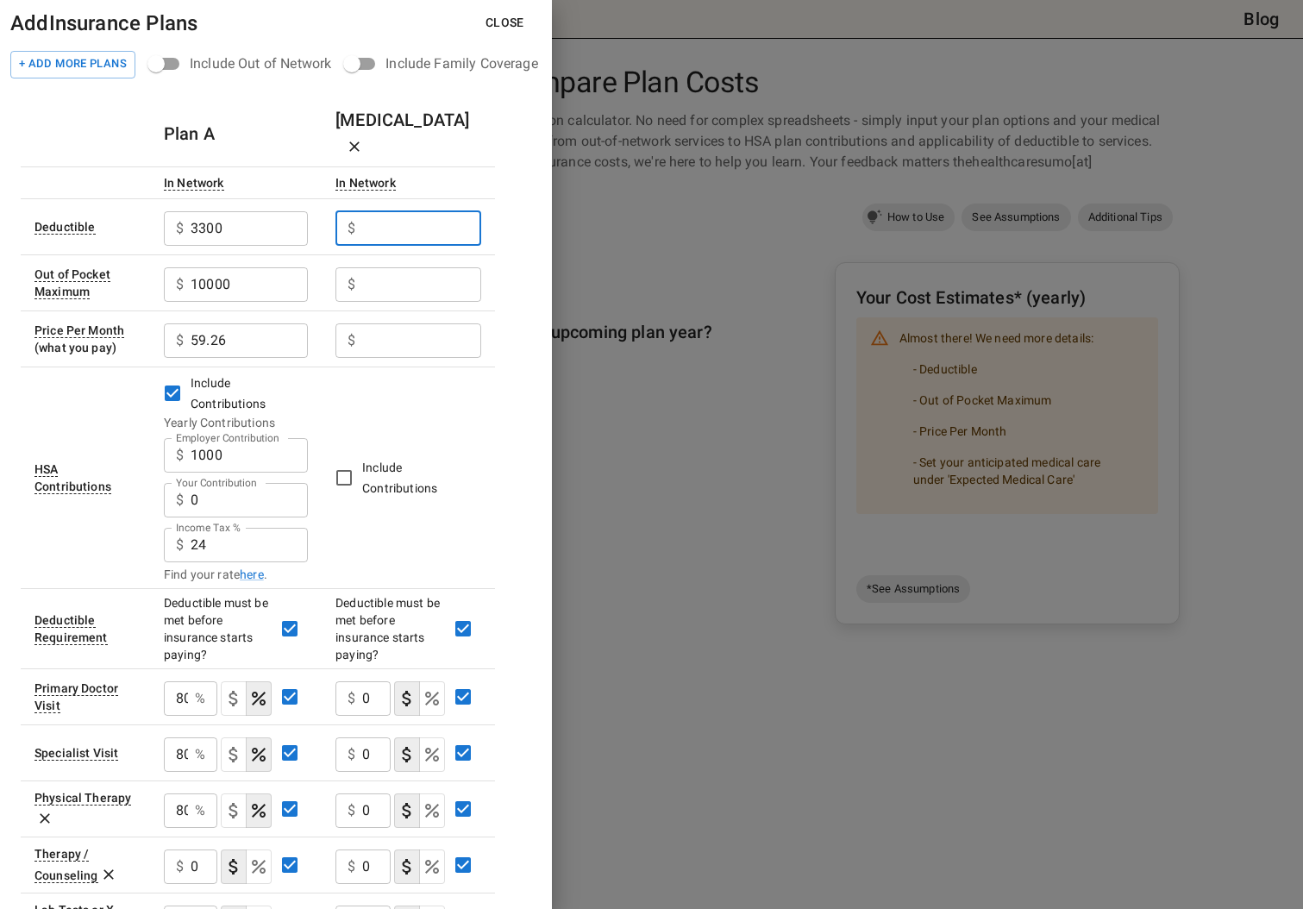
click at [417, 211] on input "Employer Contribution" at bounding box center [421, 228] width 119 height 34
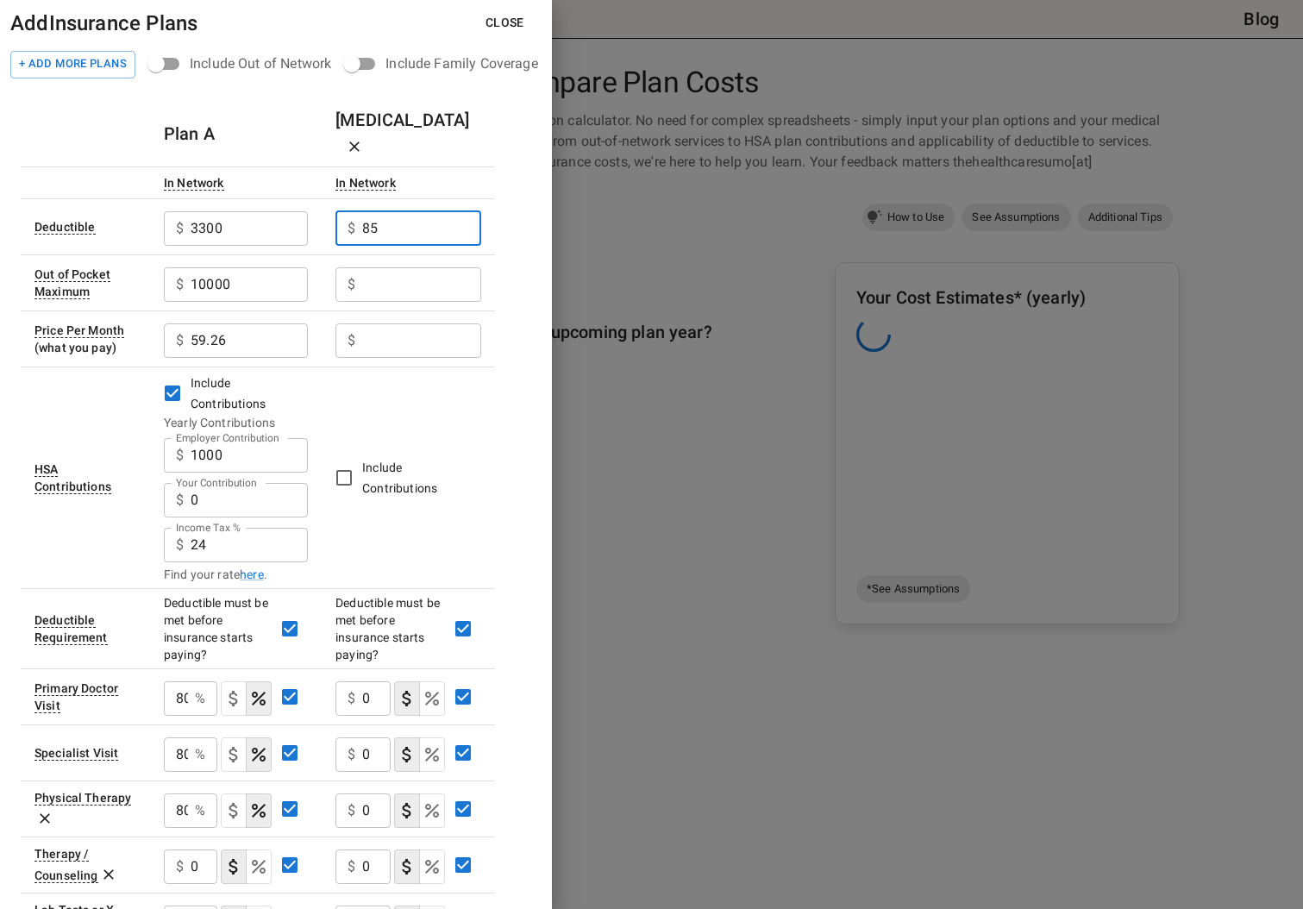
type input "8"
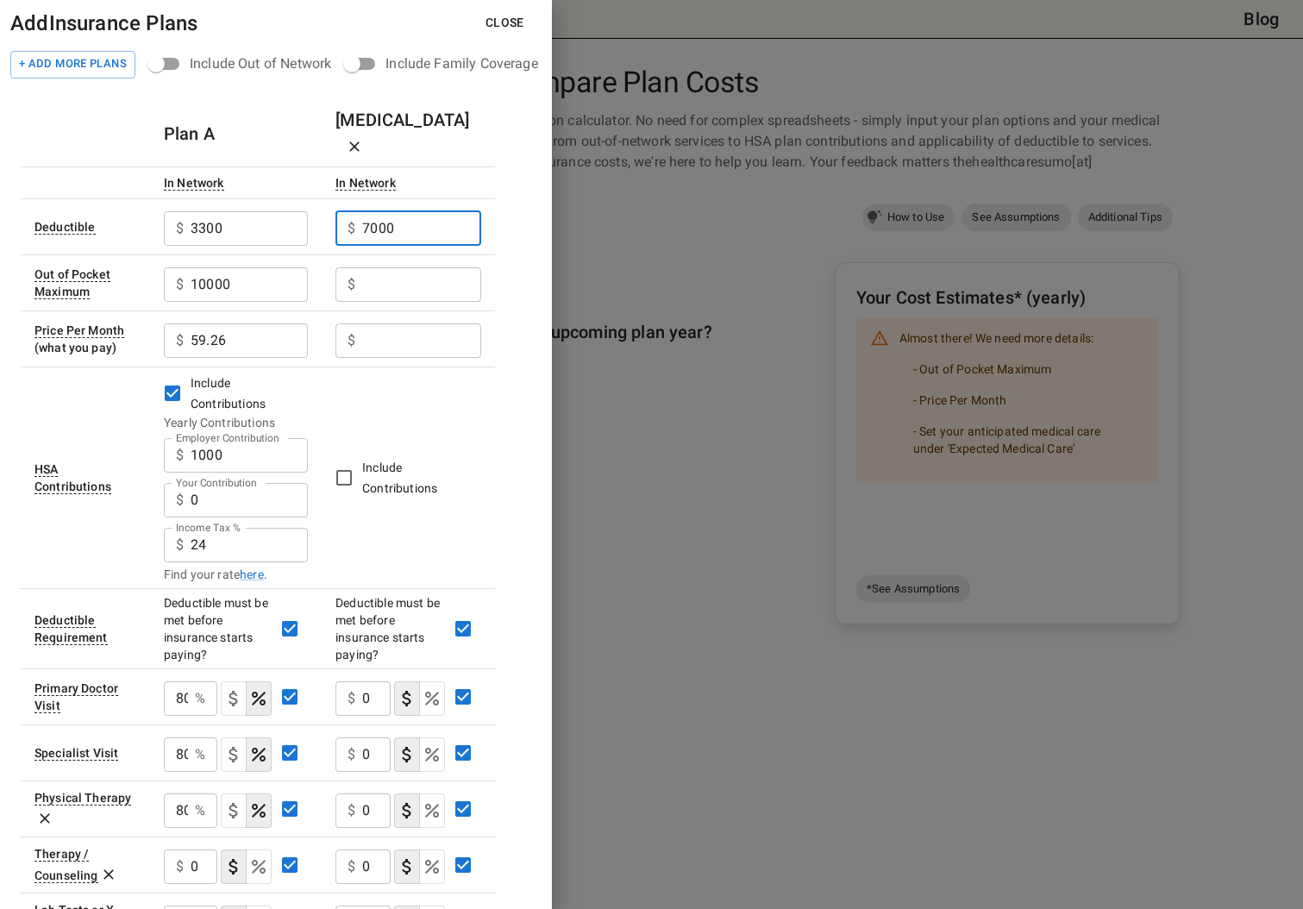
type input "7000"
click at [308, 246] on input "Employer Contribution" at bounding box center [249, 228] width 117 height 34
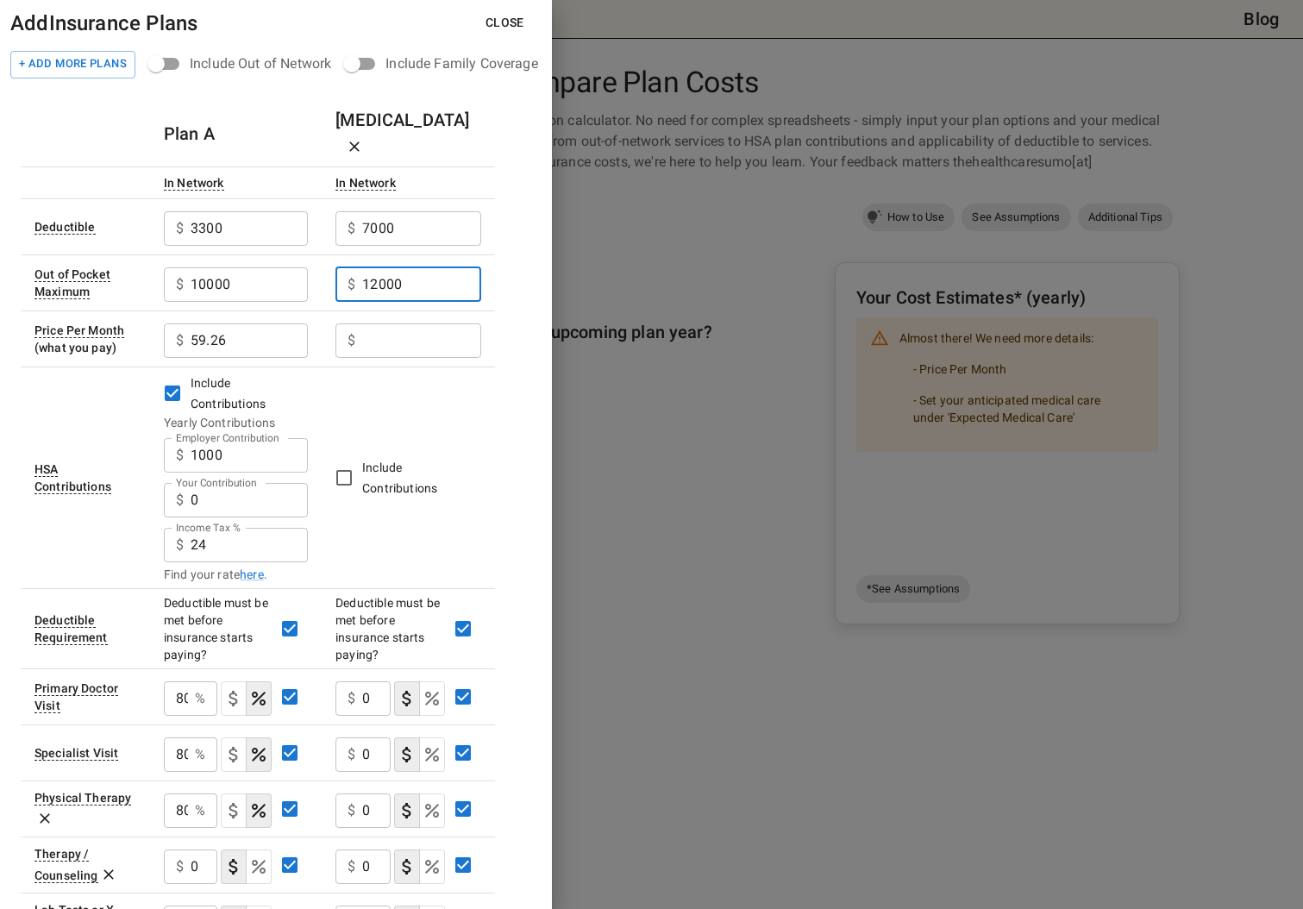
type input "12000"
click at [308, 246] on input "Employer Contribution" at bounding box center [249, 228] width 117 height 34
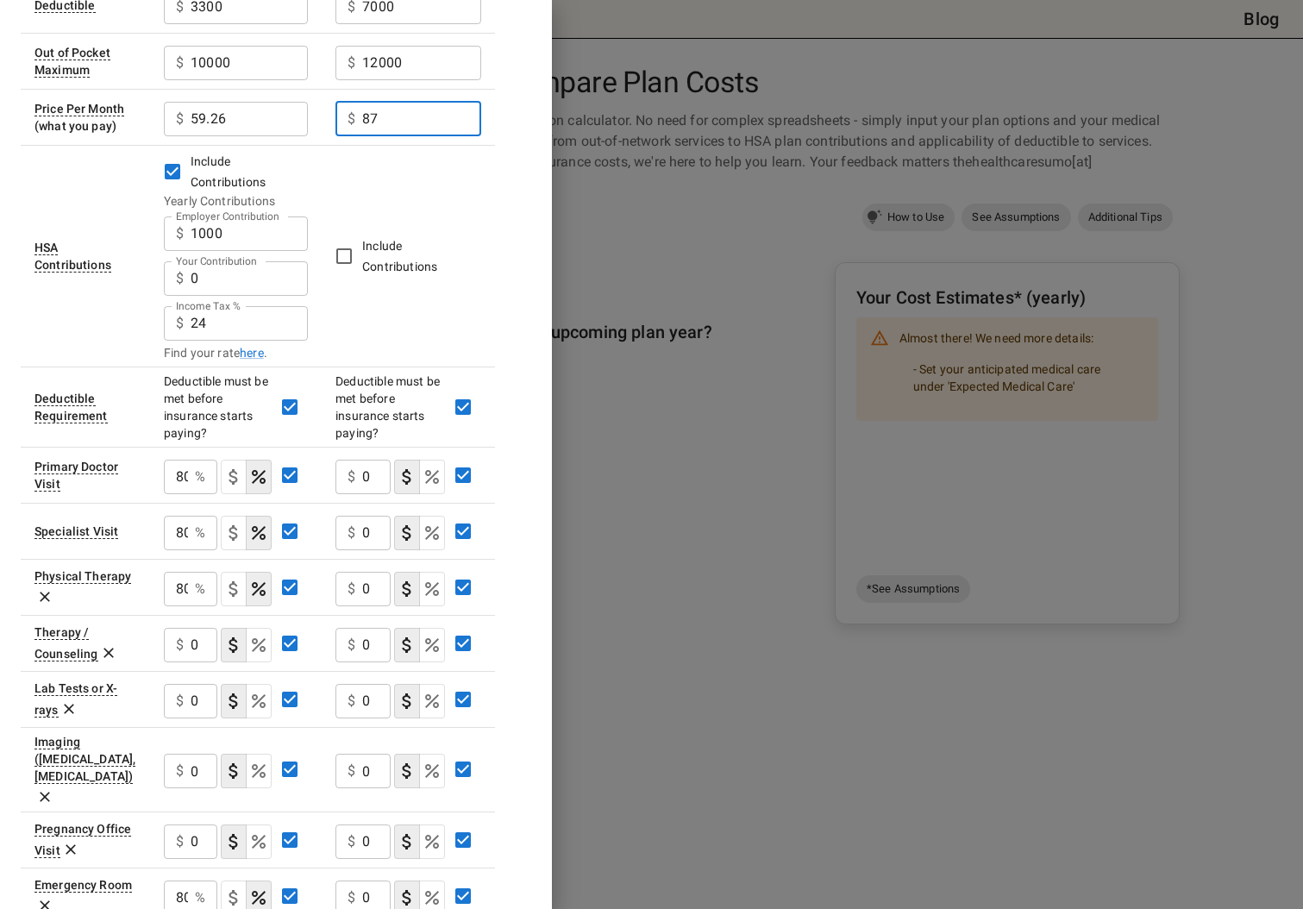
scroll to position [235, 0]
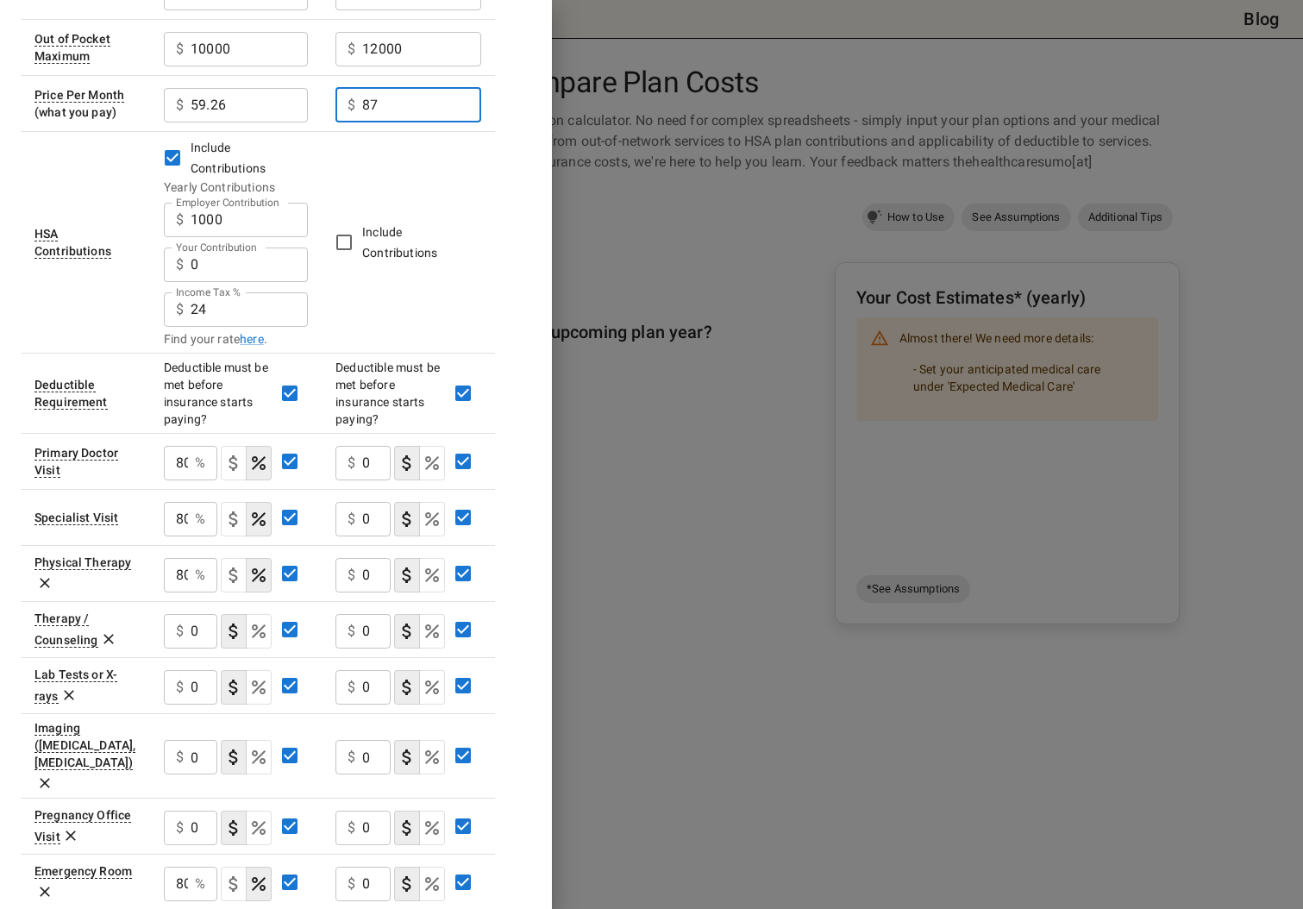
type input "87"
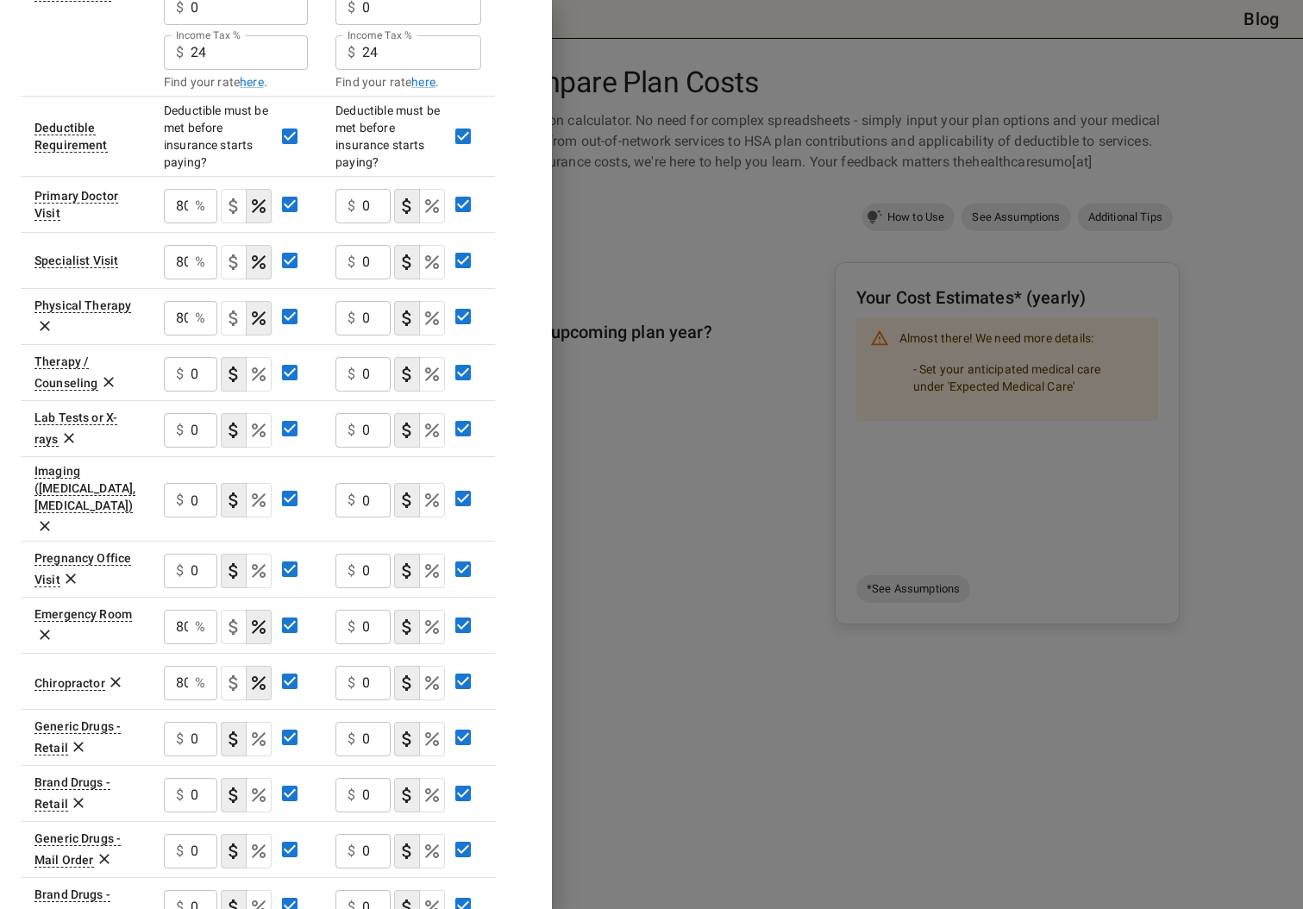
scroll to position [493, 0]
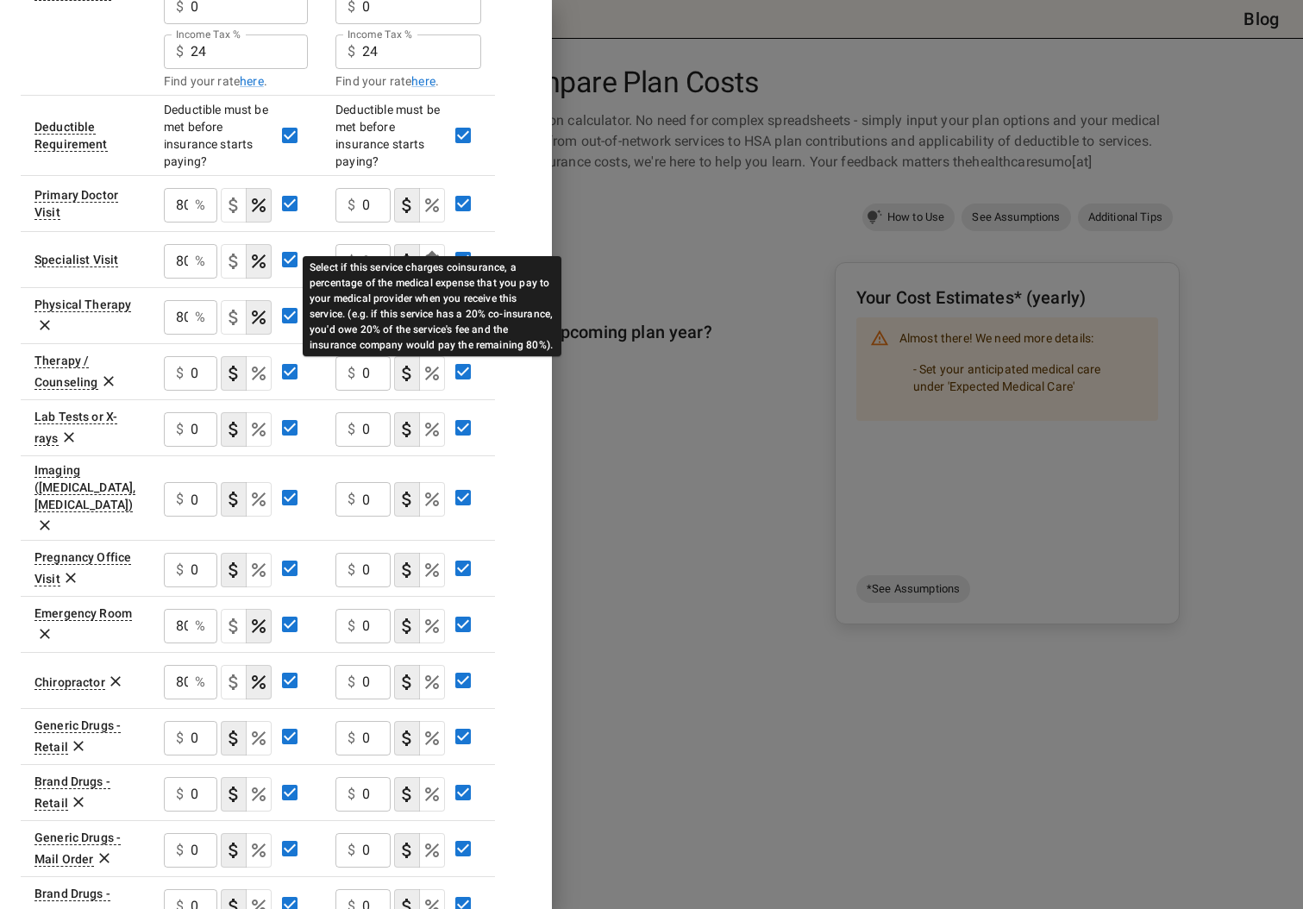
click at [427, 251] on icon "Select if this service charges coinsurance, a percentage of the medical expense…" at bounding box center [432, 261] width 21 height 21
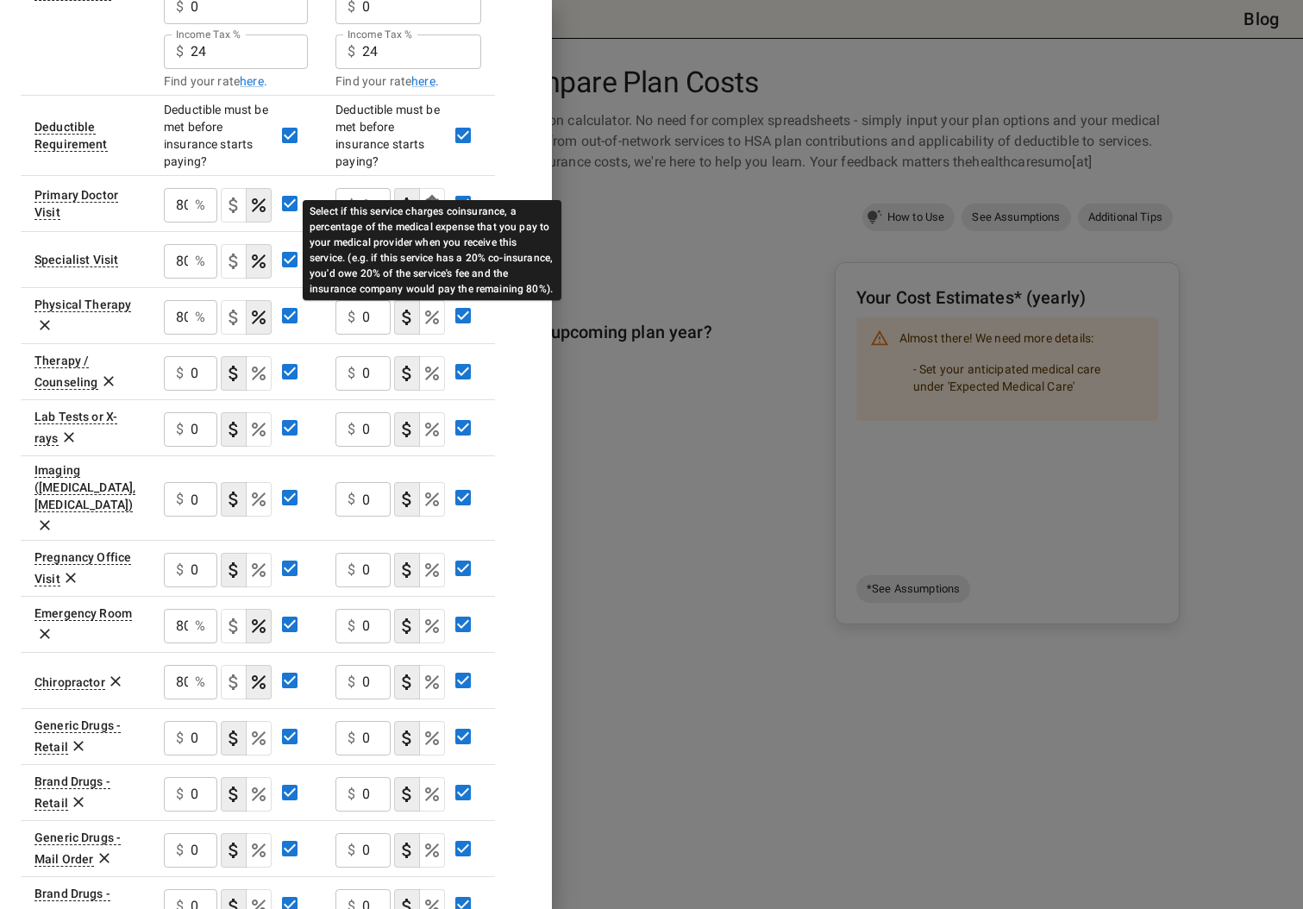
click at [428, 195] on icon "Select if this service charges coinsurance, a percentage of the medical expense…" at bounding box center [432, 205] width 21 height 21
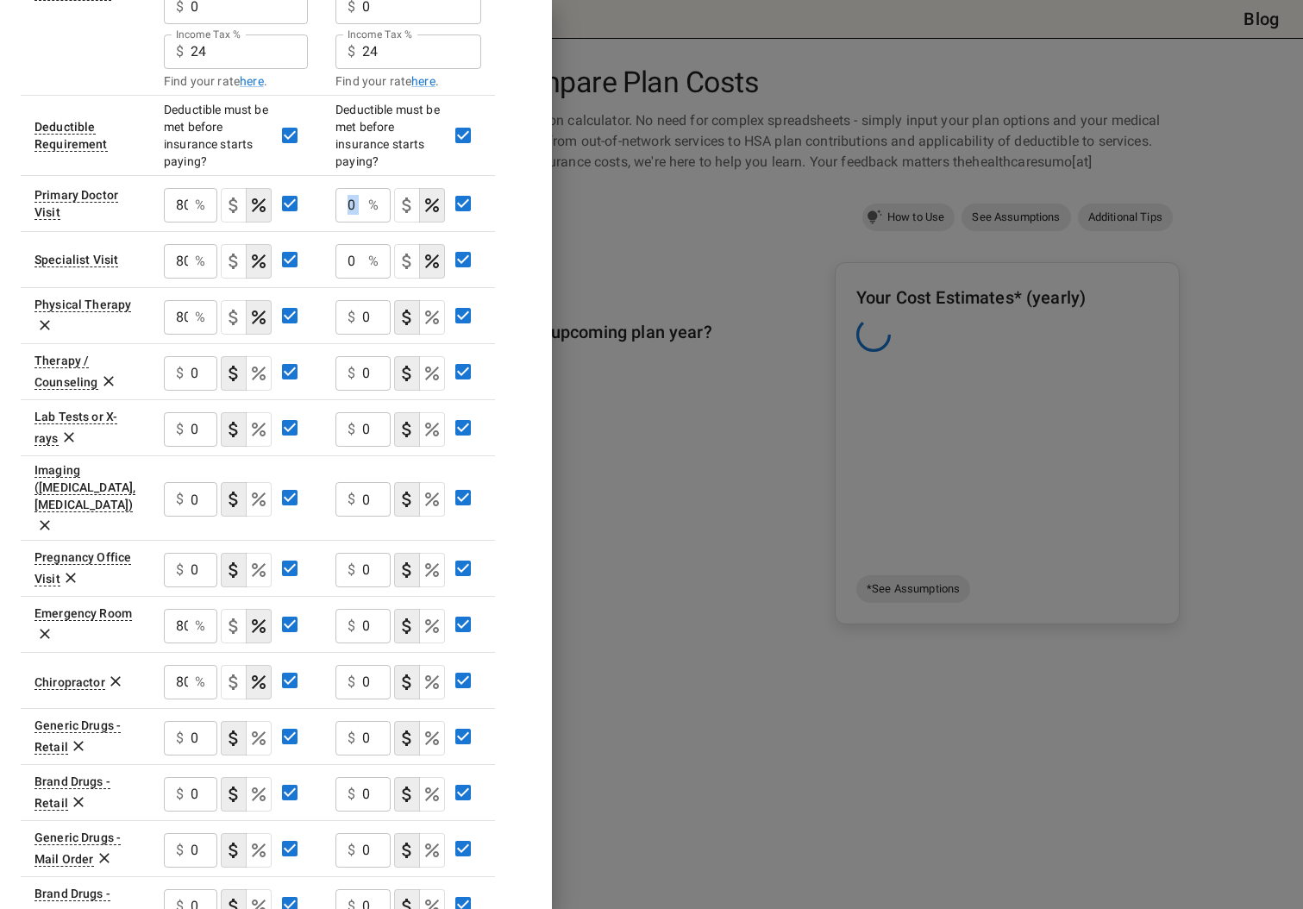
drag, startPoint x: 367, startPoint y: 185, endPoint x: 312, endPoint y: 180, distance: 55.4
click at [312, 180] on tr "Primary Doctor Visit 80 % ​ 0 % ​" at bounding box center [258, 203] width 474 height 56
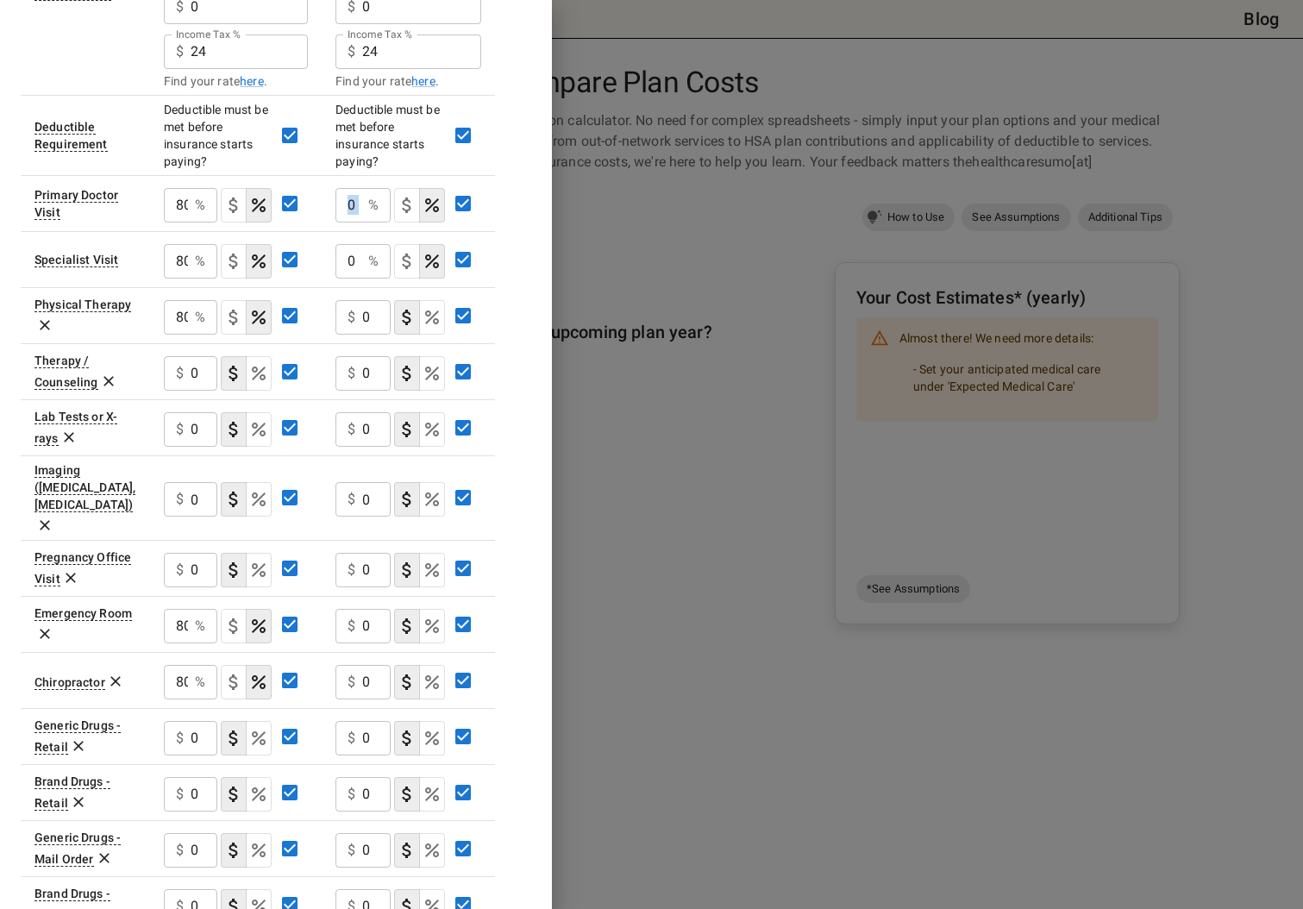
click at [364, 188] on div "0 % ​" at bounding box center [362, 205] width 55 height 34
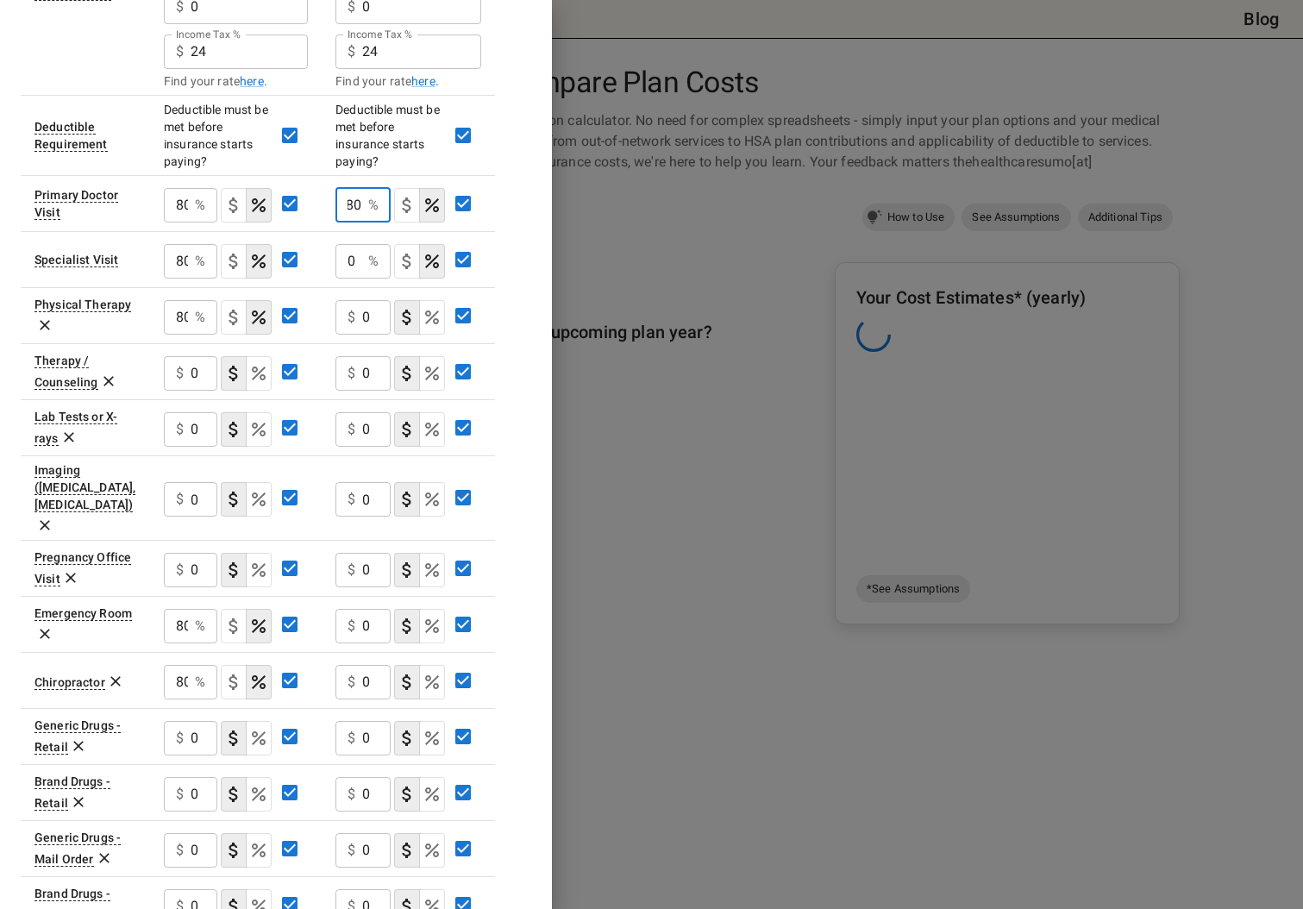
scroll to position [0, 0]
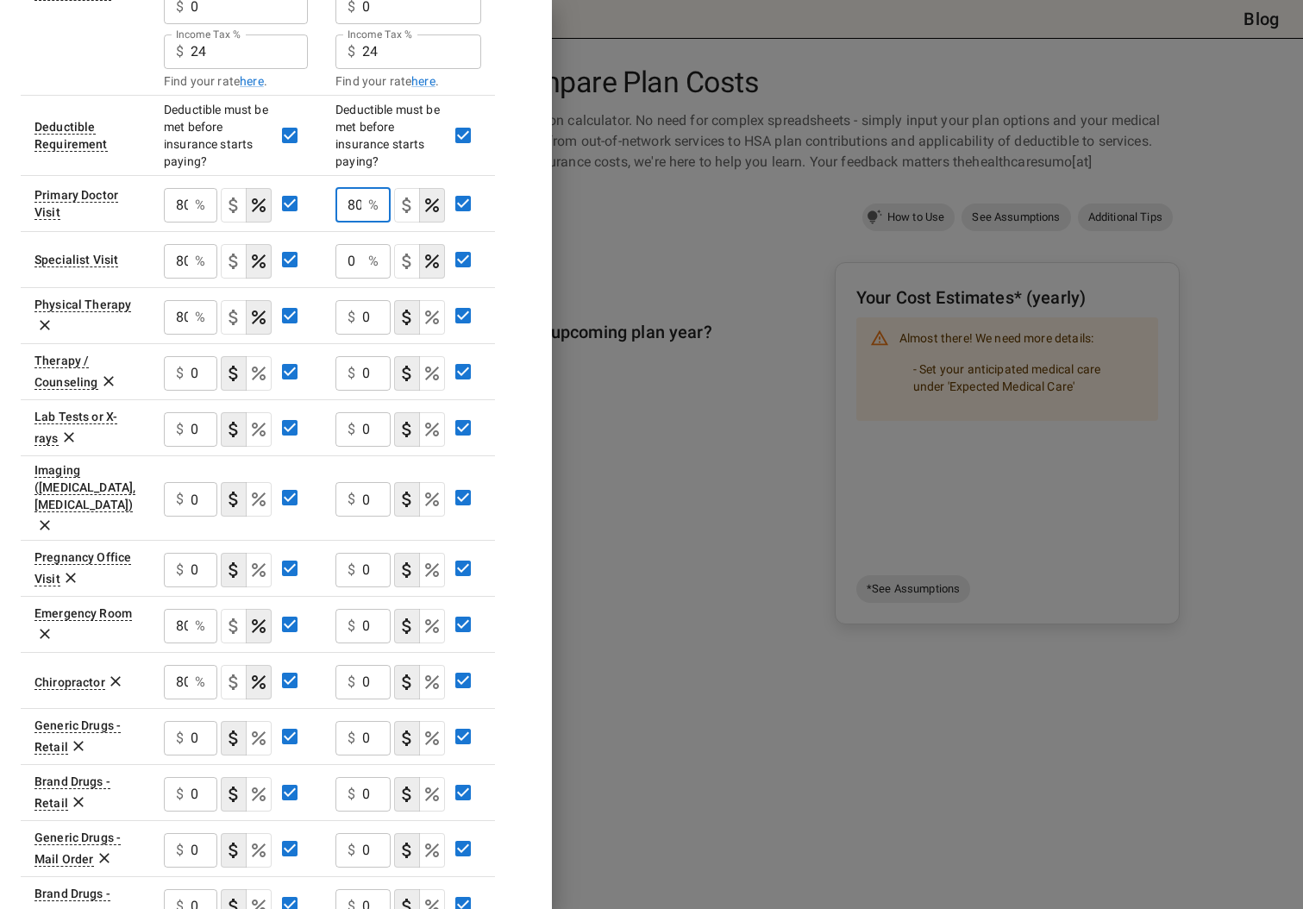
drag, startPoint x: 360, startPoint y: 179, endPoint x: 322, endPoint y: 179, distance: 38.8
click at [322, 179] on td "80 % ​" at bounding box center [408, 203] width 173 height 56
type input "80"
click at [188, 222] on input "0" at bounding box center [176, 205] width 24 height 34
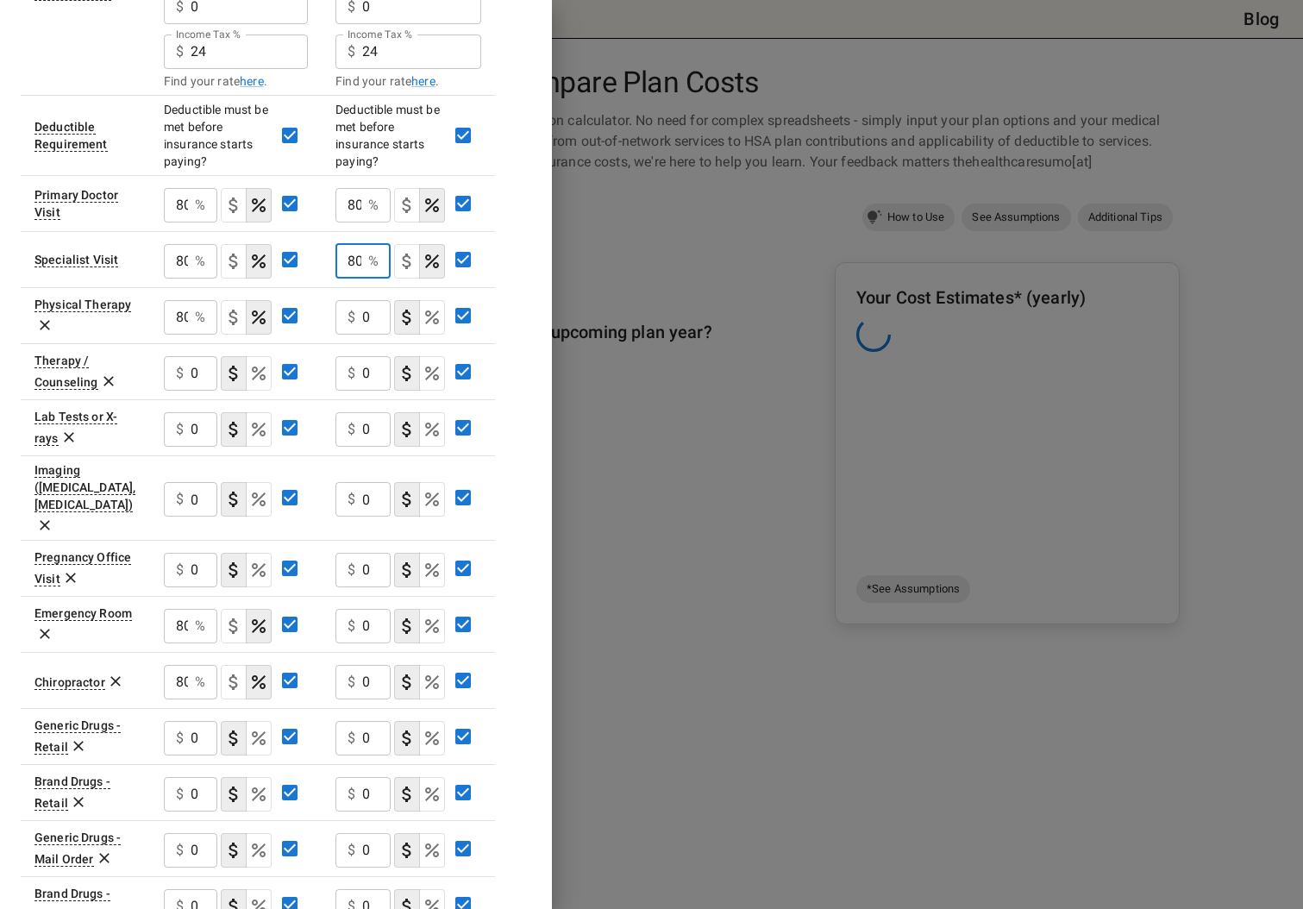
scroll to position [0, 3]
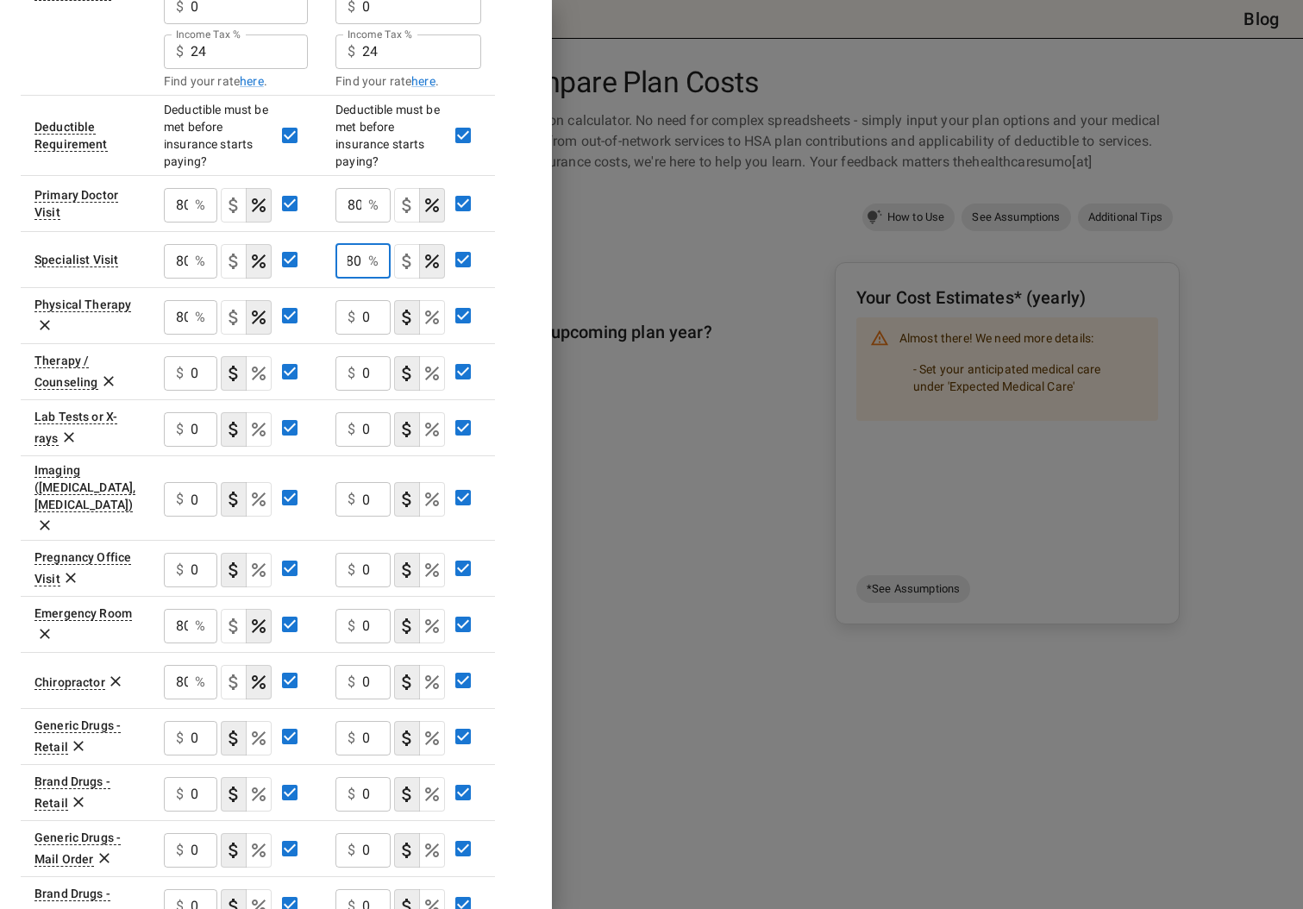
type input "80"
click at [364, 300] on input "0" at bounding box center [376, 317] width 28 height 34
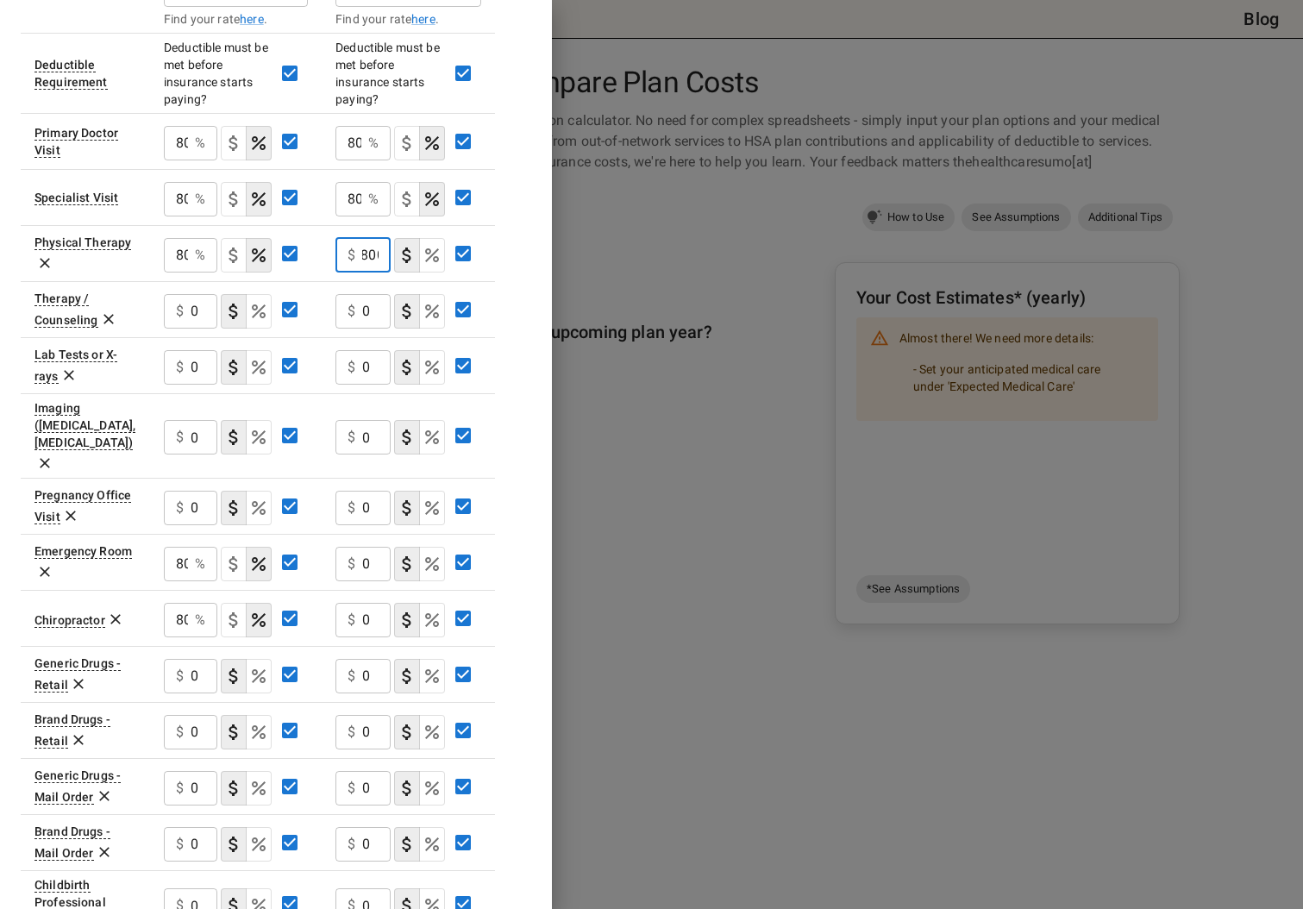
scroll to position [567, 0]
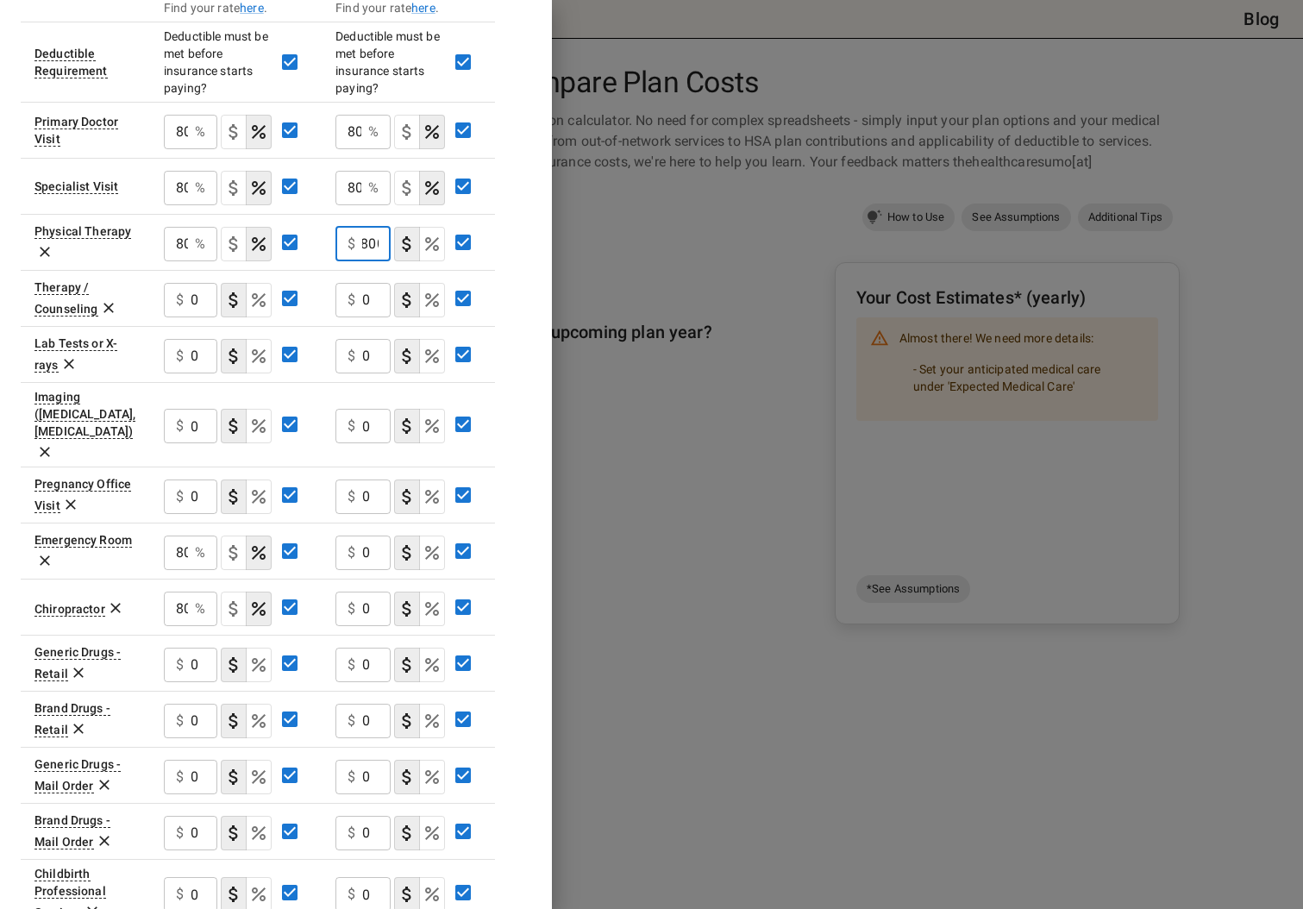
type input "800"
click at [367, 536] on input "0" at bounding box center [376, 553] width 28 height 34
type input "80"
click at [369, 261] on input "0" at bounding box center [376, 244] width 28 height 34
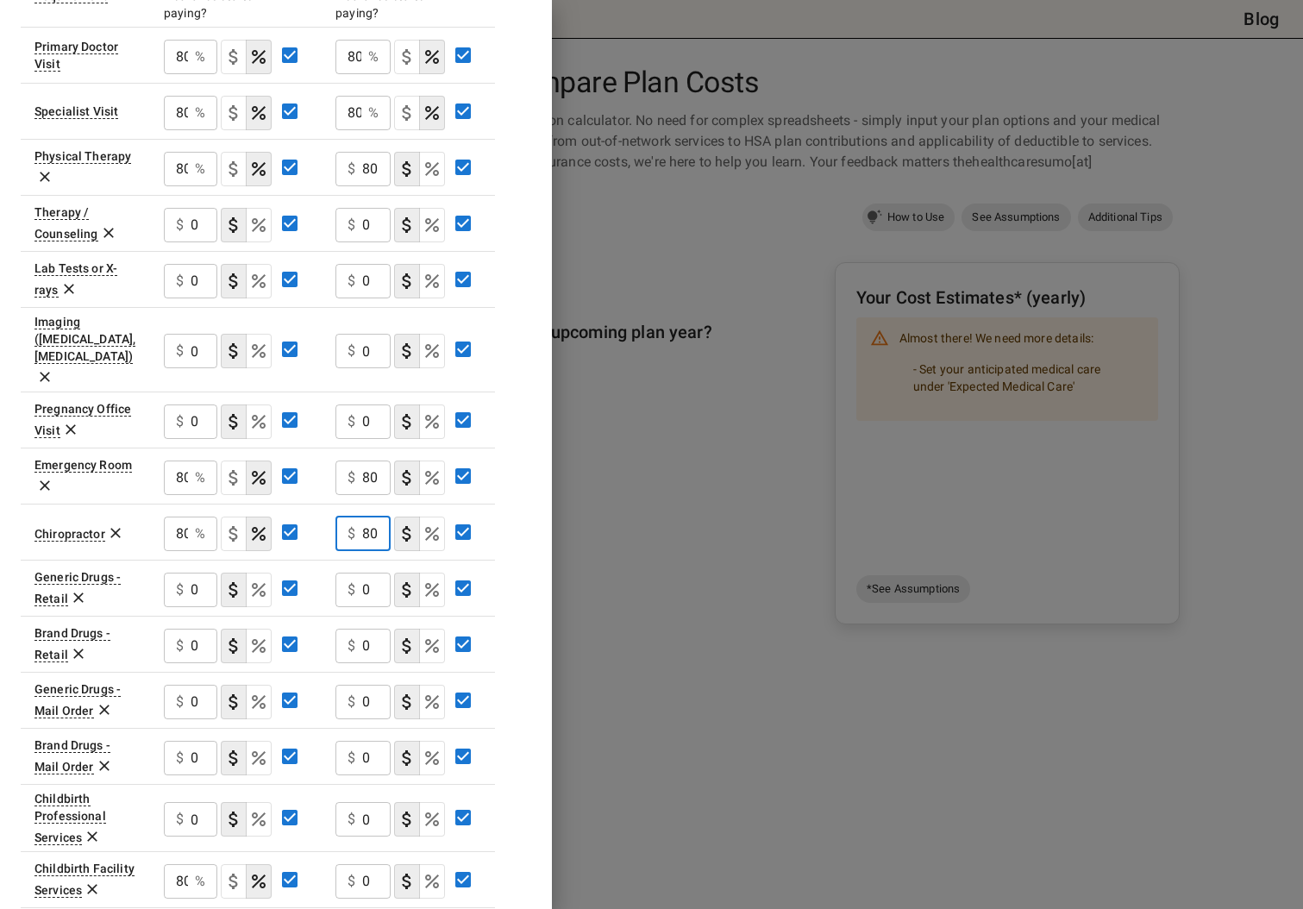
scroll to position [650, 0]
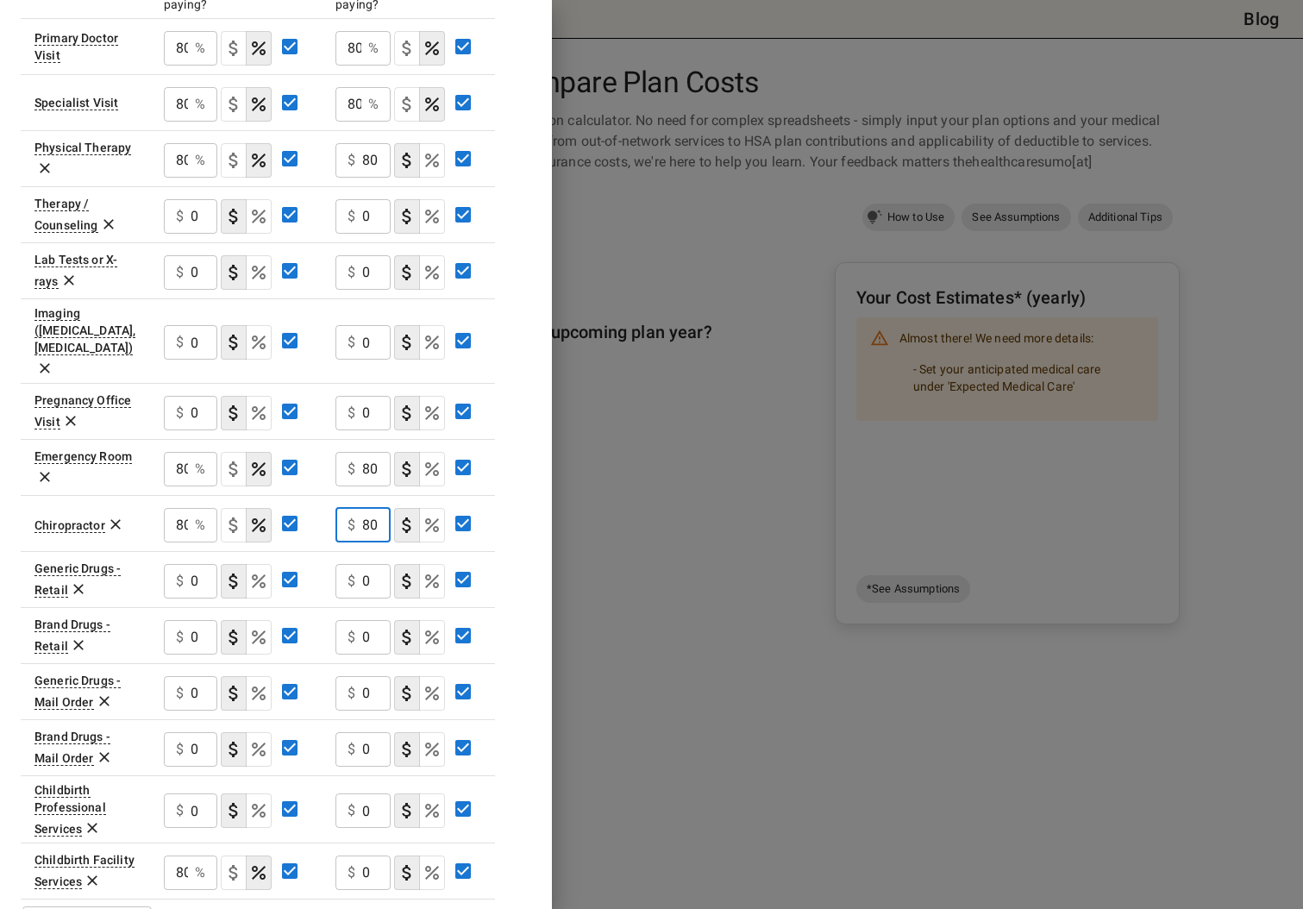
type input "80"
click at [370, 178] on input "0" at bounding box center [376, 160] width 28 height 34
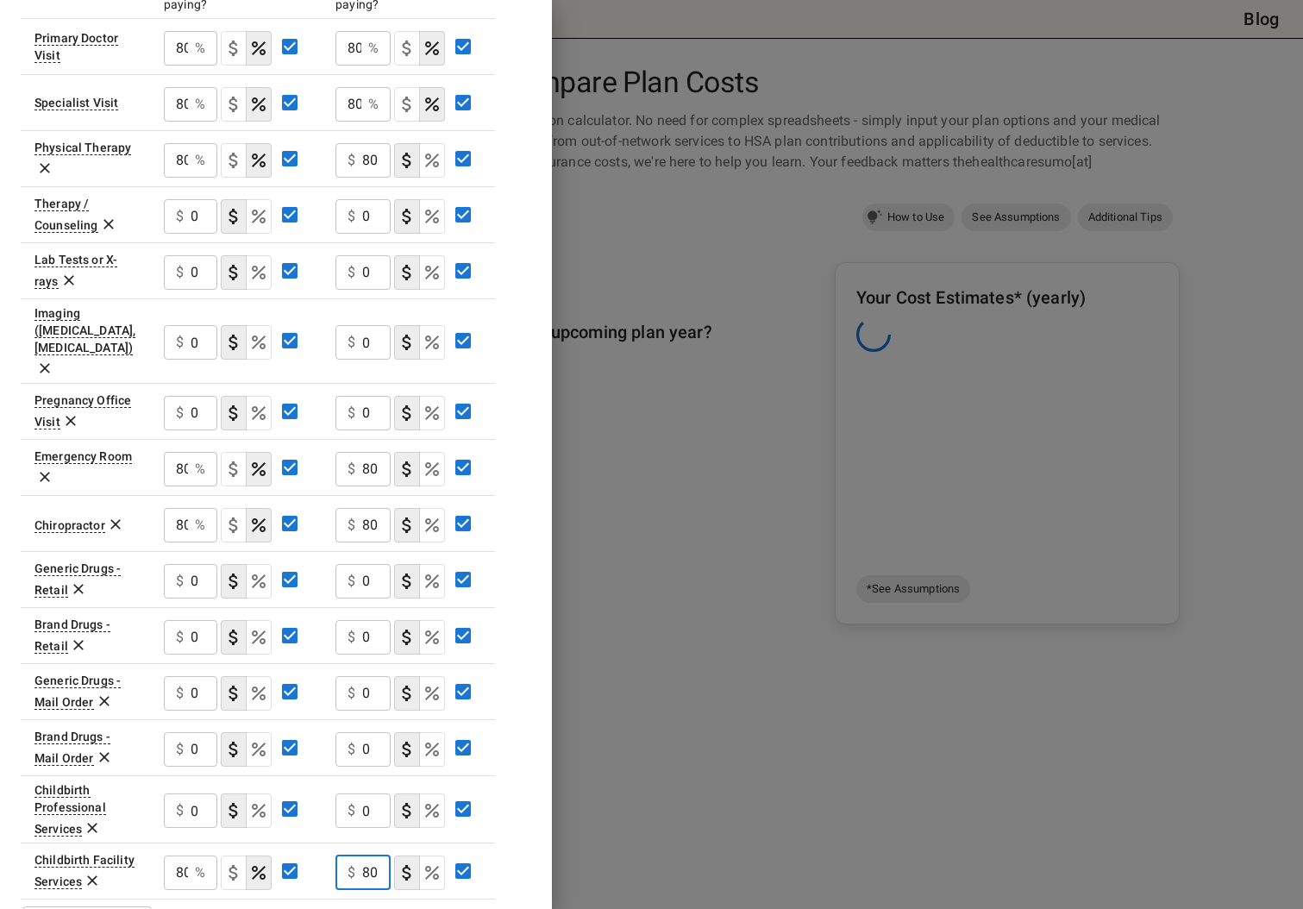
type input "80"
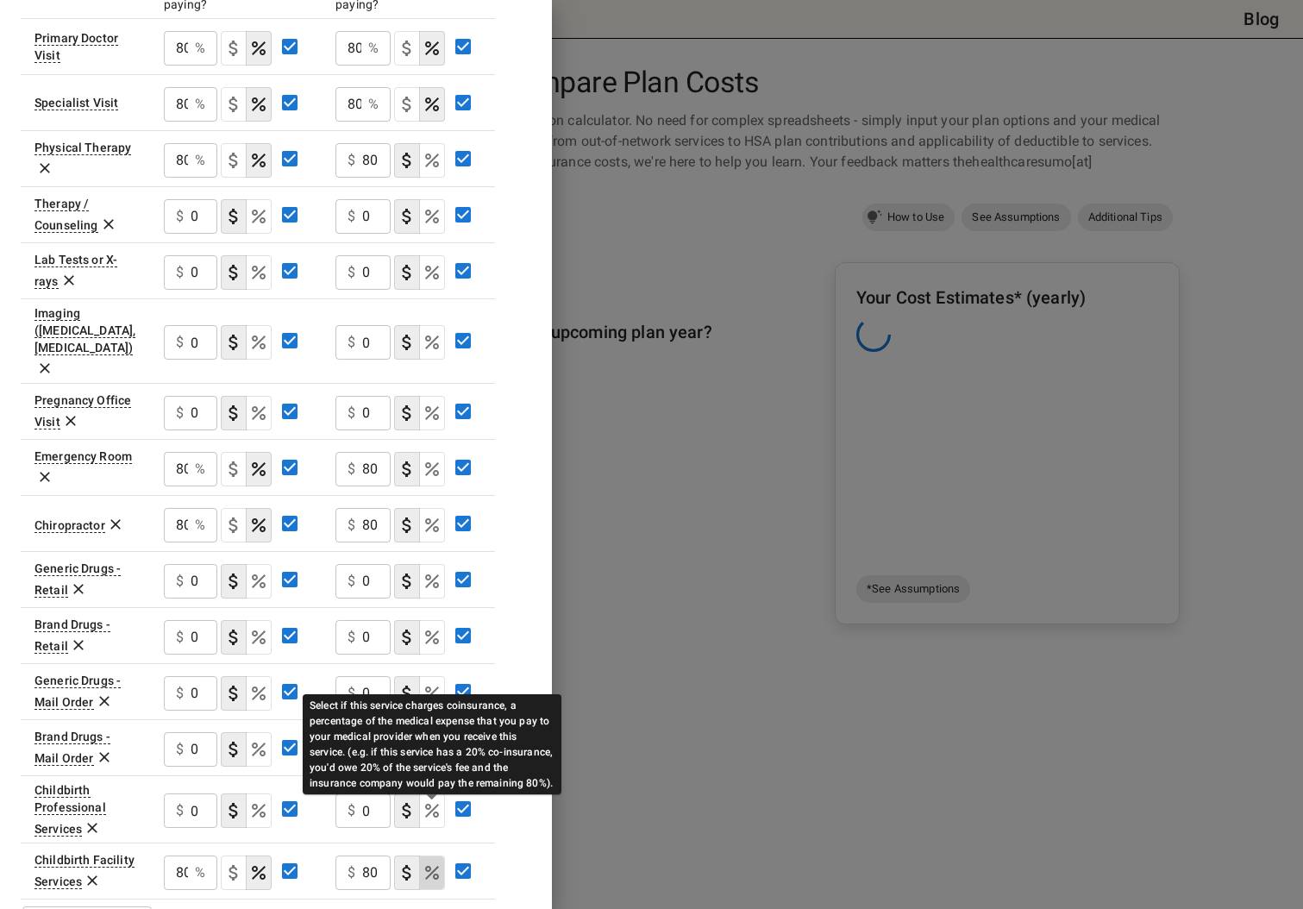
click at [432, 866] on icon "Select if this service charges coinsurance, a percentage of the medical expense…" at bounding box center [432, 873] width 14 height 14
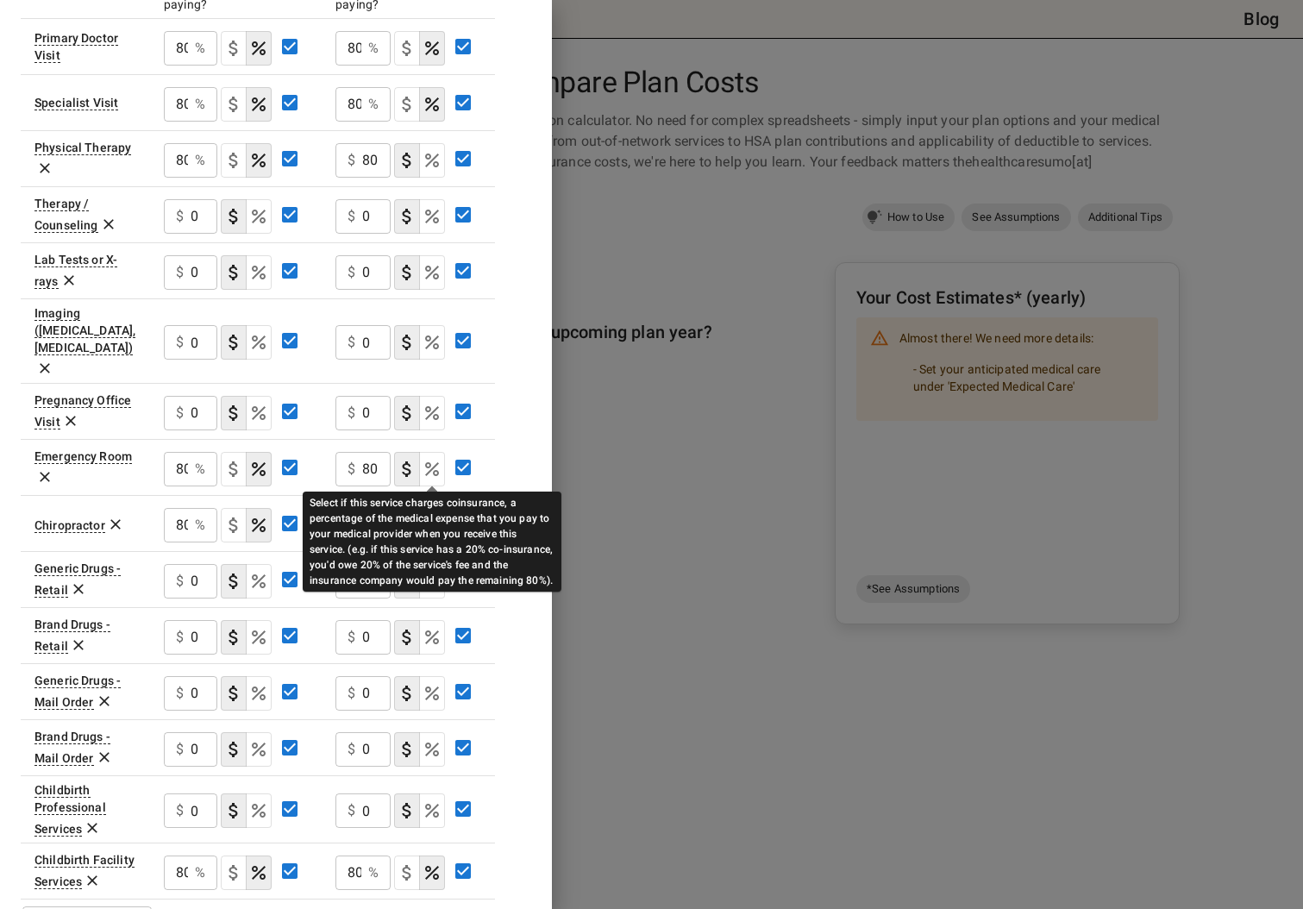
click at [440, 515] on icon "Select if this service charges coinsurance, a percentage of the medical expense…" at bounding box center [432, 525] width 21 height 21
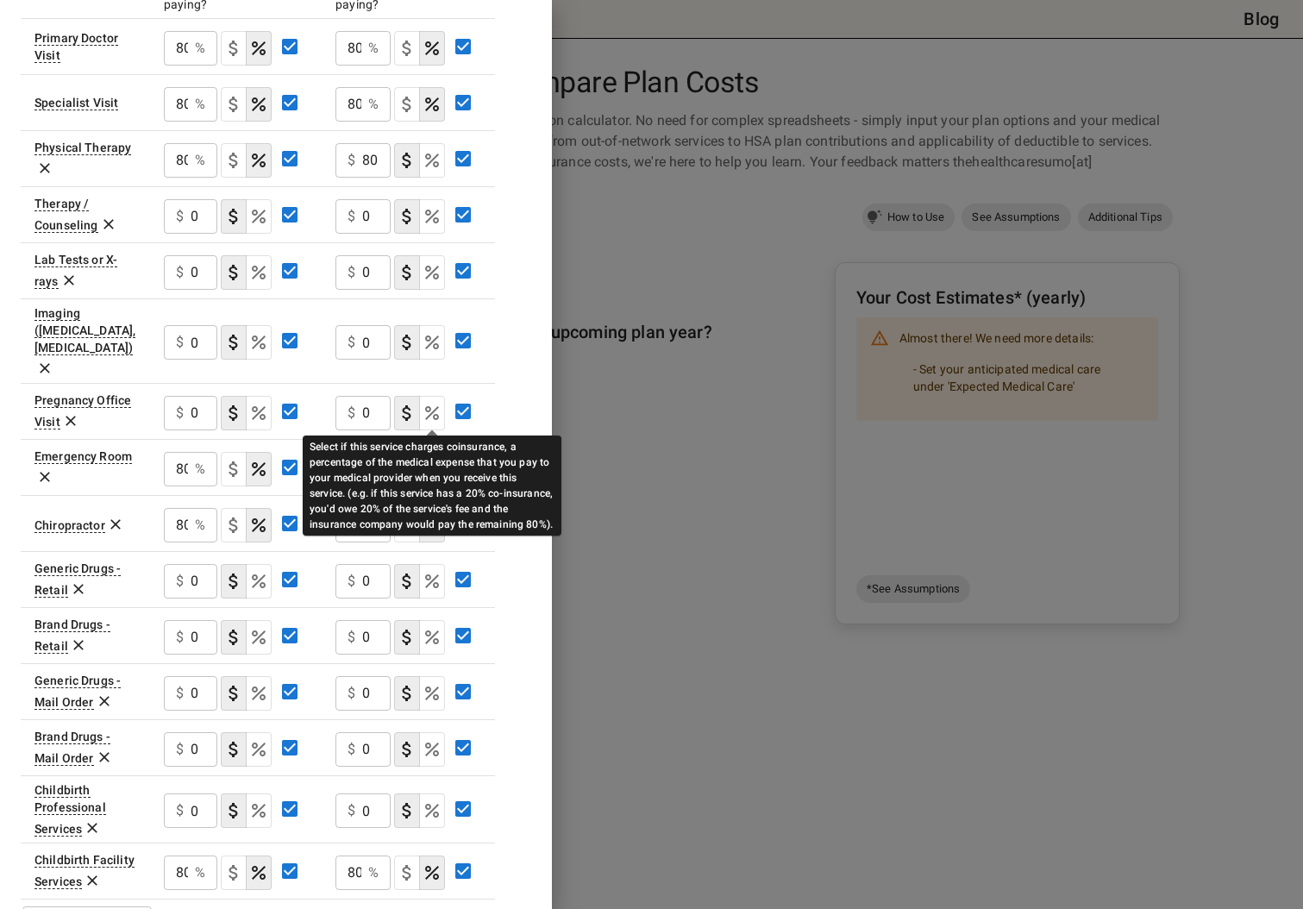
click at [430, 459] on icon "Select if this service charges coinsurance, a percentage of the medical expense…" at bounding box center [432, 469] width 21 height 21
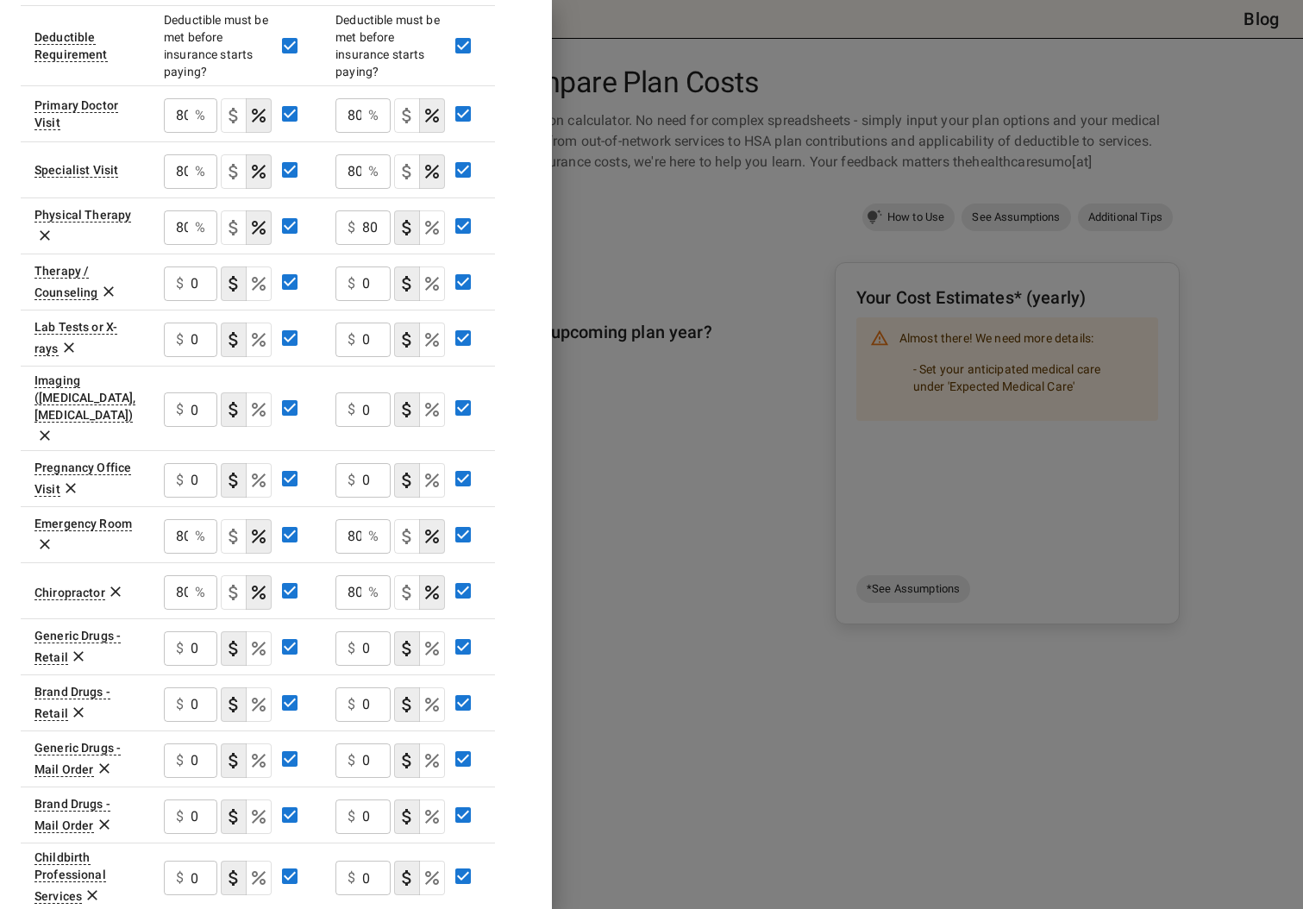
scroll to position [572, 0]
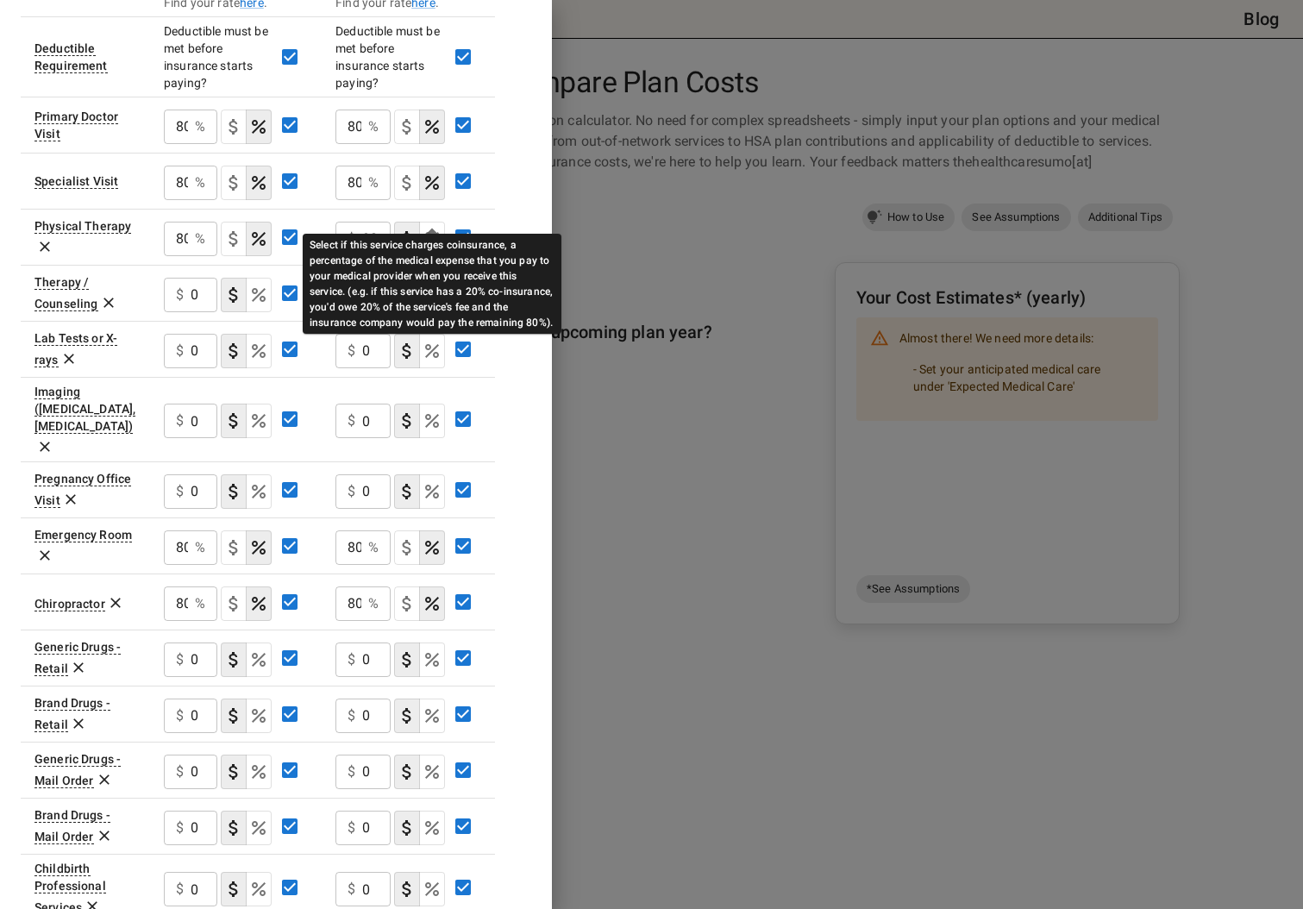
click at [432, 229] on icon "Select if this service charges coinsurance, a percentage of the medical expense…" at bounding box center [432, 239] width 21 height 21
type input "80"
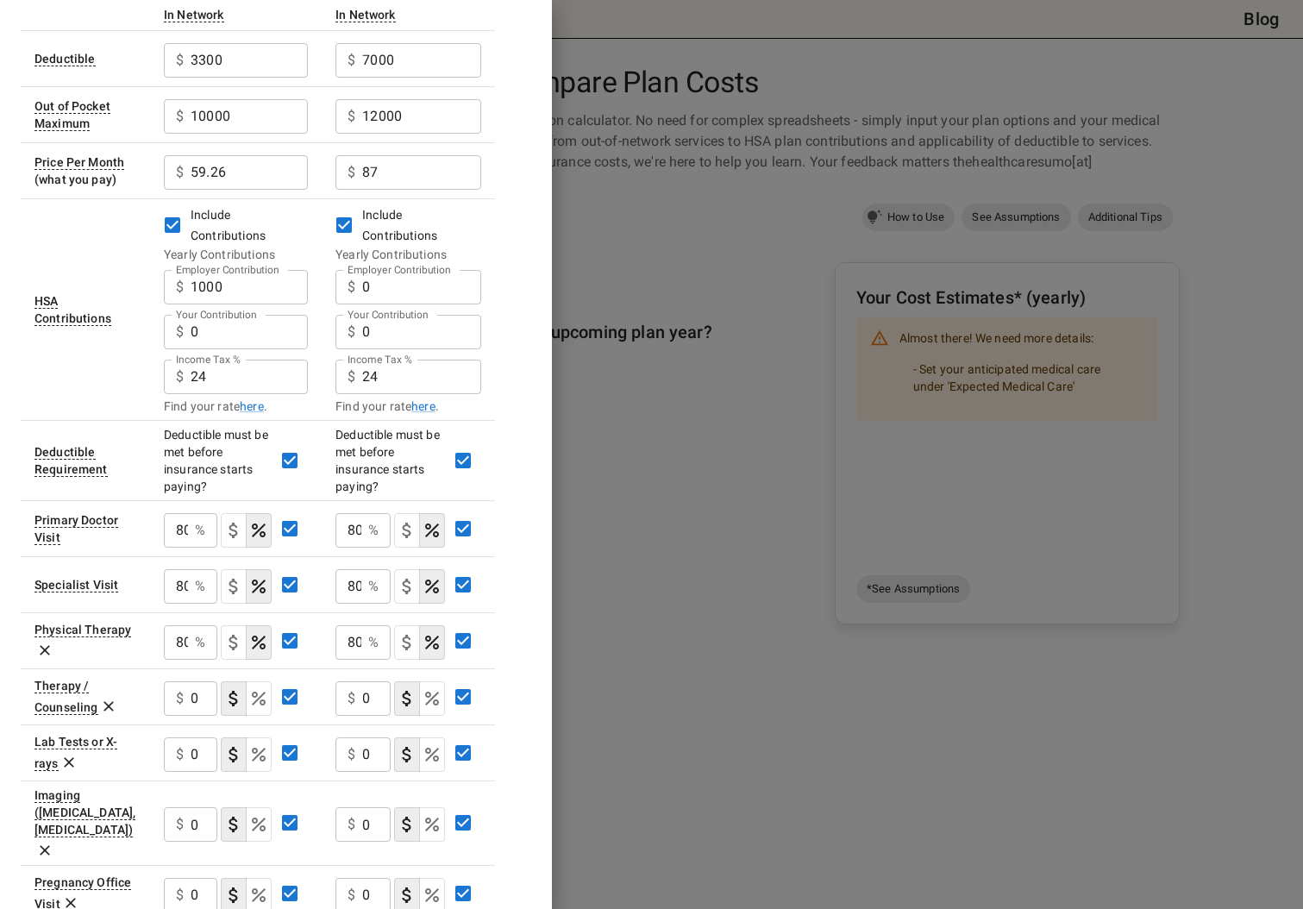
scroll to position [0, 0]
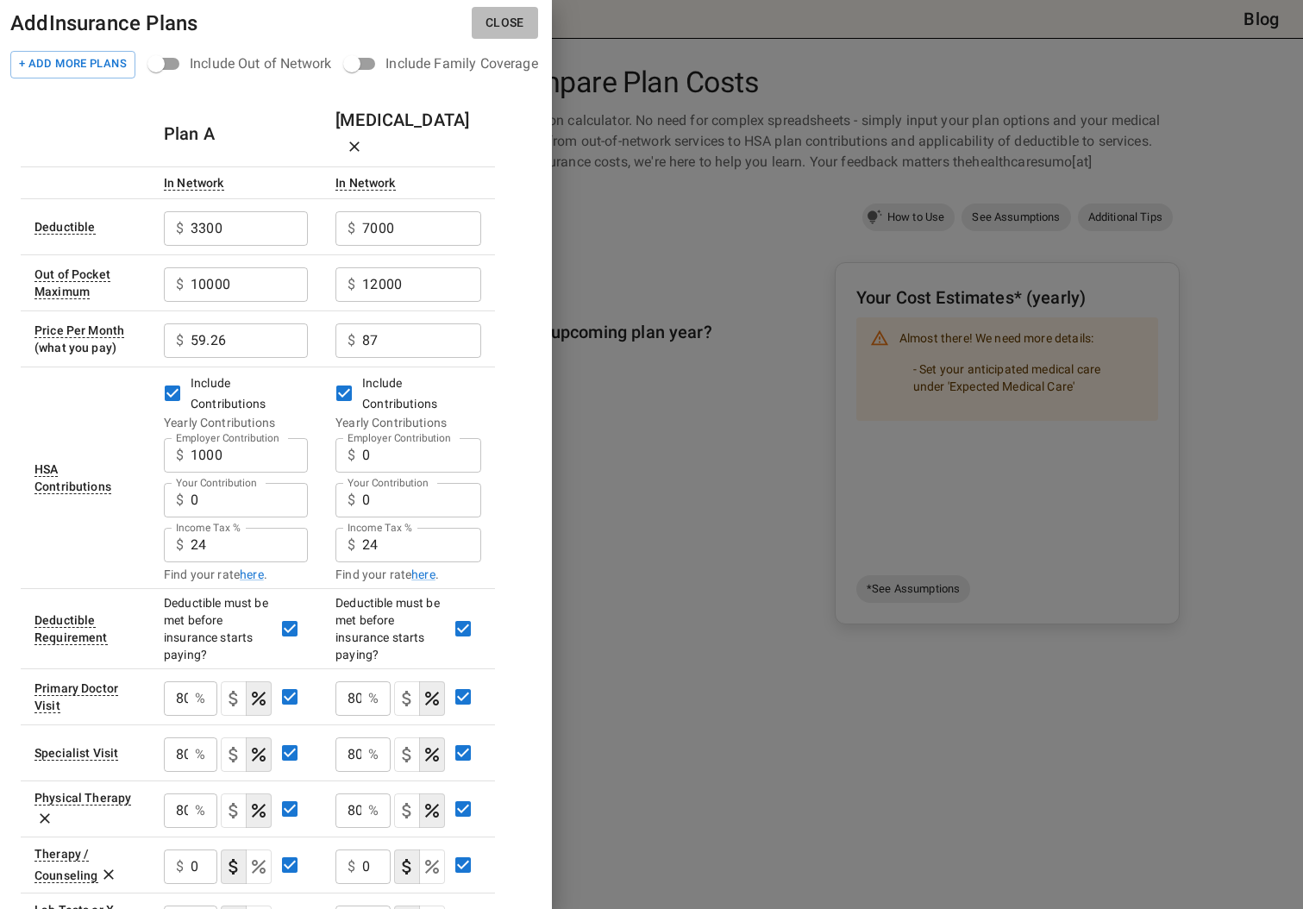
click at [503, 20] on button "Close" at bounding box center [505, 23] width 66 height 32
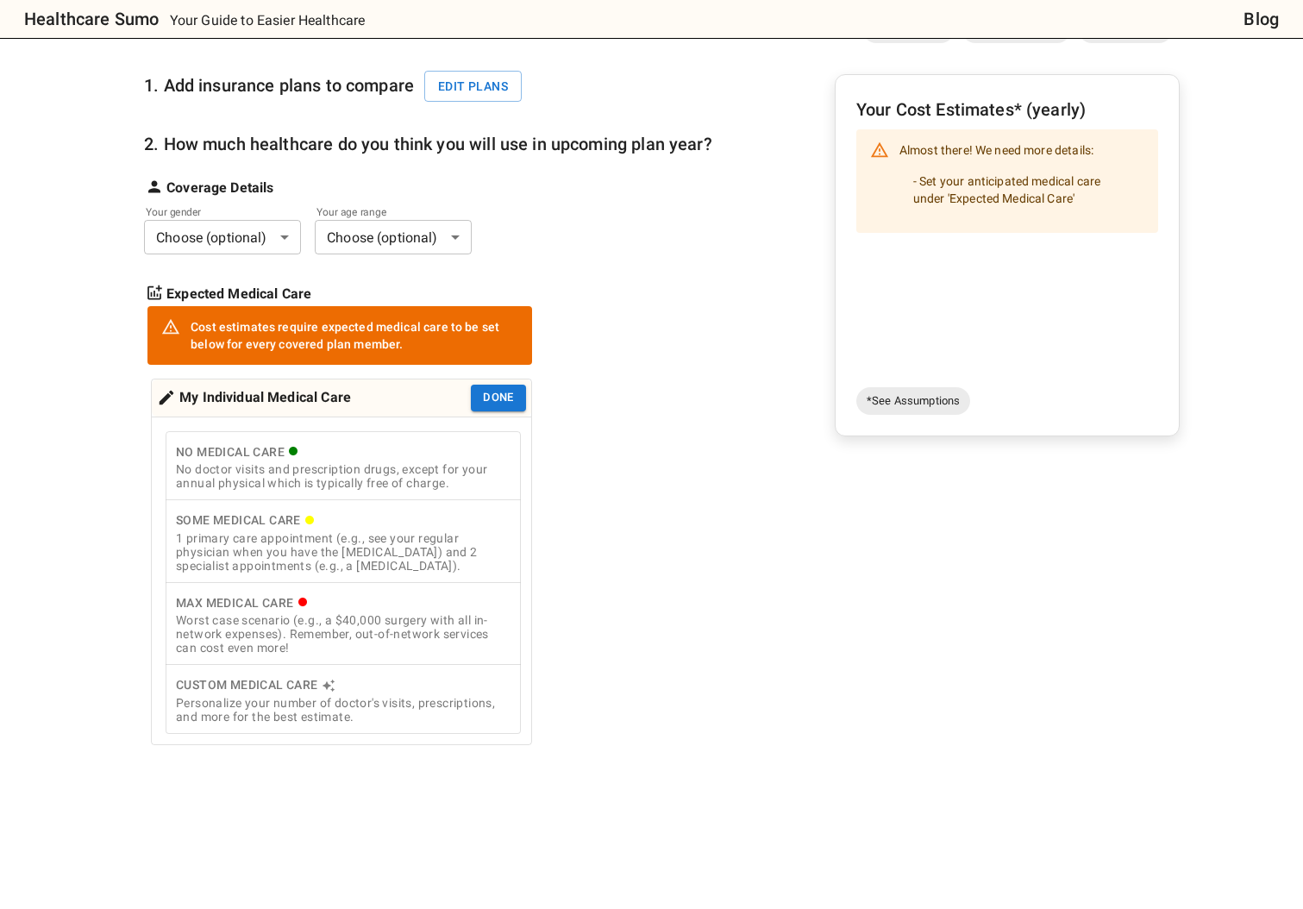
scroll to position [192, 0]
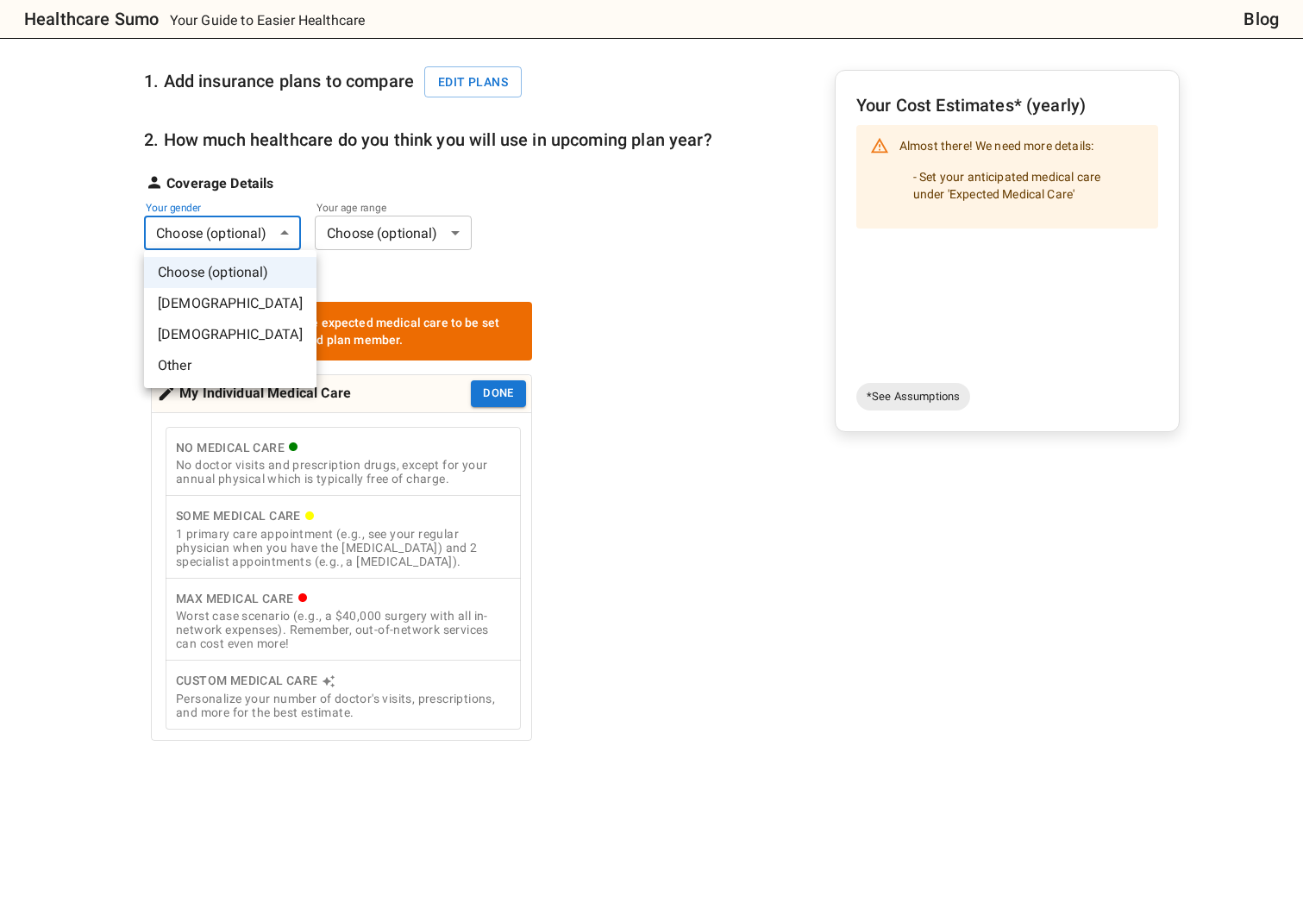
click at [262, 237] on body "Healthcare Sumo Your Guide to Easier Healthcare Blog Health Insurance Calculato…" at bounding box center [651, 635] width 1303 height 1654
click at [204, 298] on li "[DEMOGRAPHIC_DATA]" at bounding box center [230, 303] width 172 height 31
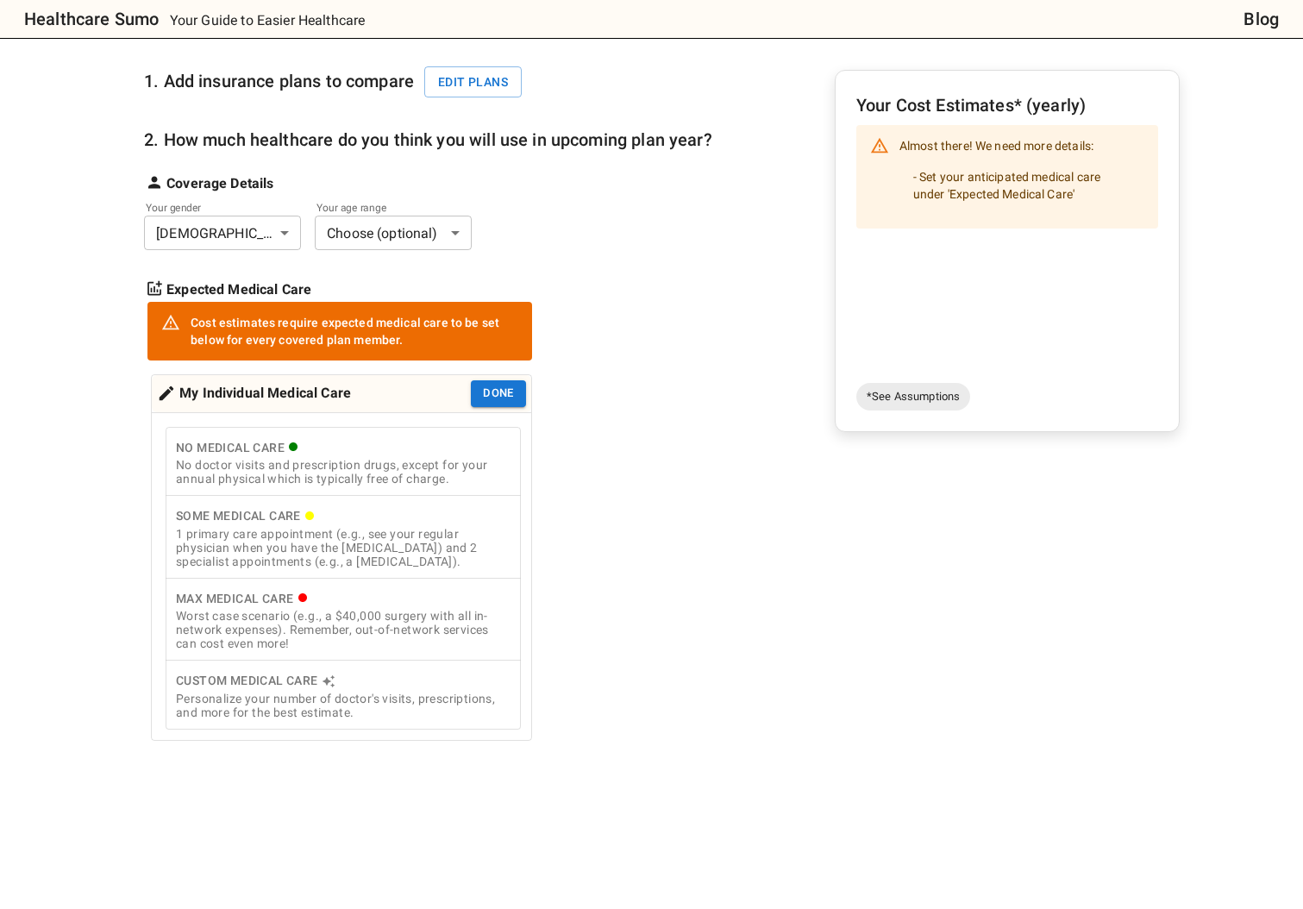
click at [415, 240] on body "Healthcare Sumo Your Guide to Easier Healthcare Blog Health Insurance Calculato…" at bounding box center [651, 635] width 1303 height 1654
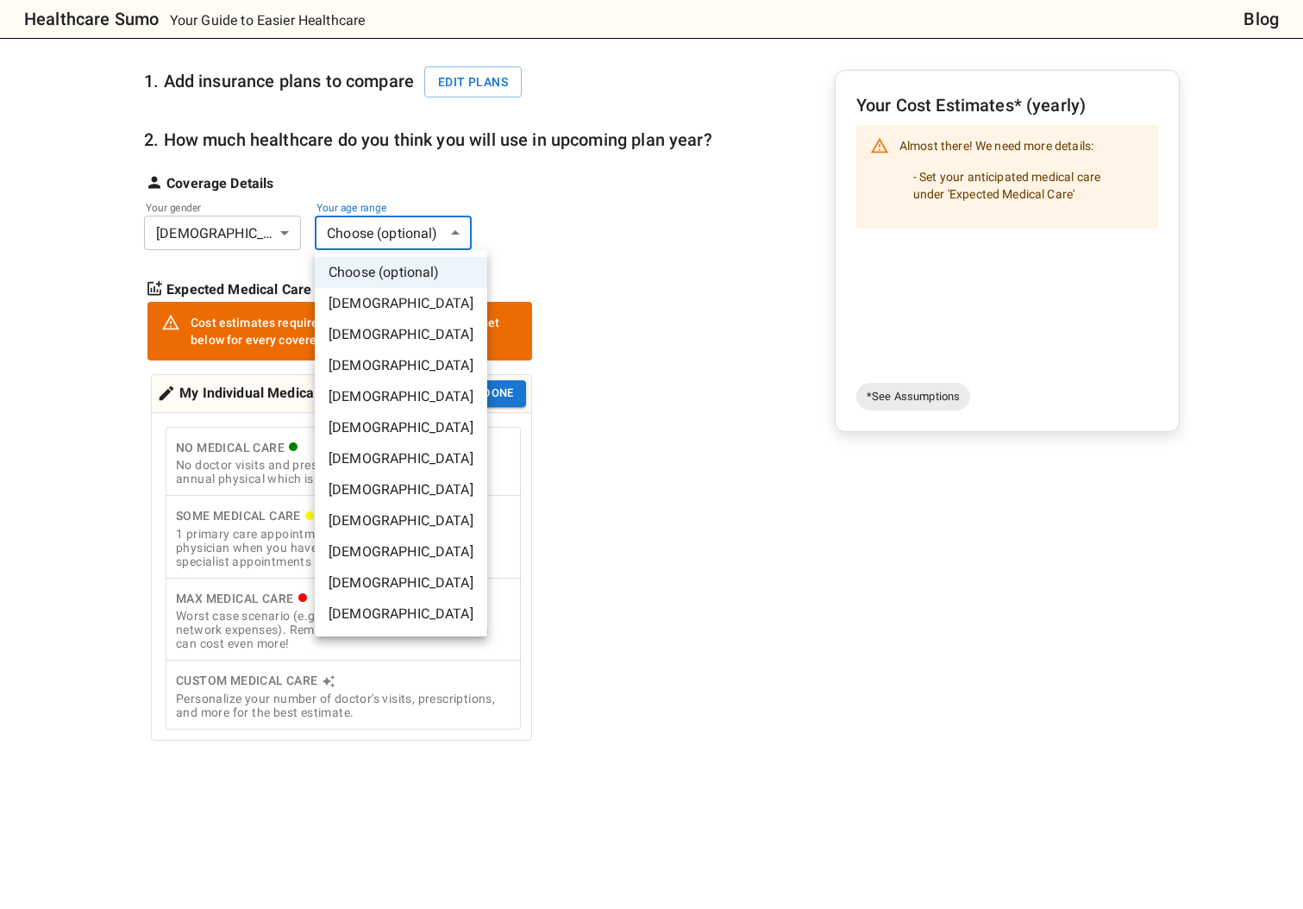
click at [363, 418] on li "[DEMOGRAPHIC_DATA]" at bounding box center [401, 427] width 172 height 31
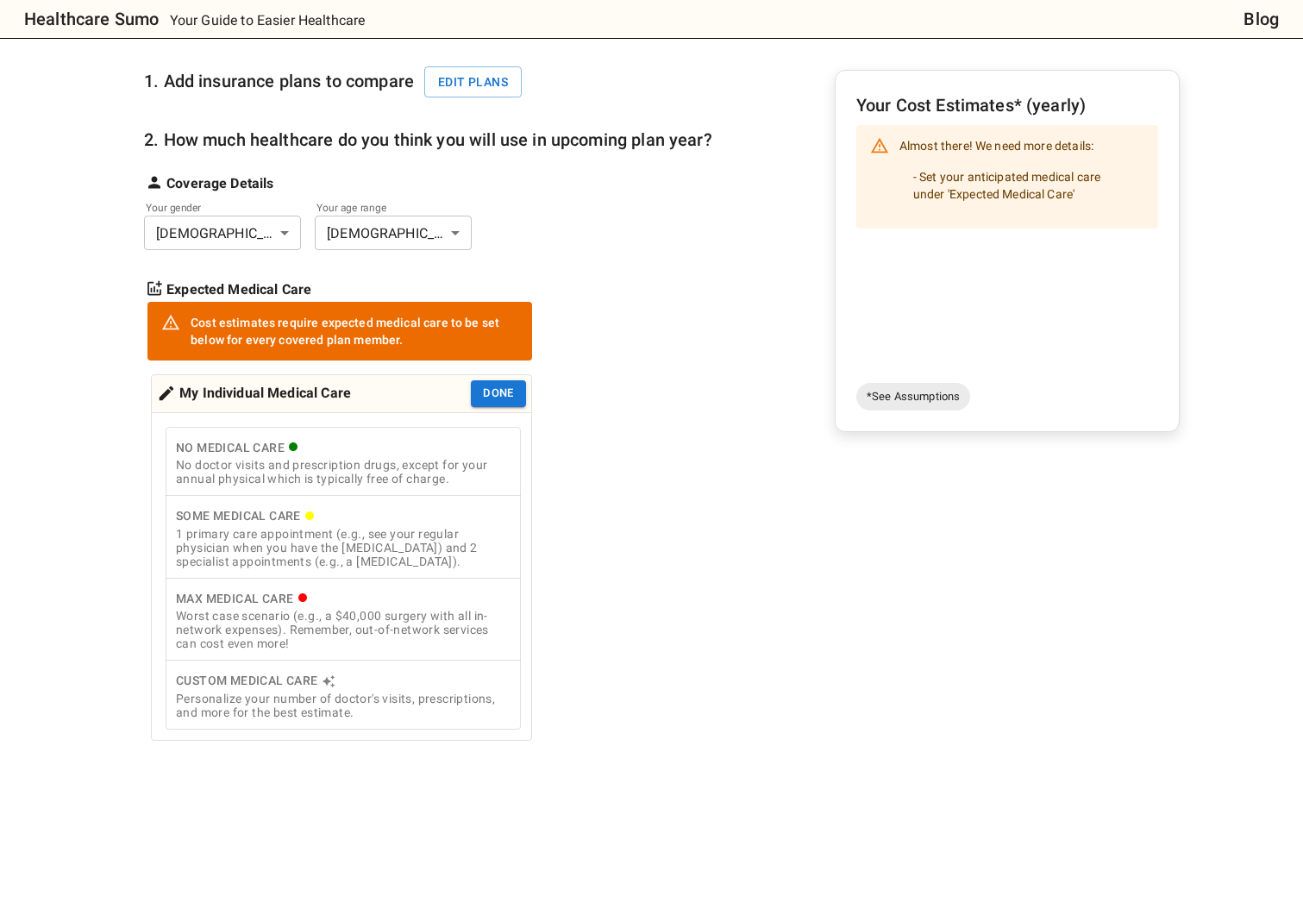
click at [275, 524] on div "Some Medical Care" at bounding box center [343, 516] width 335 height 22
